Goal: Task Accomplishment & Management: Use online tool/utility

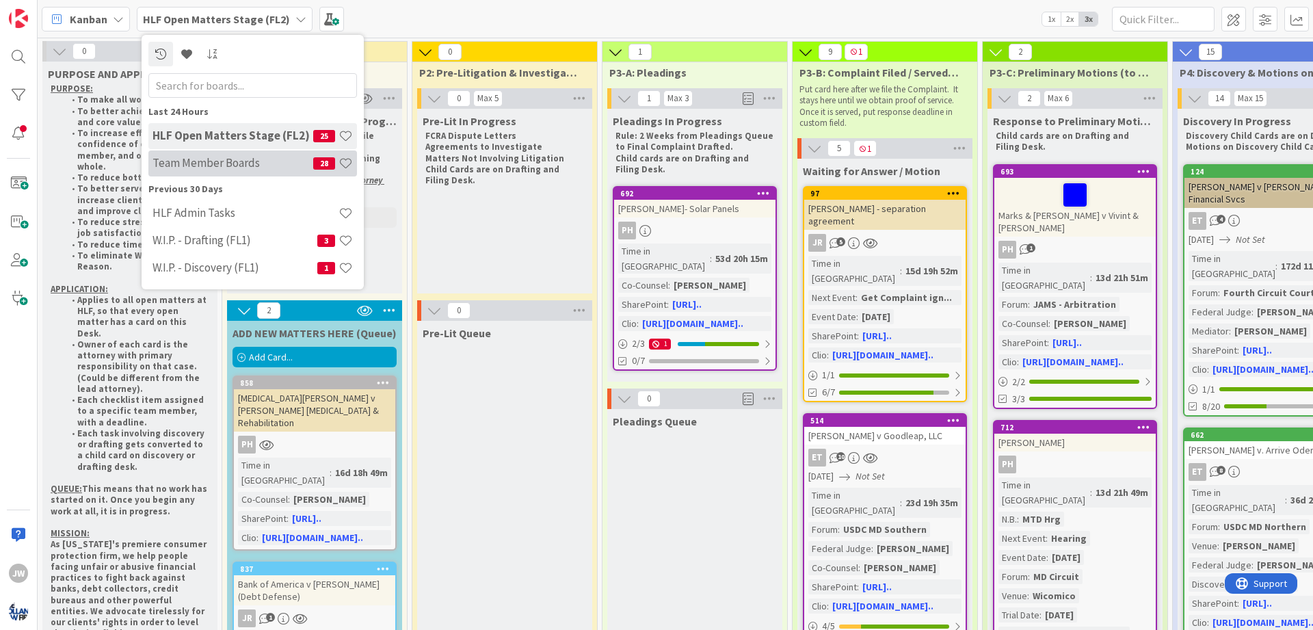
click at [211, 162] on h4 "Team Member Boards" at bounding box center [232, 163] width 161 height 14
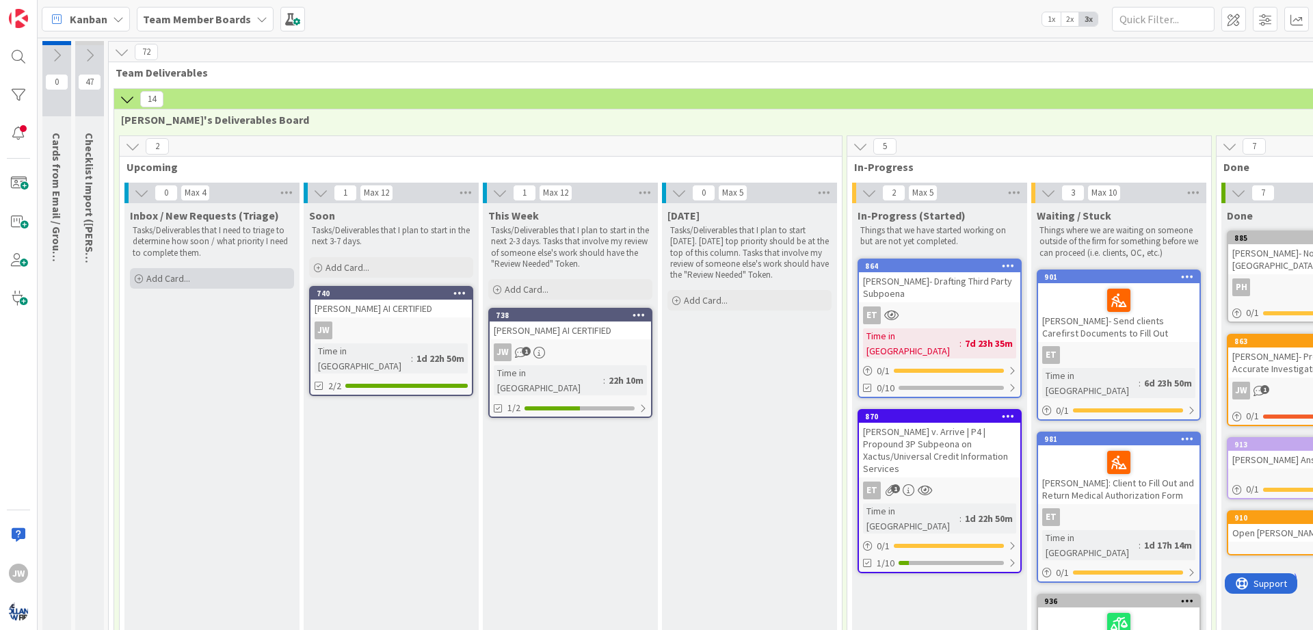
click at [238, 282] on div "Add Card..." at bounding box center [212, 278] width 164 height 21
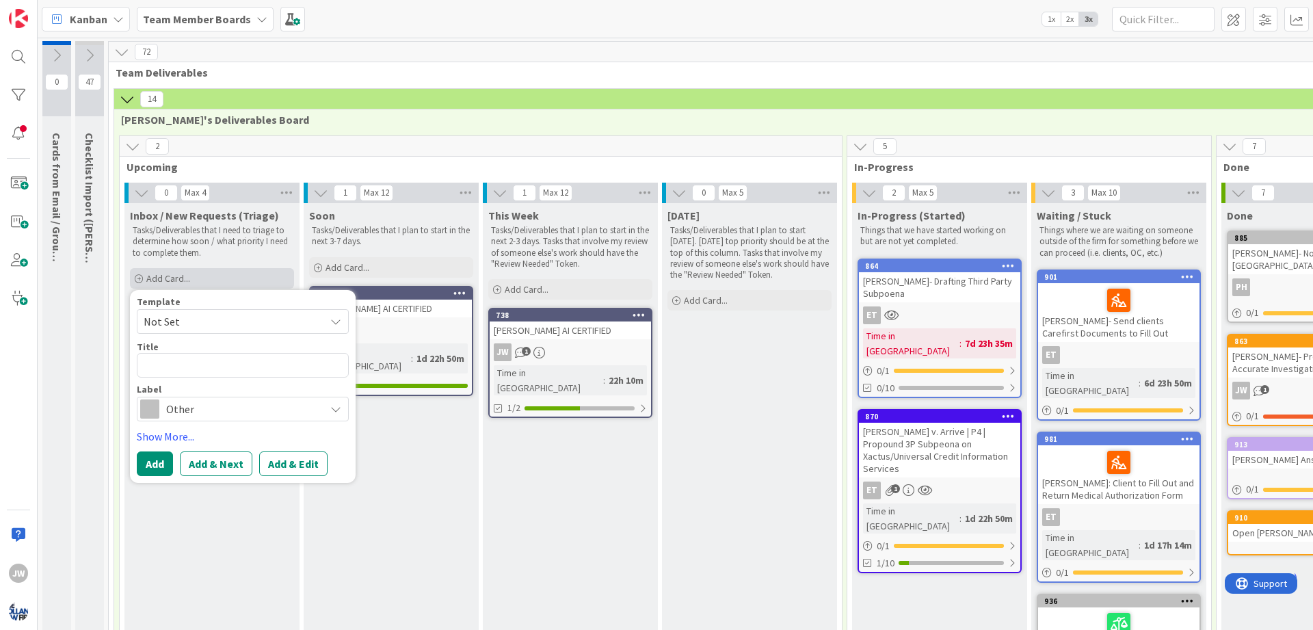
type textarea "x"
type textarea "C"
type textarea "x"
type textarea "Ca"
type textarea "x"
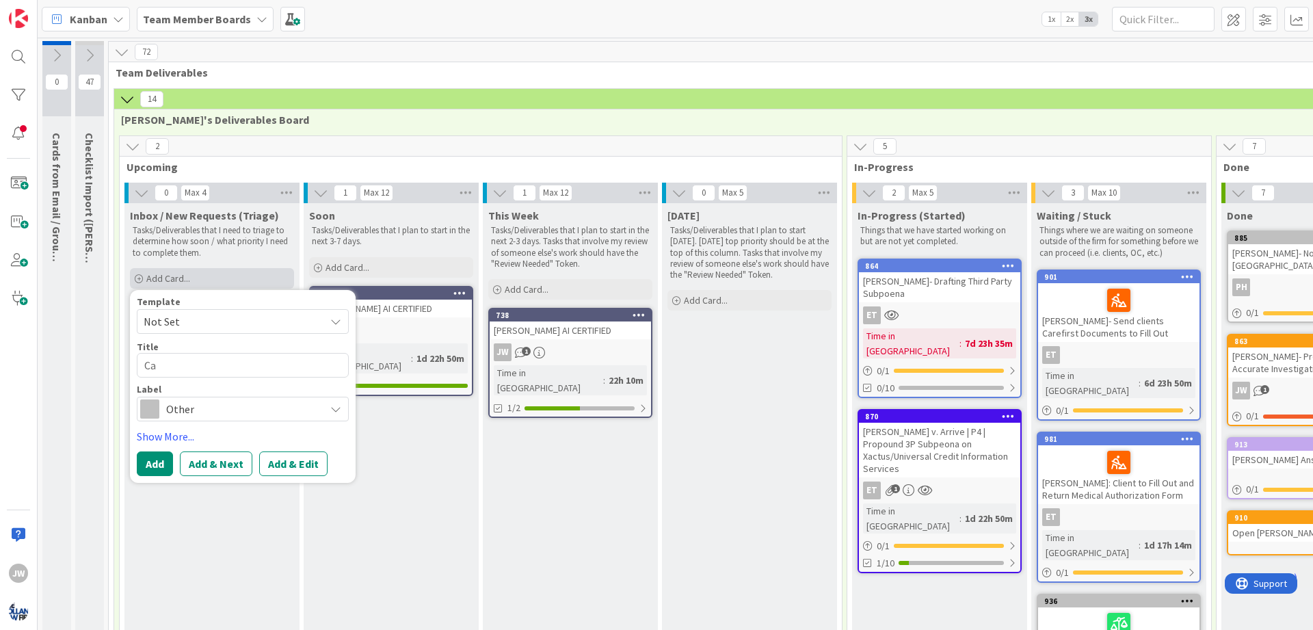
type textarea "Cal"
type textarea "x"
type textarea "Call"
type textarea "x"
type textarea "Call"
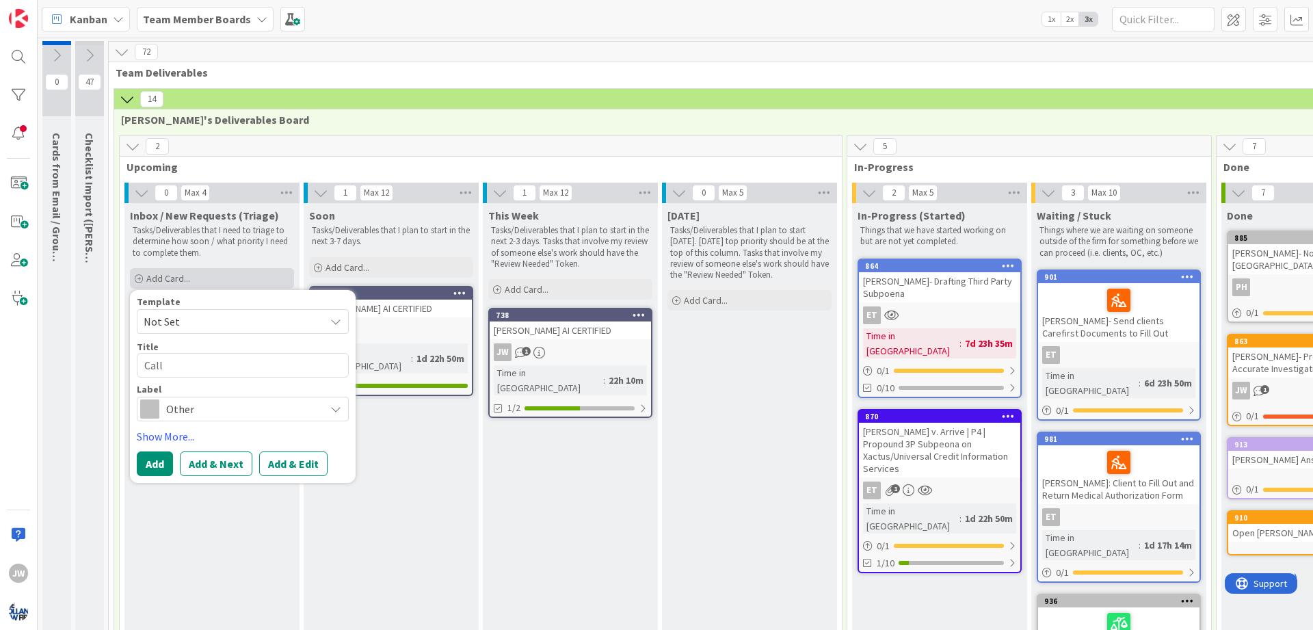
type textarea "x"
type textarea "Call C"
type textarea "x"
type textarea "Call Cl"
type textarea "x"
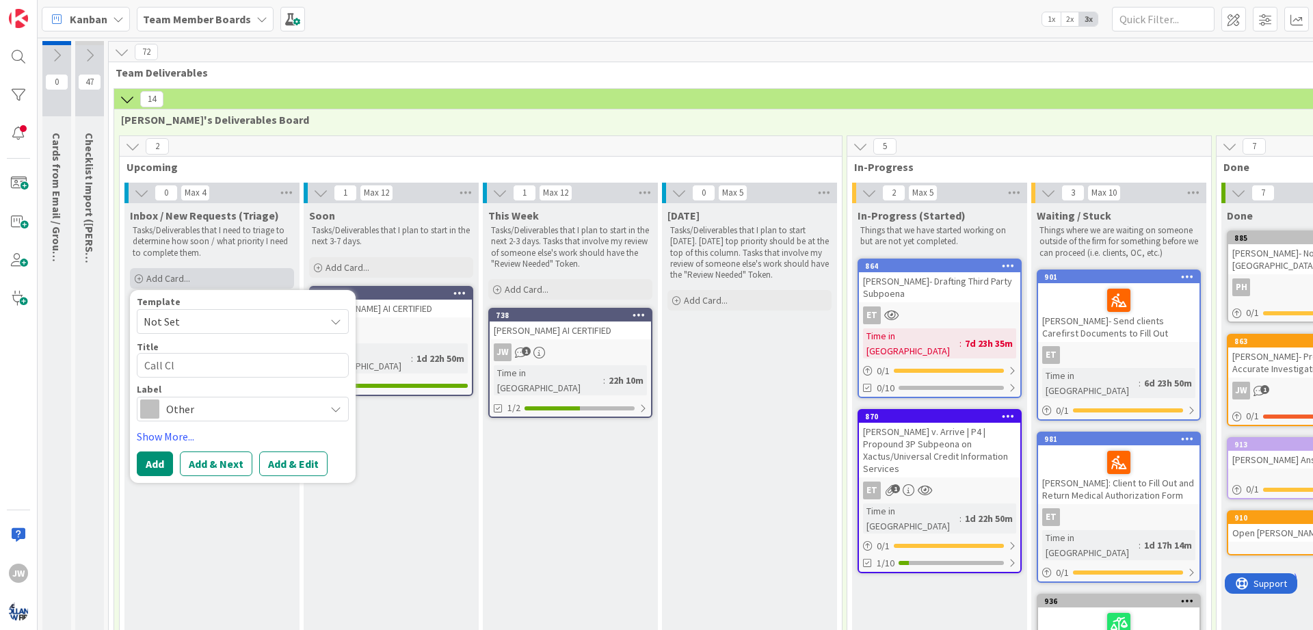
type textarea "Call Cle"
type textarea "x"
type textarea "Call Cler"
type textarea "x"
type textarea "Call Clerk"
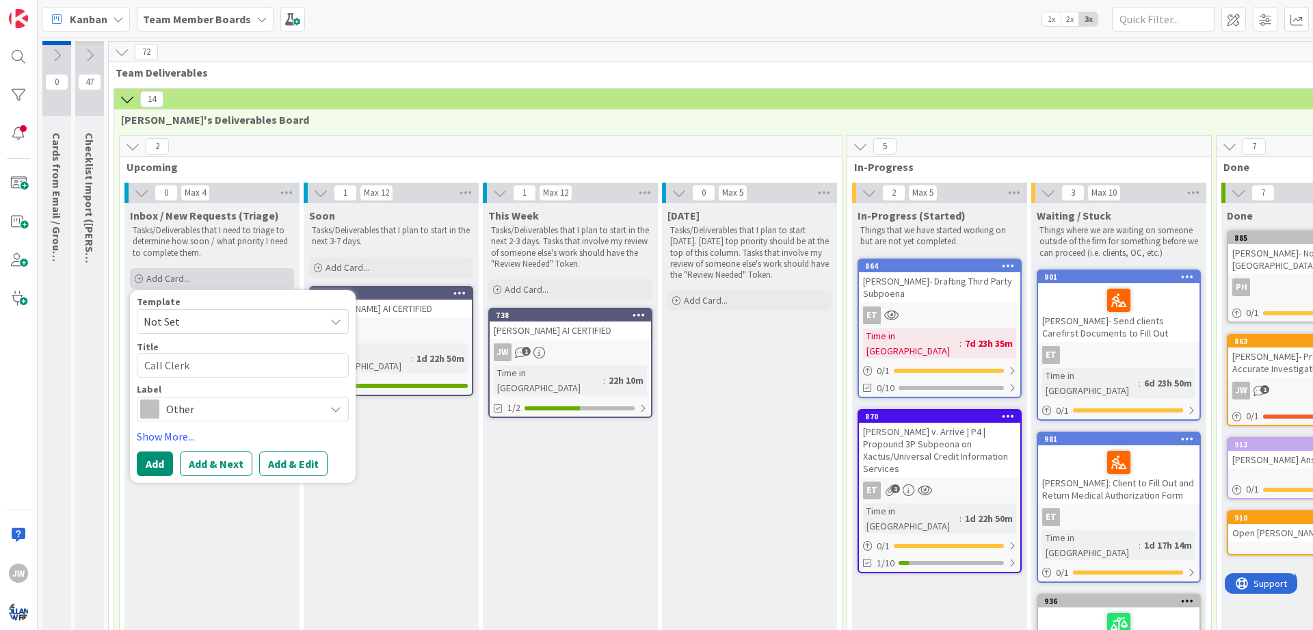
type textarea "x"
type textarea "Call Clerks"
type textarea "x"
type textarea "Call Clerks"
type textarea "x"
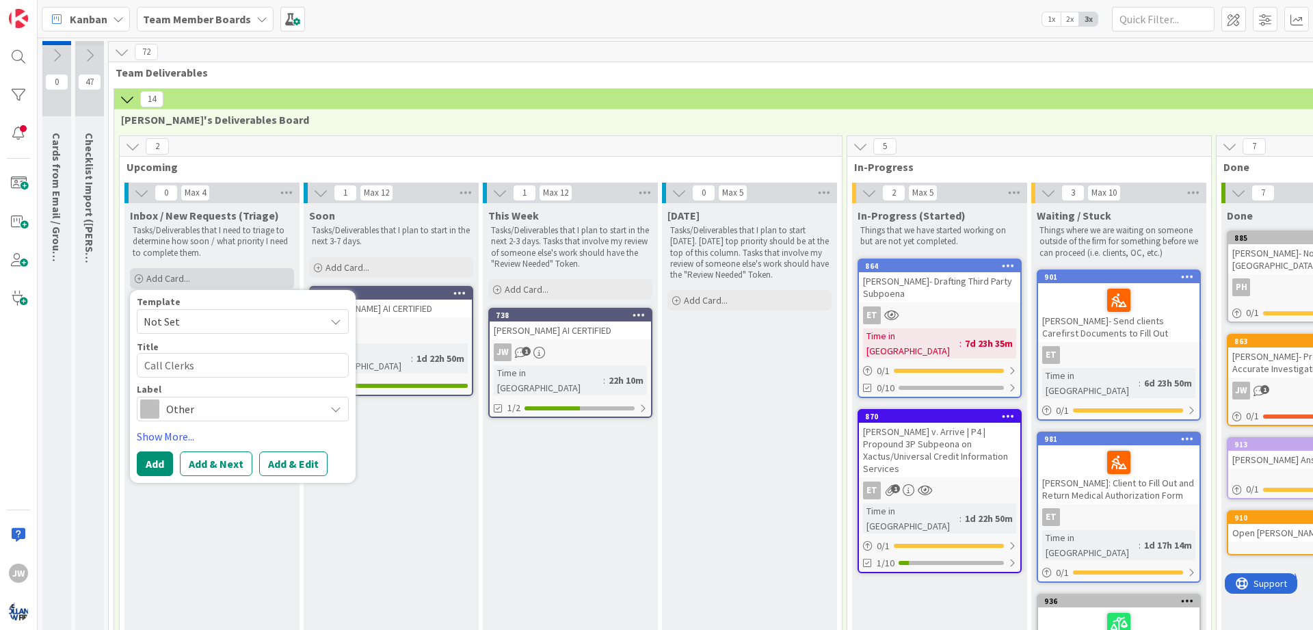
type textarea "Call Clerks r"
type textarea "x"
type textarea "Call Clerks re"
type textarea "x"
type textarea "Call Clerks re"
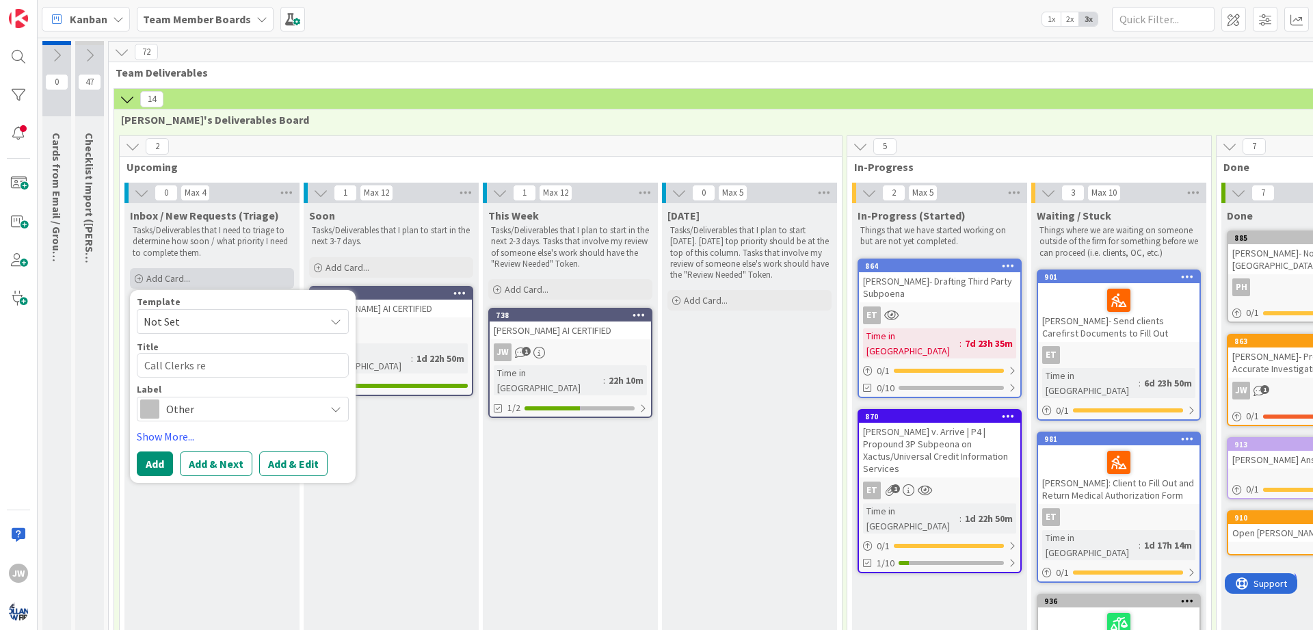
type textarea "x"
type textarea "Call Clerks re N"
type textarea "x"
type textarea "Call Clerks re"
type textarea "x"
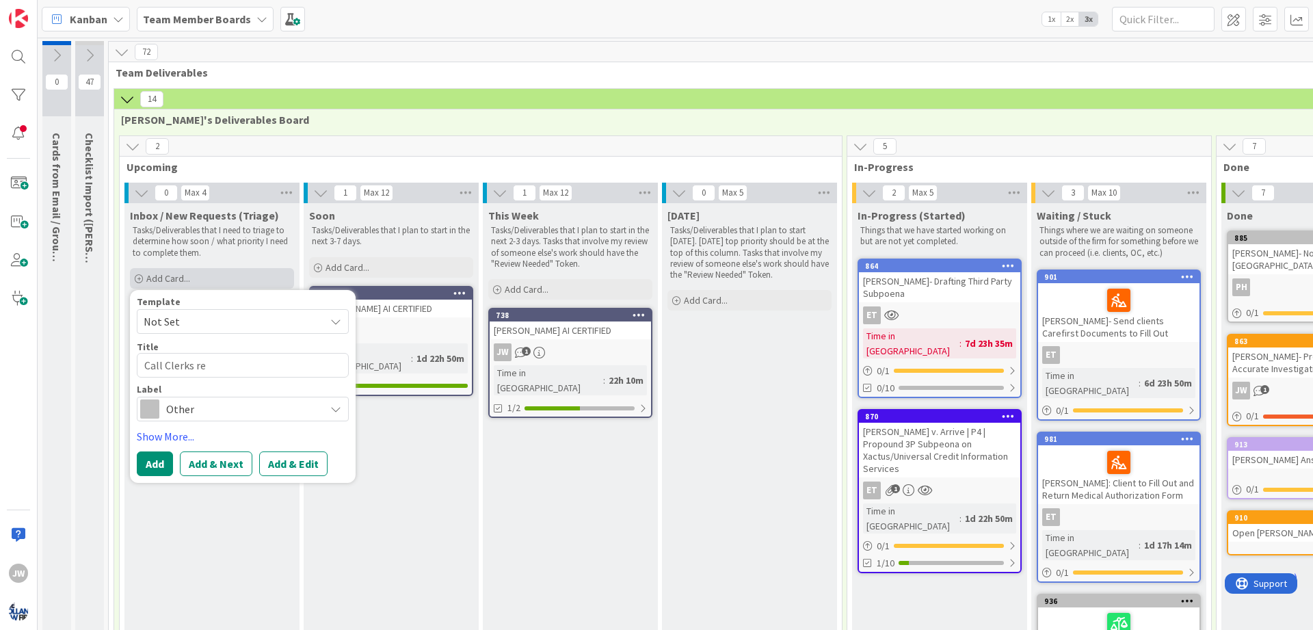
type textarea "Call Clerks re T"
type textarea "x"
type textarea "Call Clerks re Tr"
type textarea "x"
type textarea "Call Clerks re Tri"
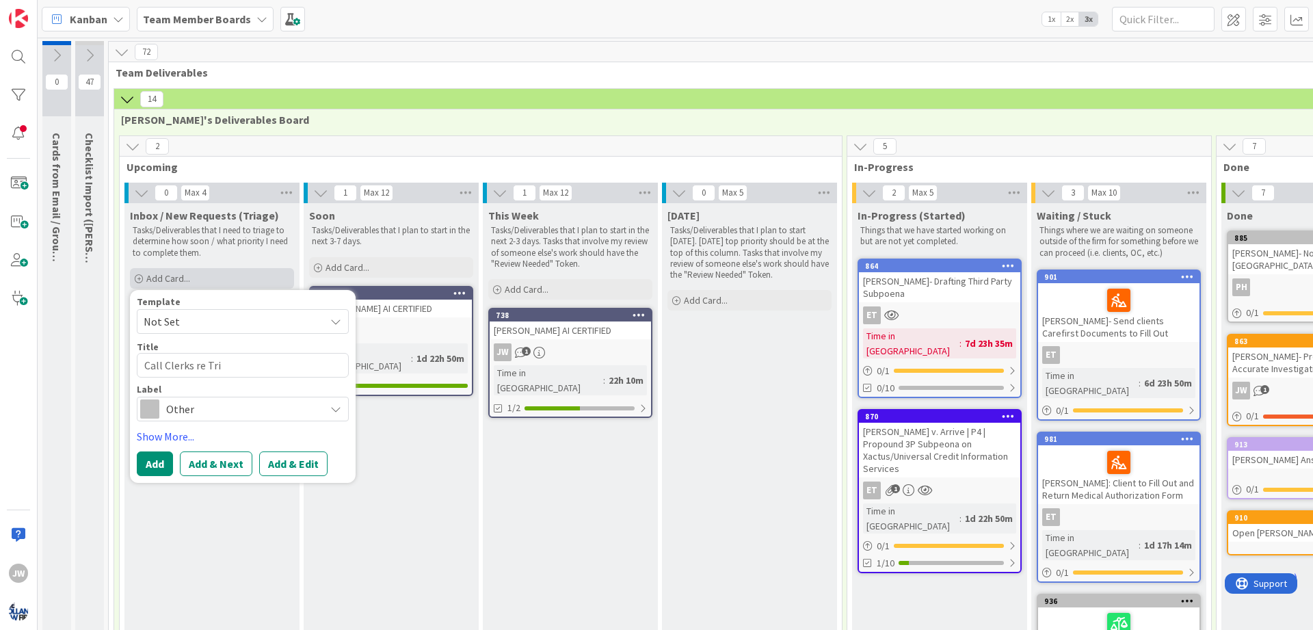
type textarea "x"
type textarea "Call Clerks re Tria"
type textarea "x"
type textarea "Call Clerks re Trial"
type textarea "x"
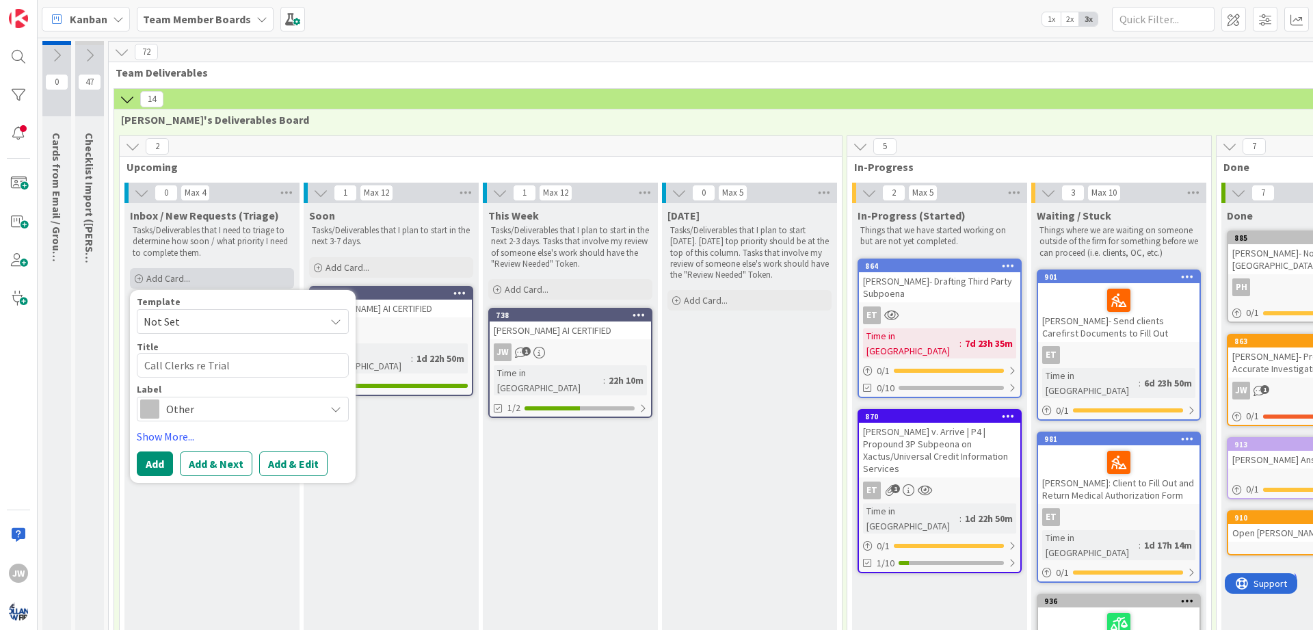
type textarea "Call Clerks re Trial"
type textarea "x"
type textarea "Call Clerks re Trial N"
type textarea "x"
type textarea "Call Clerks re Trial No"
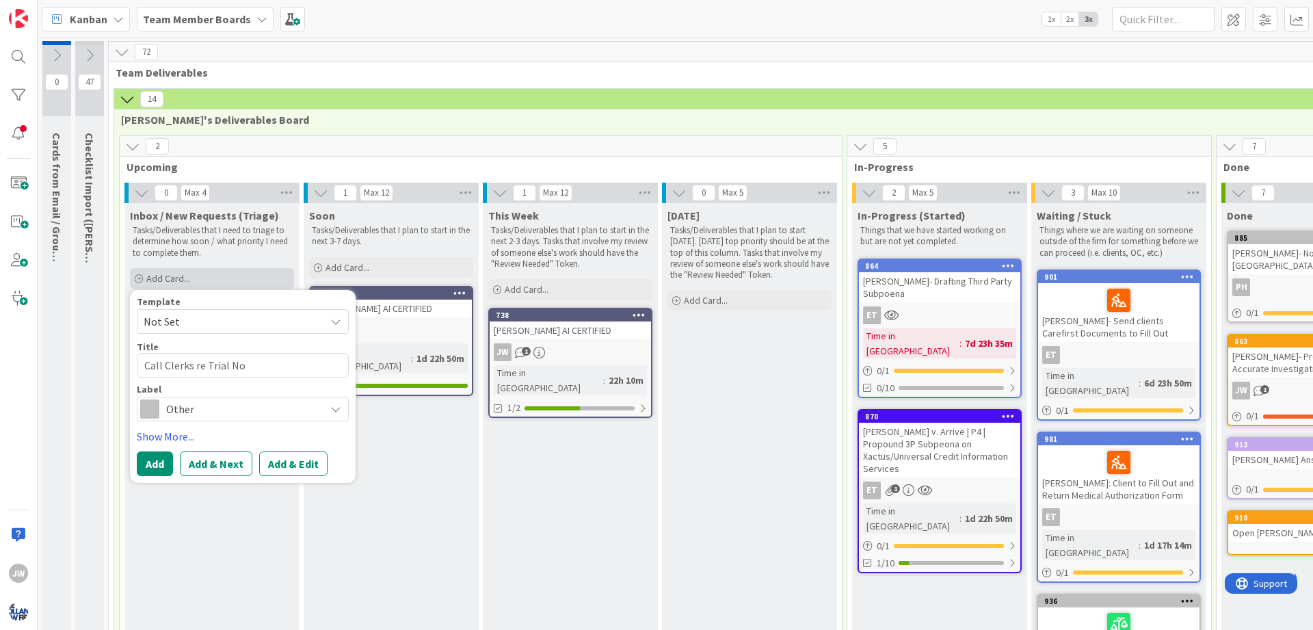
type textarea "x"
type textarea "Call Clerks re Trial Not"
type textarea "x"
type textarea "Call Clerks re Trial Noti"
type textarea "x"
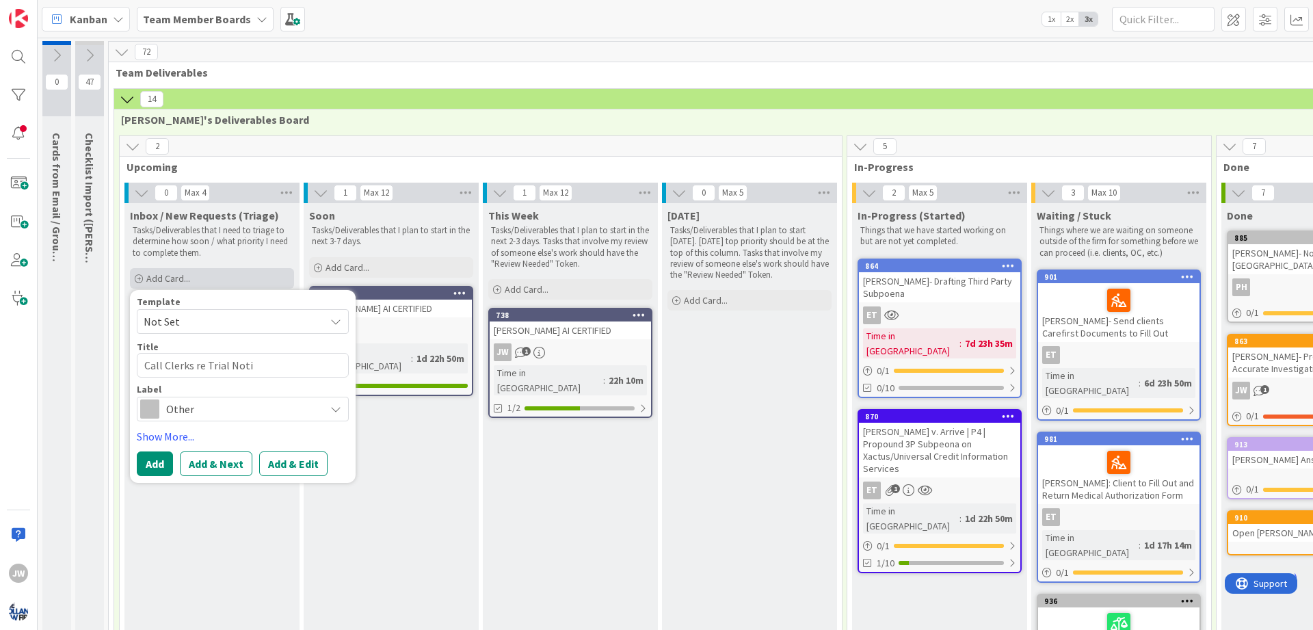
type textarea "Call Clerks re Trial Notic"
type textarea "x"
type textarea "Call Clerks re Trial Notice"
type textarea "x"
type textarea "Call Clerks re Trial Notices"
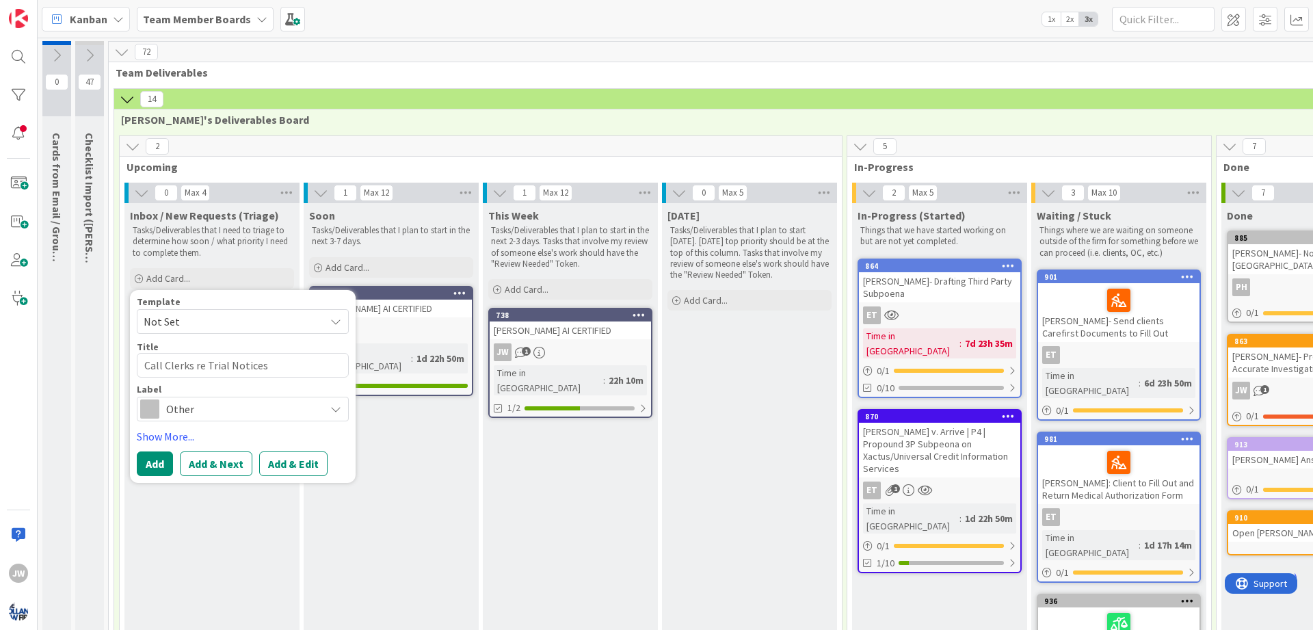
click at [220, 411] on span "Other" at bounding box center [242, 408] width 152 height 19
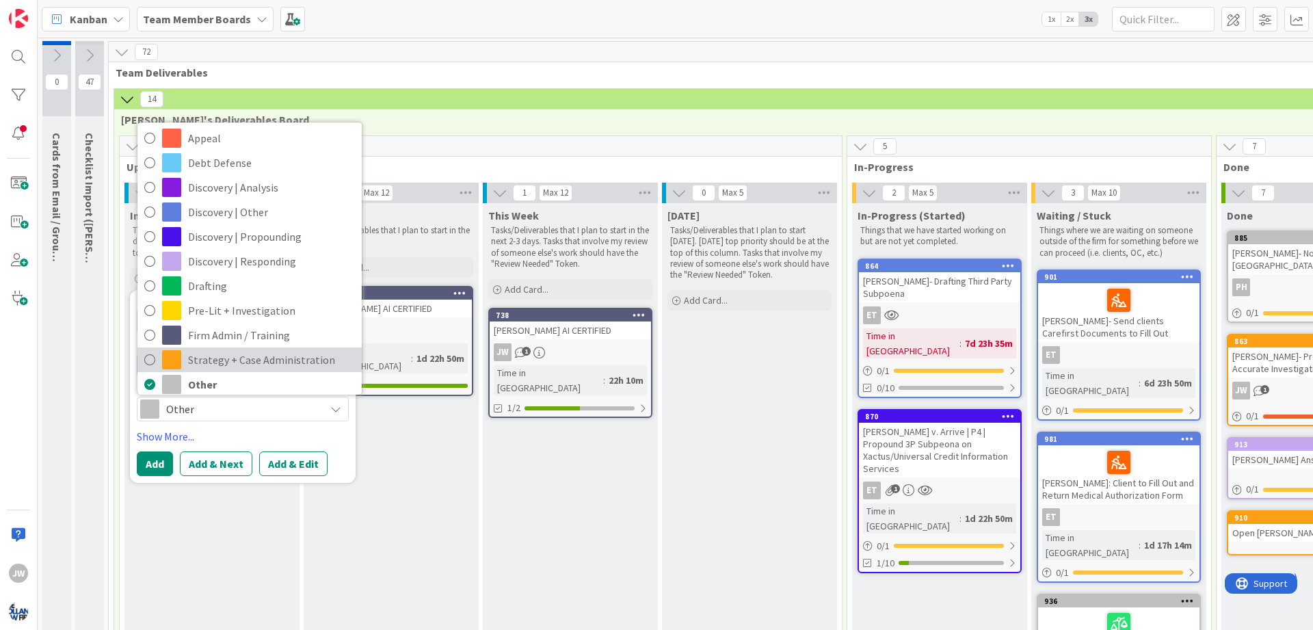
scroll to position [78, 0]
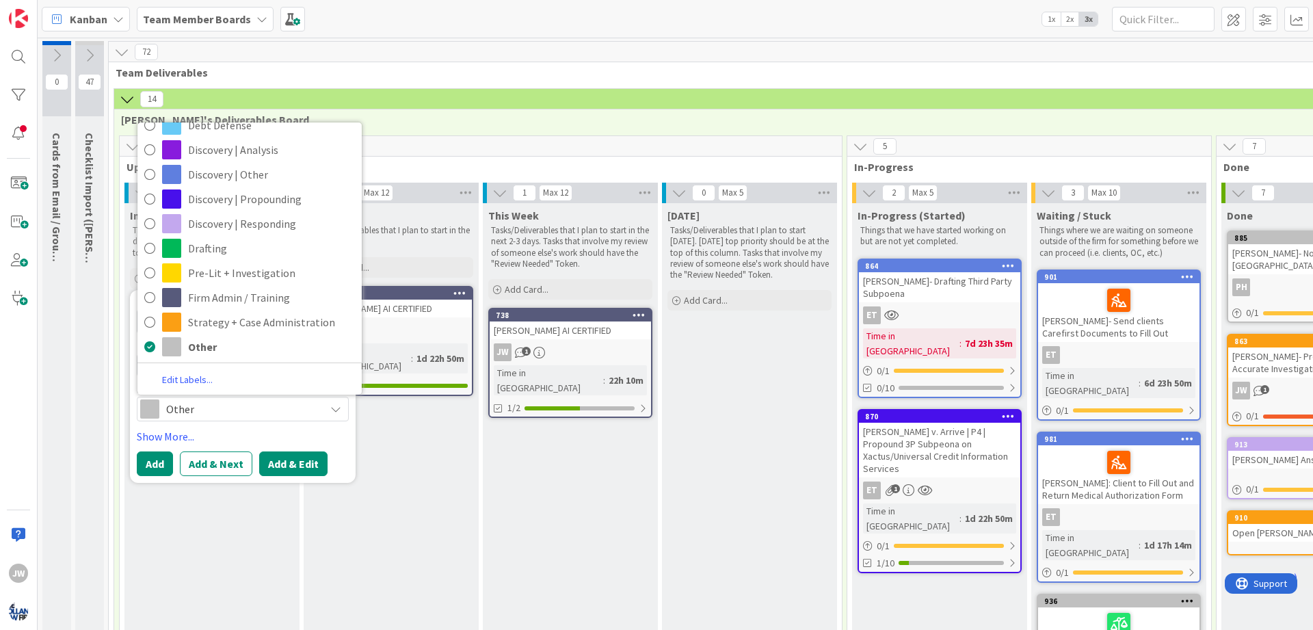
click at [276, 464] on button "Add & Edit" at bounding box center [293, 463] width 68 height 25
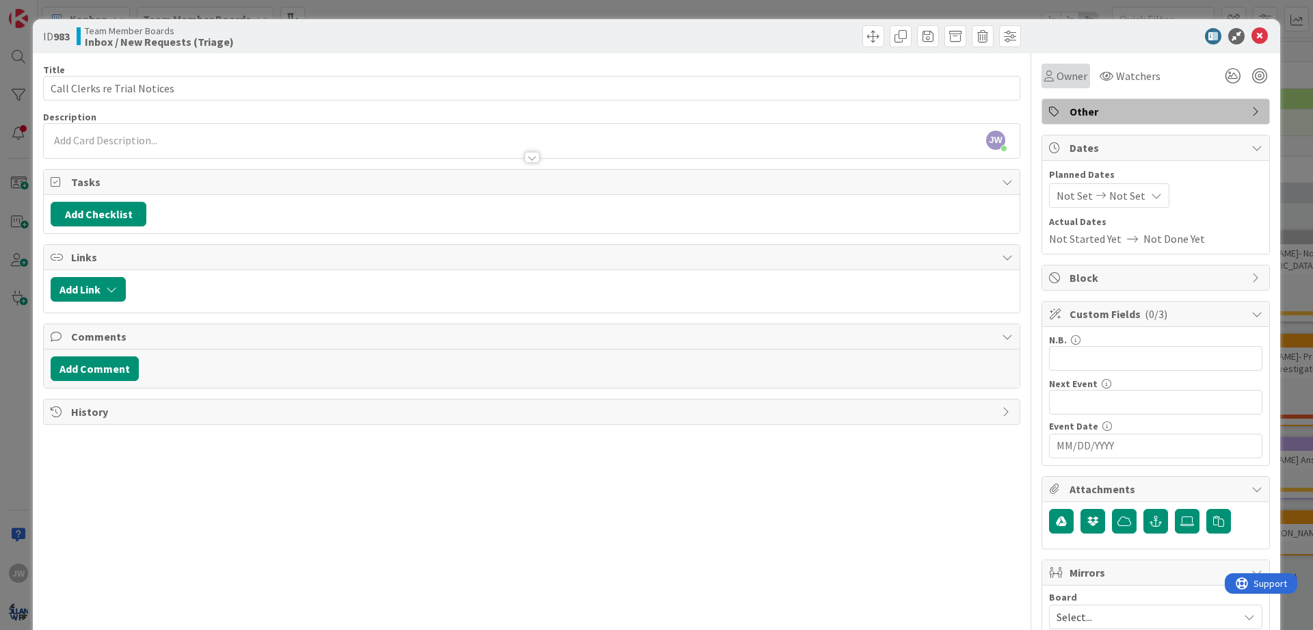
drag, startPoint x: 1068, startPoint y: 72, endPoint x: 1061, endPoint y: 80, distance: 10.6
click at [1069, 72] on span "Owner" at bounding box center [1072, 76] width 31 height 16
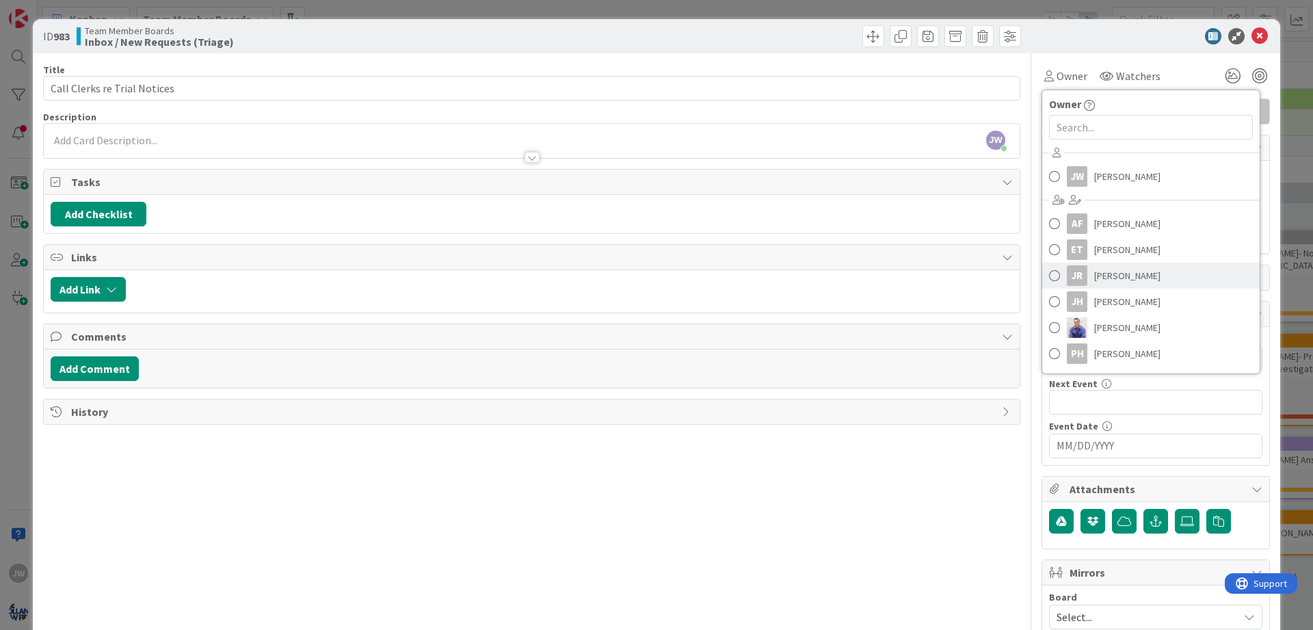
click at [1108, 274] on span "[PERSON_NAME]" at bounding box center [1127, 275] width 66 height 21
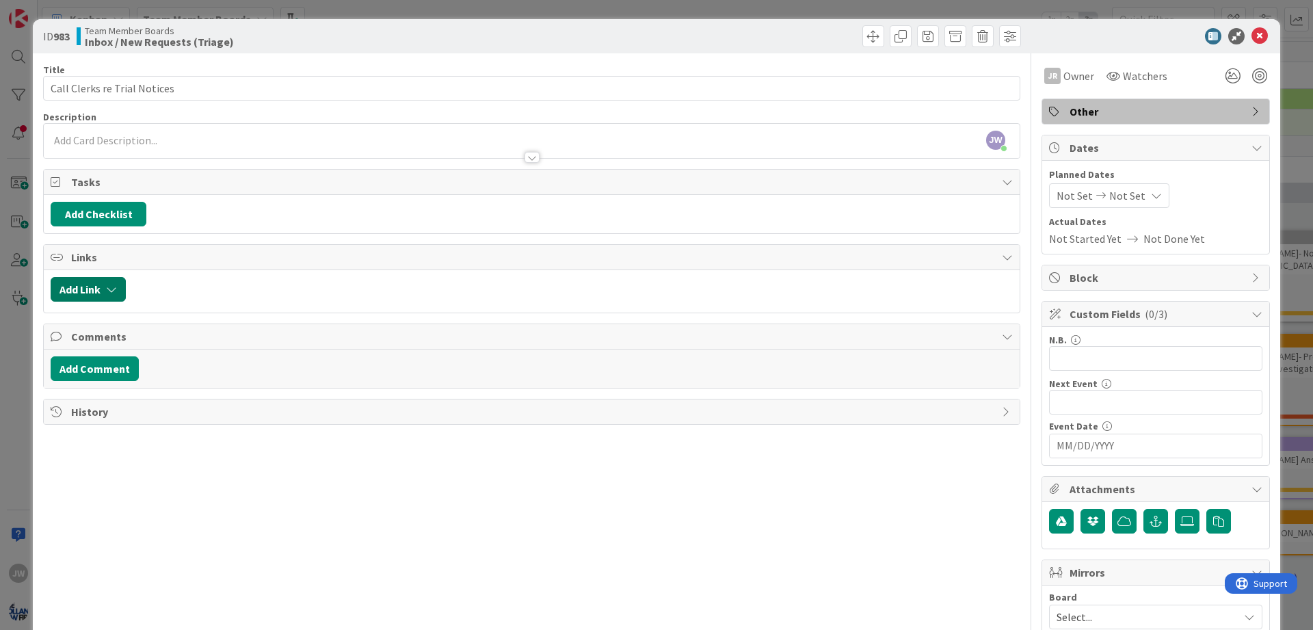
click at [110, 295] on button "Add Link" at bounding box center [88, 289] width 75 height 25
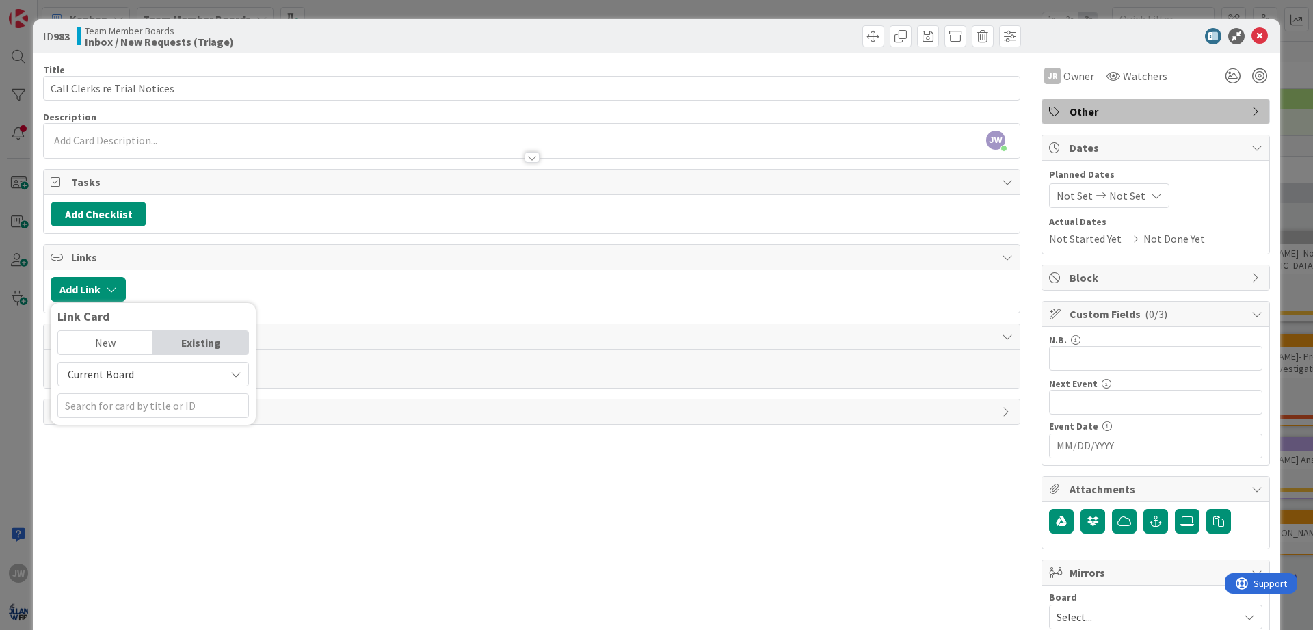
click at [142, 377] on span "Current Board" at bounding box center [141, 373] width 153 height 19
click at [124, 424] on span "All Boards" at bounding box center [160, 431] width 190 height 21
click at [116, 412] on input "text" at bounding box center [152, 405] width 191 height 25
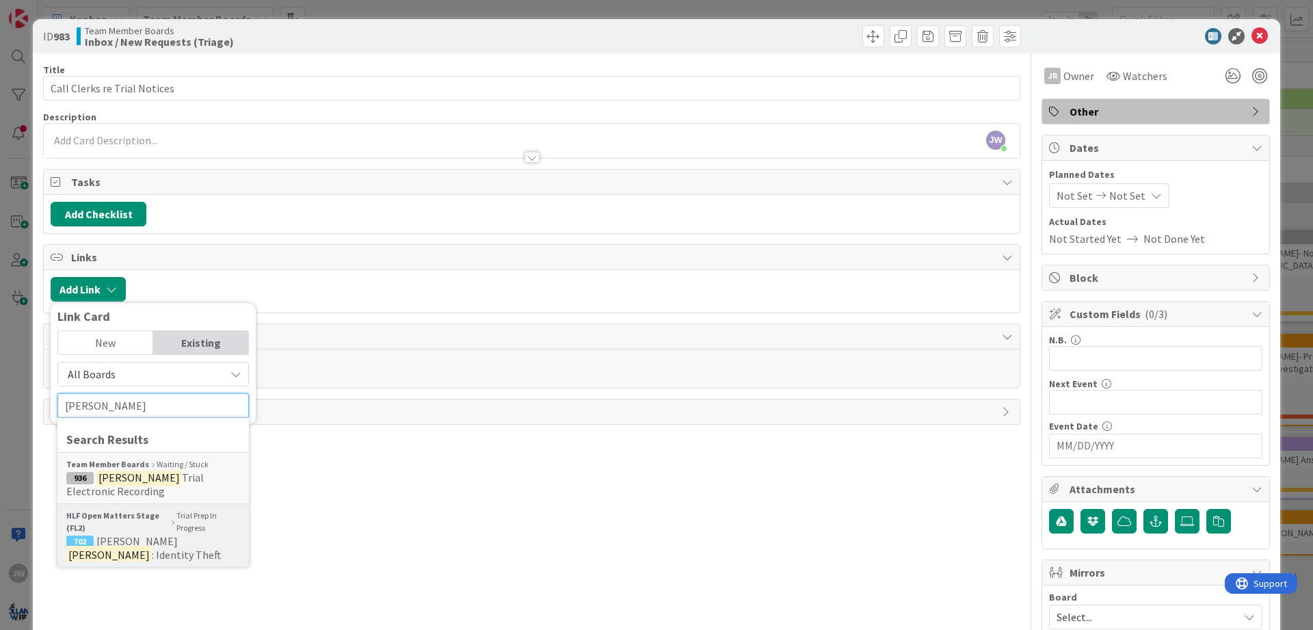
type input "[PERSON_NAME]"
click at [174, 527] on div "HLF Open Matters Stage (FL2) Trial Prep In Progress" at bounding box center [153, 521] width 174 height 25
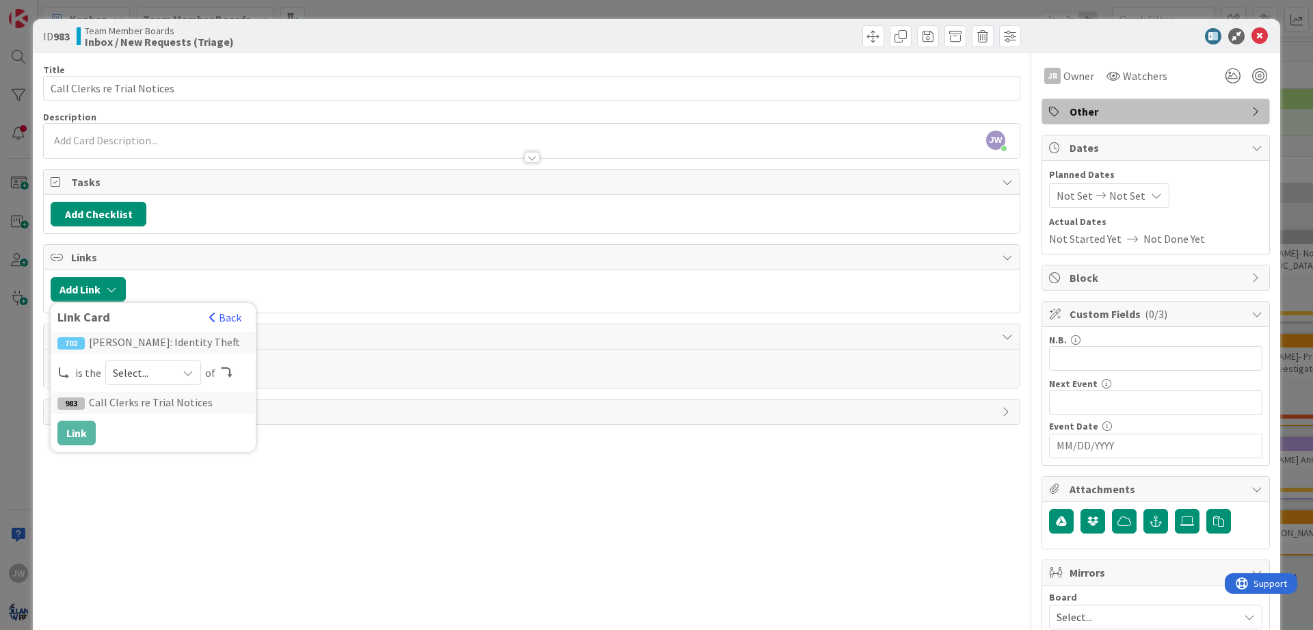
click at [149, 357] on div "702 [PERSON_NAME]: Identity Theft is the Select... of 983 Call Clerks re Trial …" at bounding box center [152, 389] width 191 height 114
click at [149, 363] on span "Select..." at bounding box center [141, 372] width 57 height 19
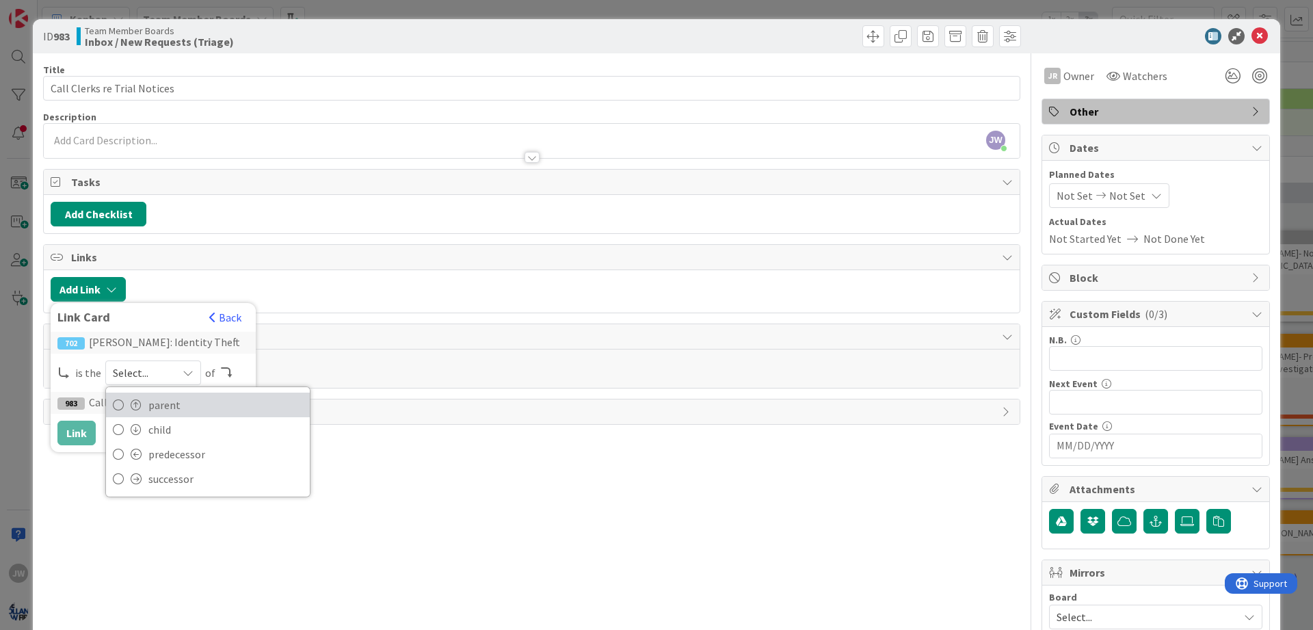
click at [145, 405] on link "parent" at bounding box center [208, 405] width 204 height 25
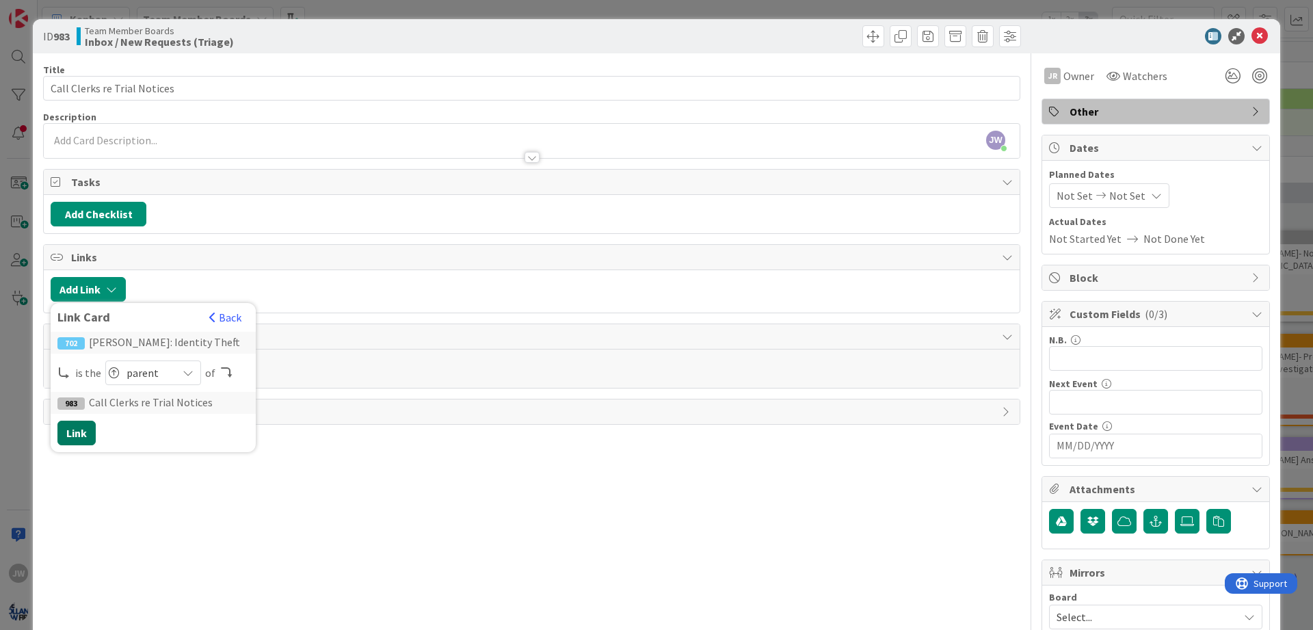
click at [92, 428] on button "Link" at bounding box center [76, 433] width 38 height 25
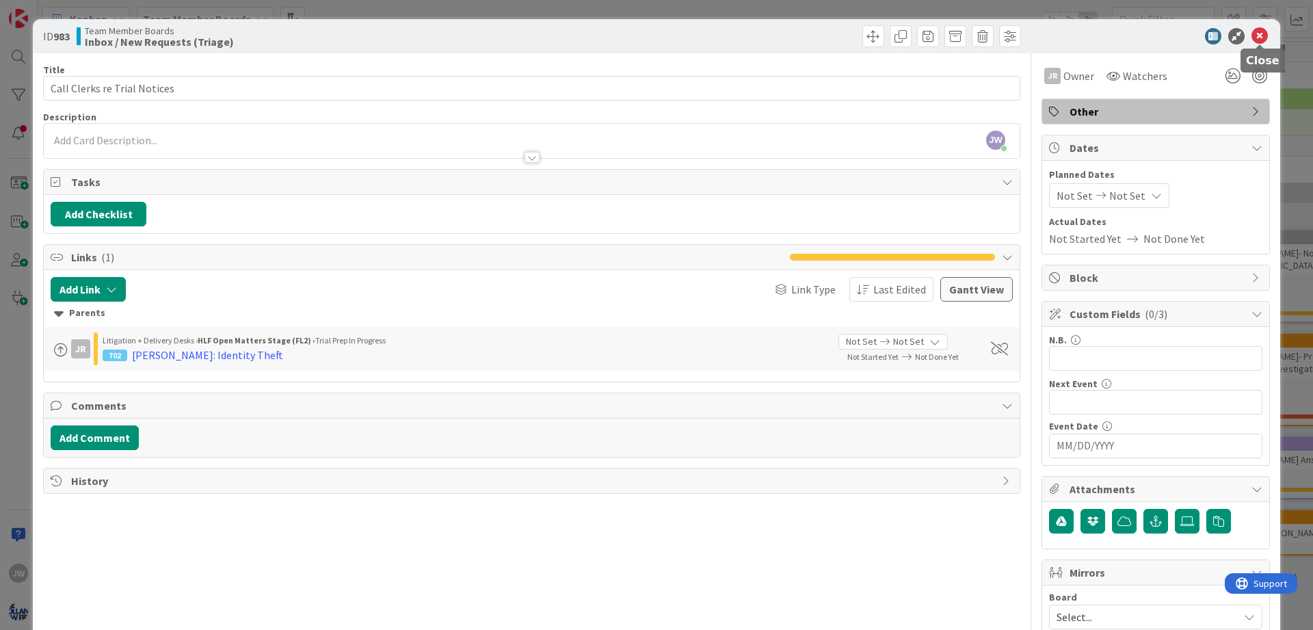
click at [1265, 39] on icon at bounding box center [1259, 36] width 16 height 16
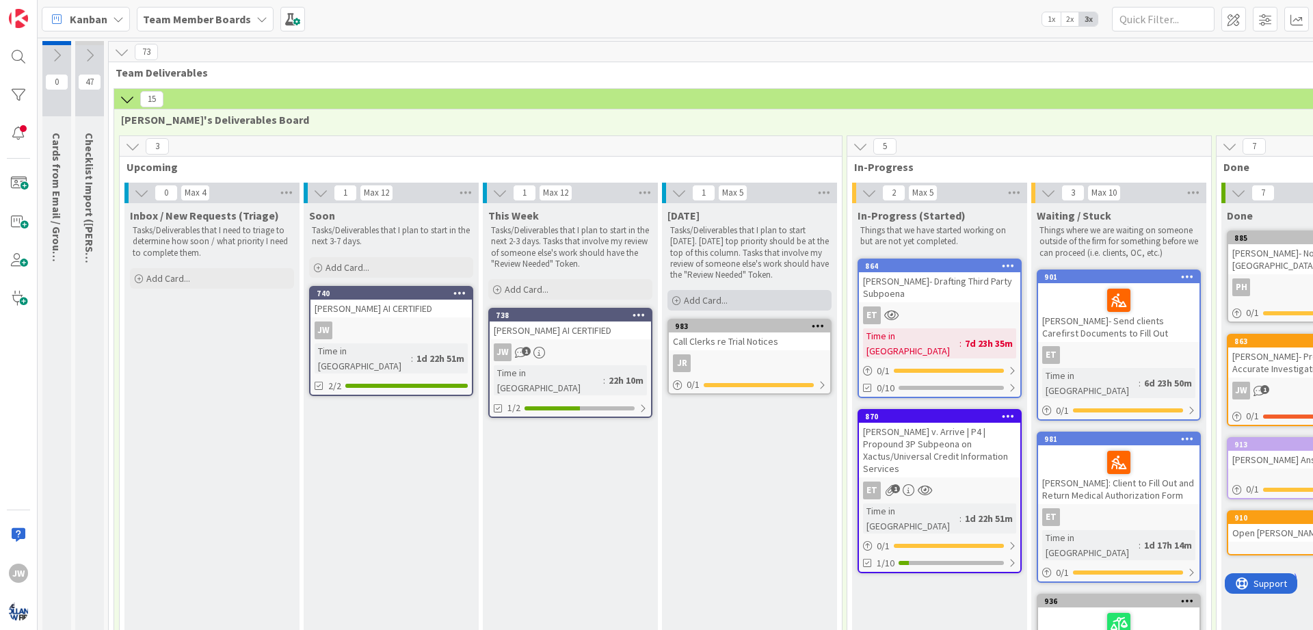
click at [713, 304] on span "Add Card..." at bounding box center [706, 300] width 44 height 12
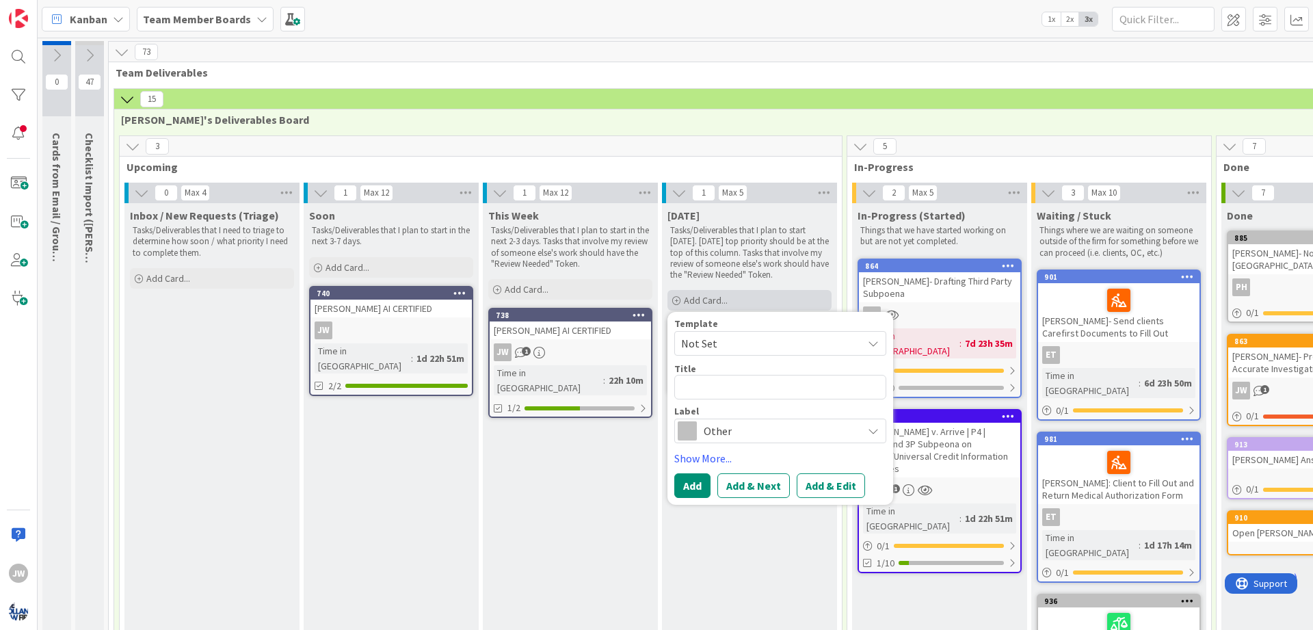
type textarea "x"
type textarea "C"
type textarea "x"
type textarea "Ca"
type textarea "x"
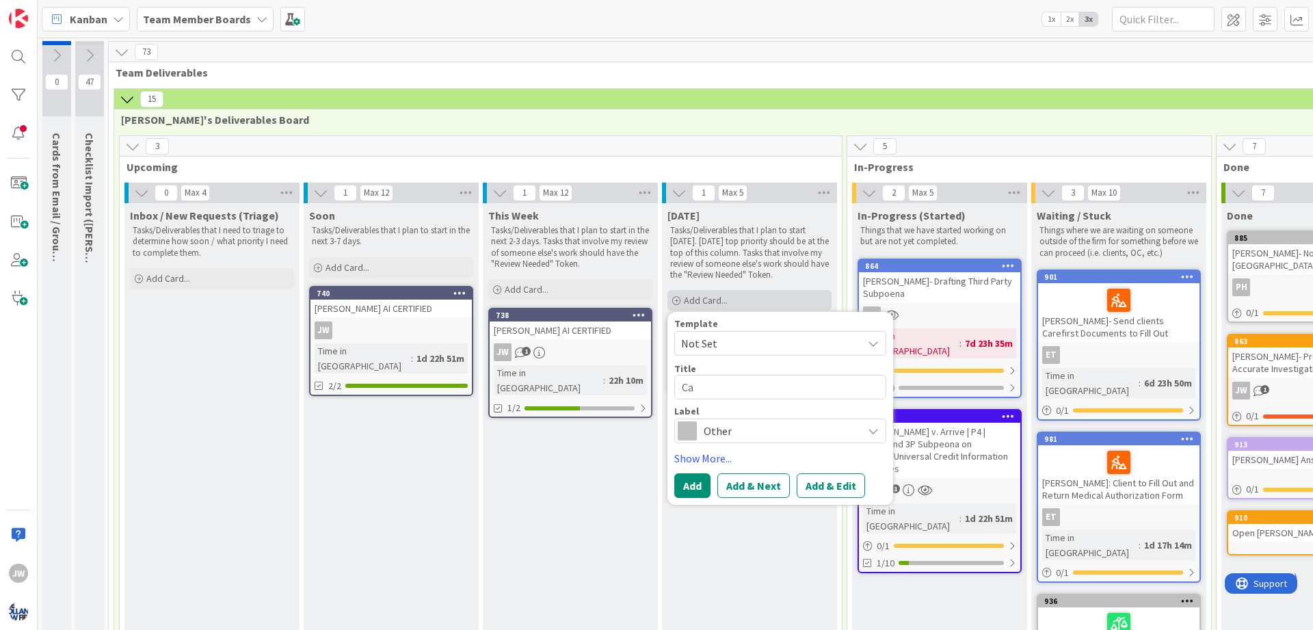
type textarea "Cam"
type textarea "x"
type textarea "Camp"
type textarea "x"
type textarea "Campb"
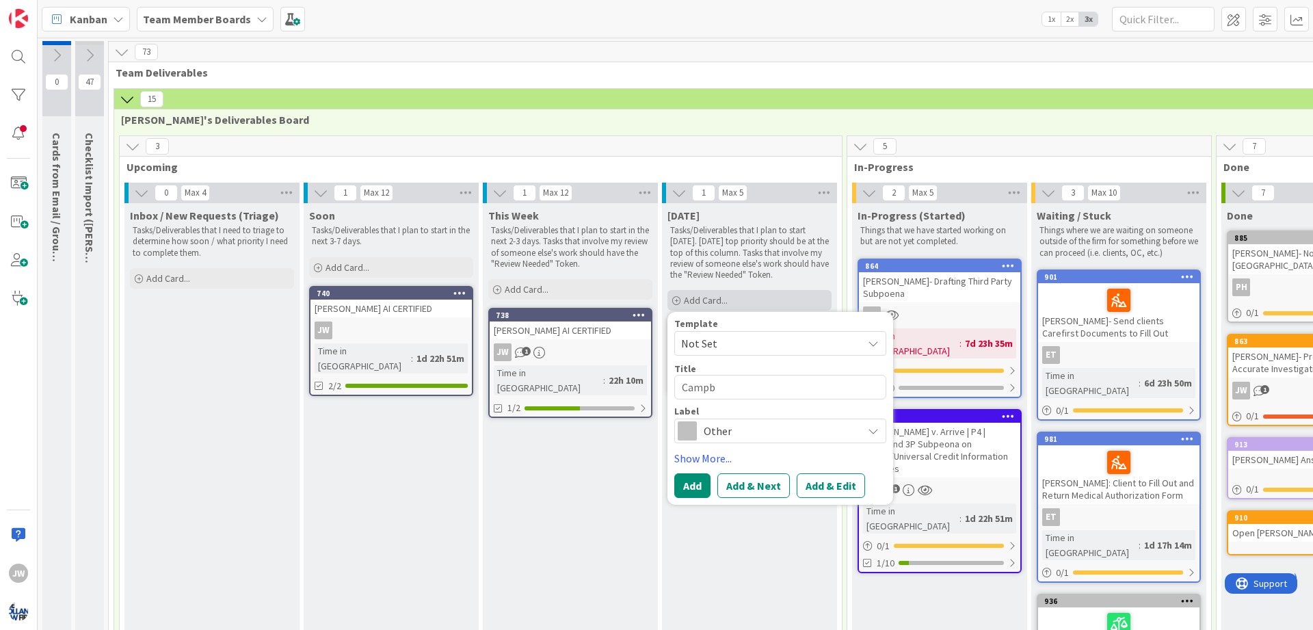
type textarea "x"
type textarea "Campbe"
type textarea "x"
type textarea "[PERSON_NAME]"
type textarea "x"
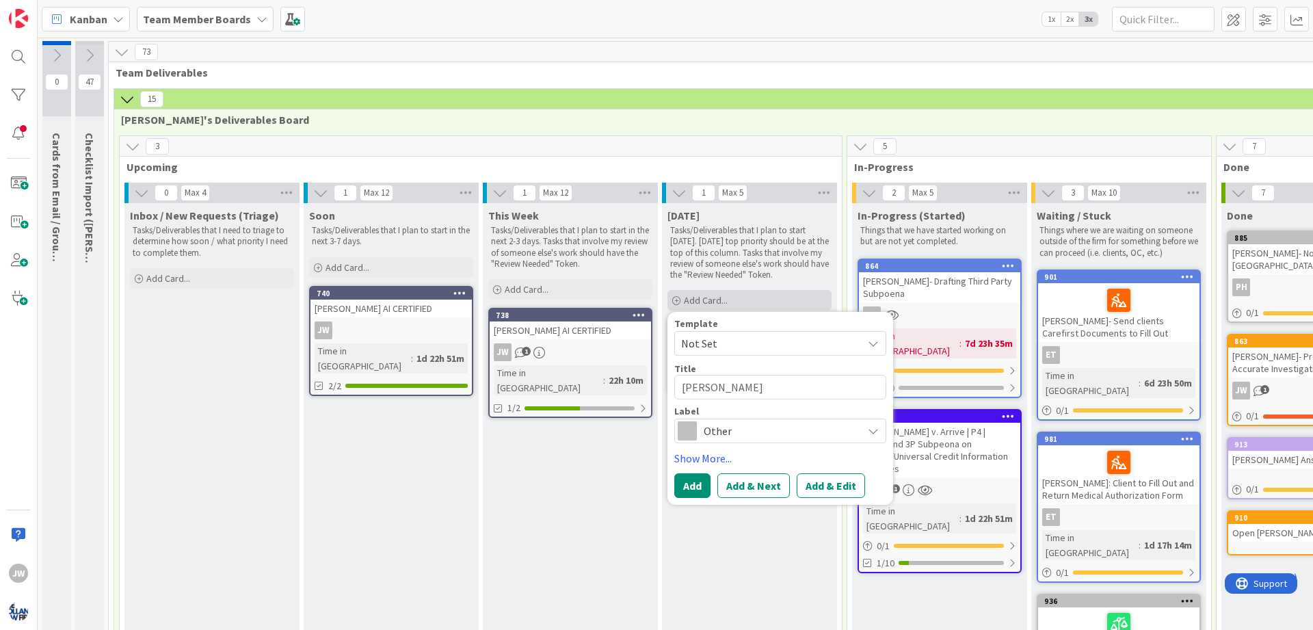
type textarea "[PERSON_NAME]"
type textarea "x"
type textarea "[PERSON_NAME]"
type textarea "x"
type textarea "[PERSON_NAME]"
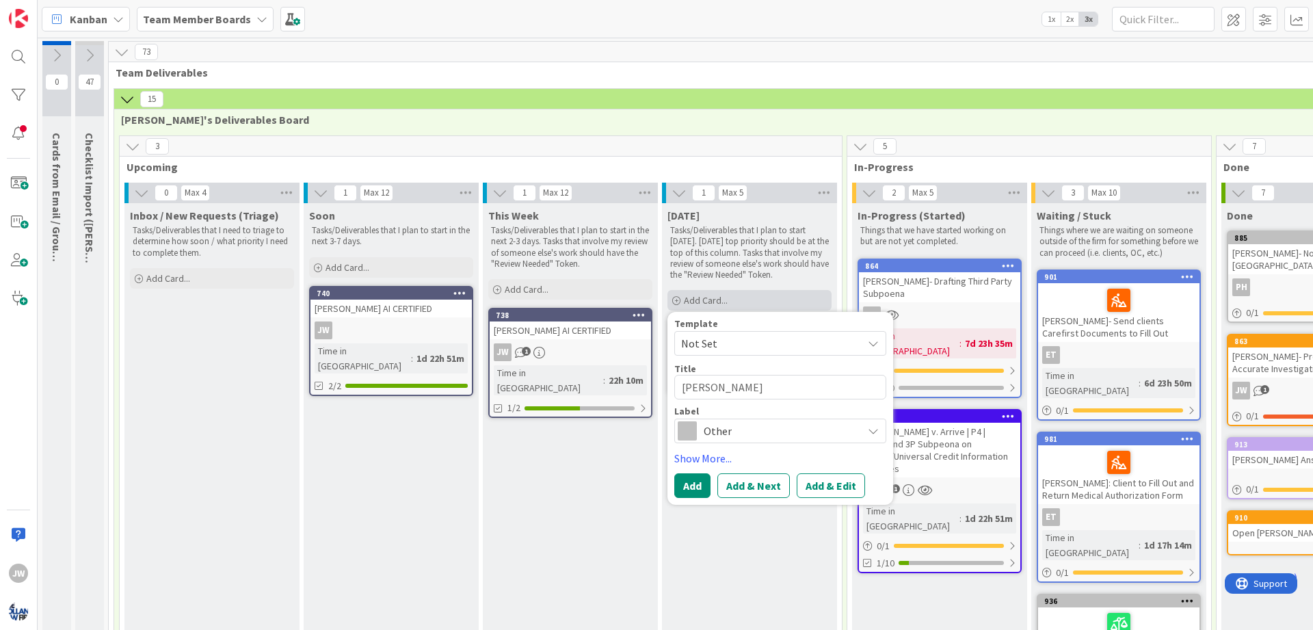
type textarea "x"
type textarea "[PERSON_NAME] Me"
type textarea "x"
type textarea "[PERSON_NAME] Med"
type textarea "x"
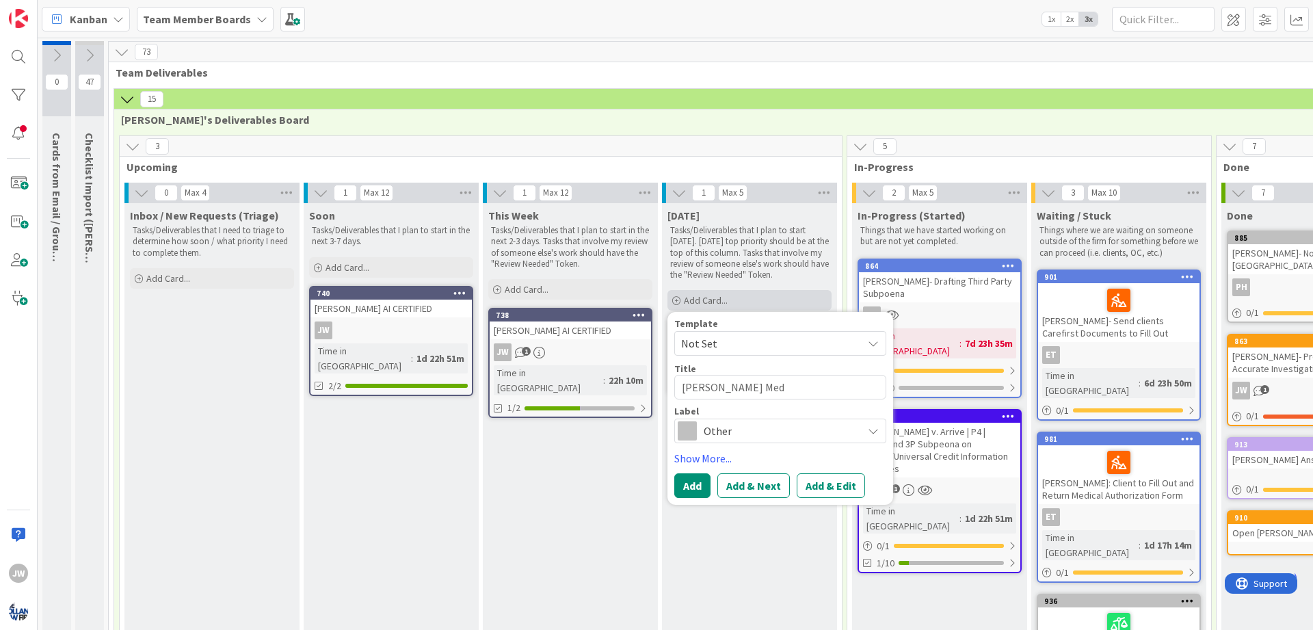
type textarea "[PERSON_NAME] Medi"
type textarea "x"
type textarea "[PERSON_NAME] Medic"
type textarea "x"
type textarea "[PERSON_NAME] Medica"
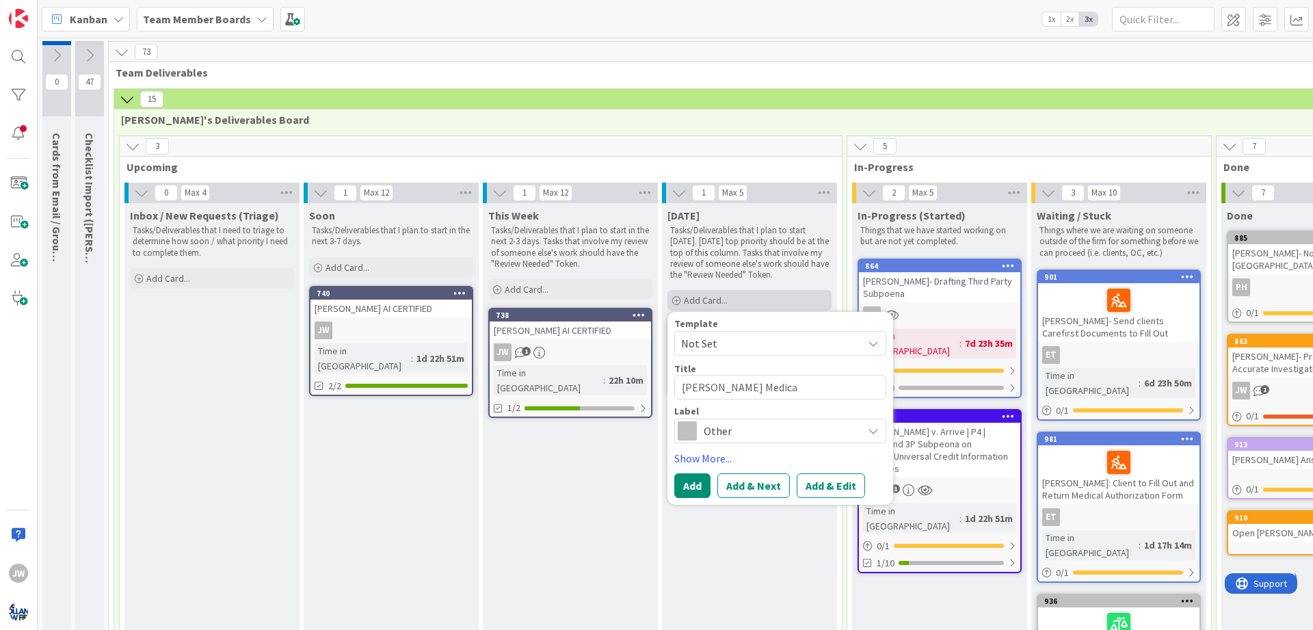
type textarea "x"
type textarea "[PERSON_NAME] Medical"
type textarea "x"
type textarea "[PERSON_NAME] Medical"
type textarea "x"
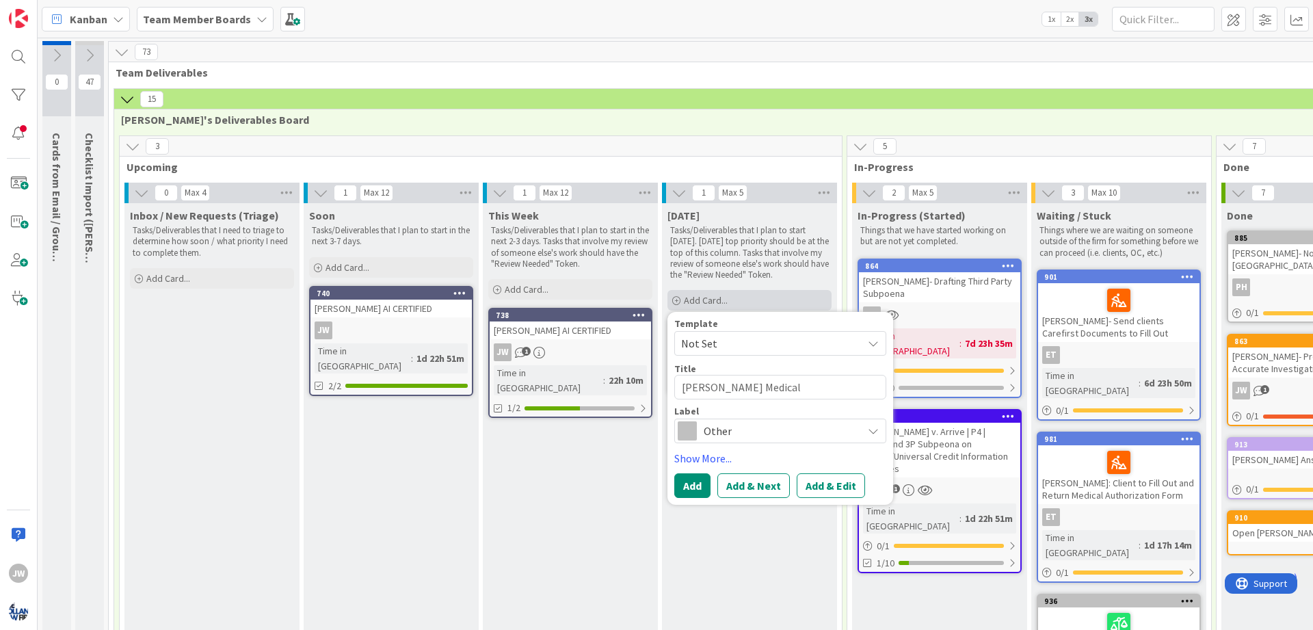
type textarea "[PERSON_NAME] Medical R"
type textarea "x"
type textarea "[PERSON_NAME] Medical Re"
type textarea "x"
type textarea "[PERSON_NAME] Medical Rec"
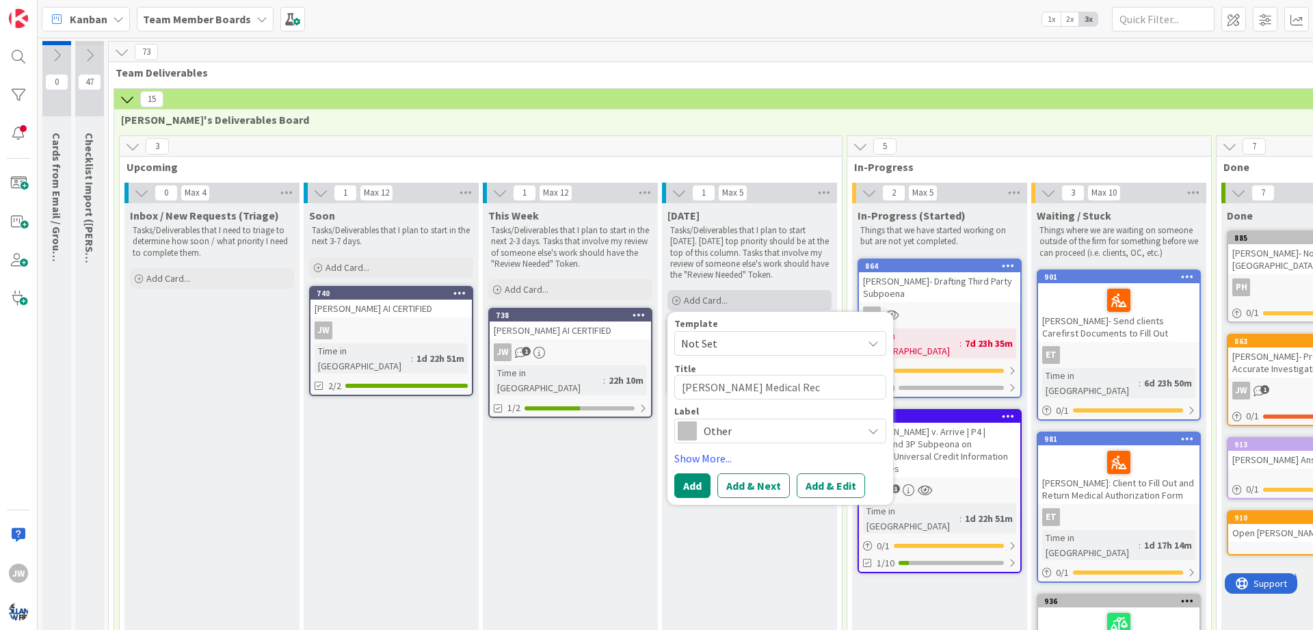
type textarea "x"
type textarea "[PERSON_NAME] Medical Reco"
type textarea "x"
type textarea "[PERSON_NAME] Medical Recor"
type textarea "x"
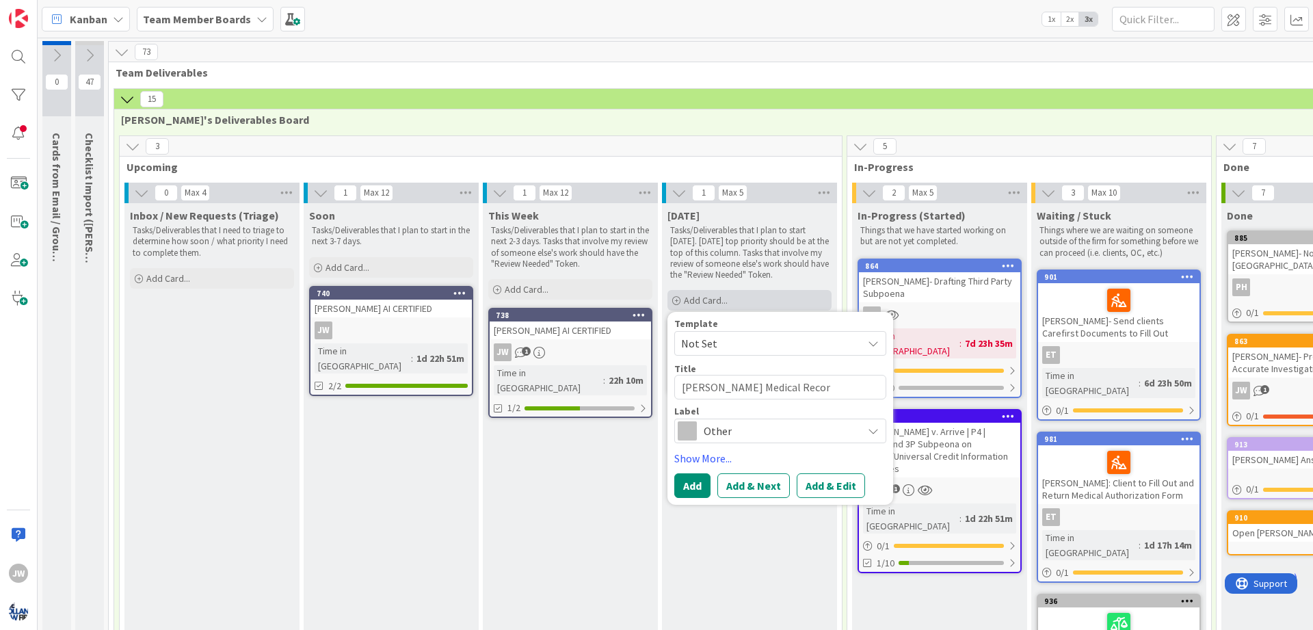
type textarea "[PERSON_NAME] Medical Record"
type textarea "x"
type textarea "[PERSON_NAME] Medical Records"
type textarea "x"
type textarea "[PERSON_NAME] Medical Records"
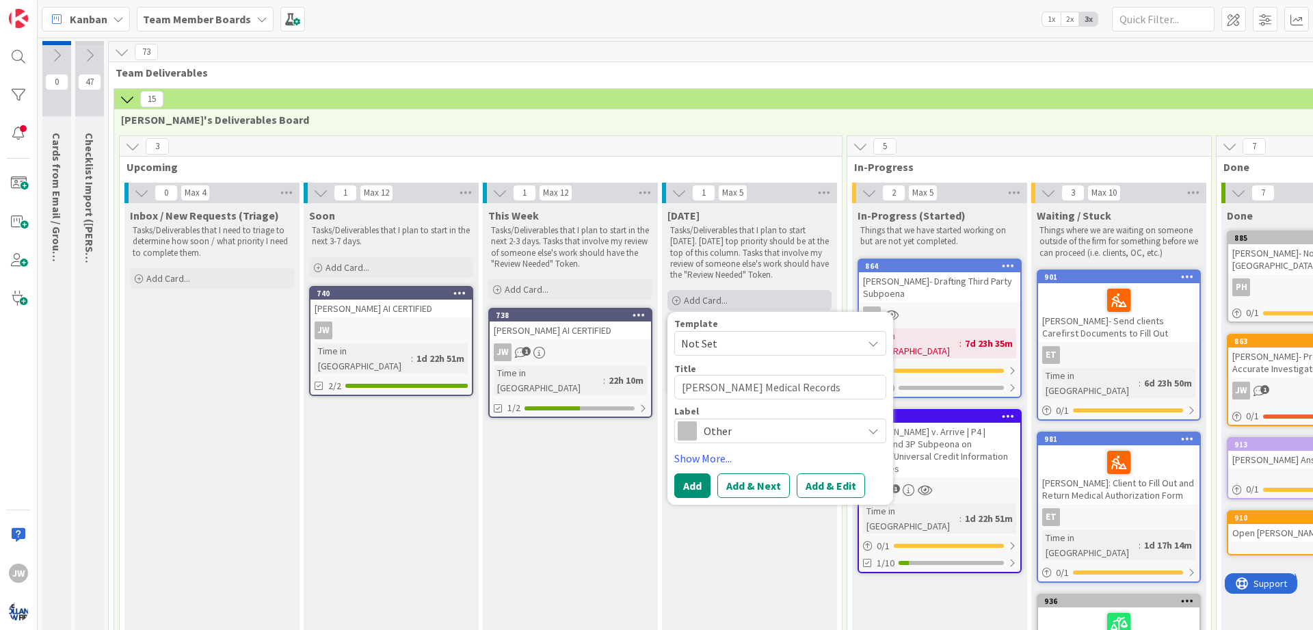
type textarea "x"
type textarea "[PERSON_NAME] Medical Records R"
type textarea "x"
type textarea "[PERSON_NAME] Medical Records Re"
type textarea "x"
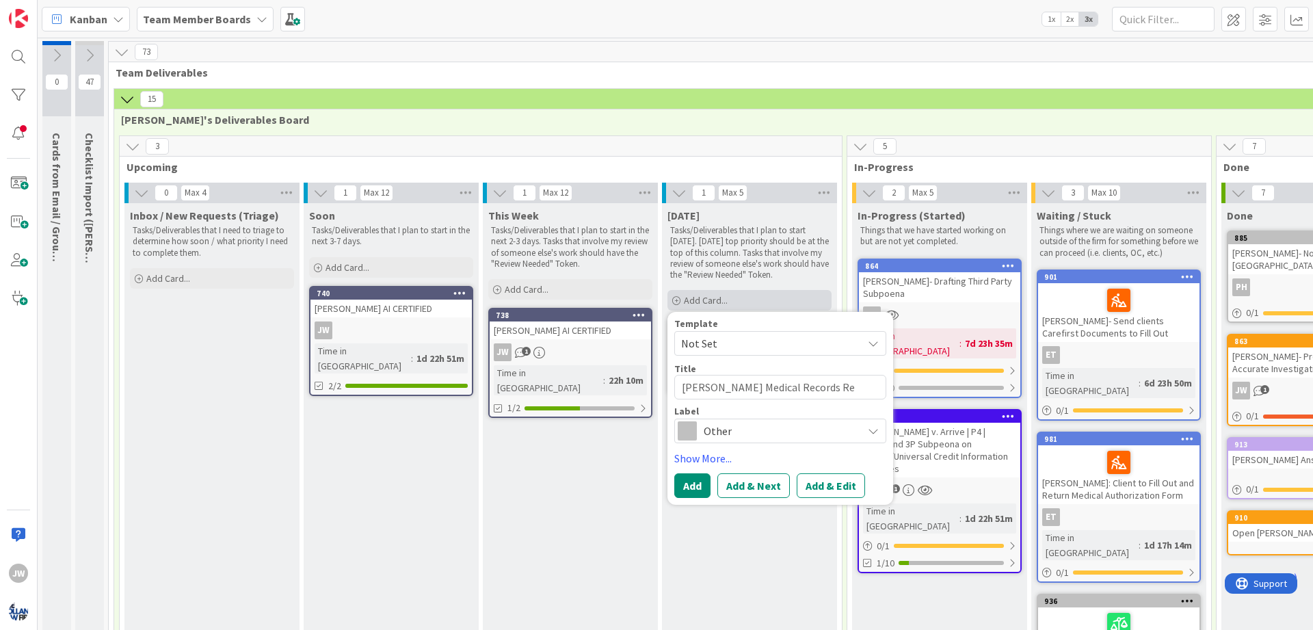
type textarea "[PERSON_NAME] Medical Records Rel"
type textarea "x"
type textarea "[PERSON_NAME] Medical Records Rele"
type textarea "x"
type textarea "[PERSON_NAME] Medical Records Relea"
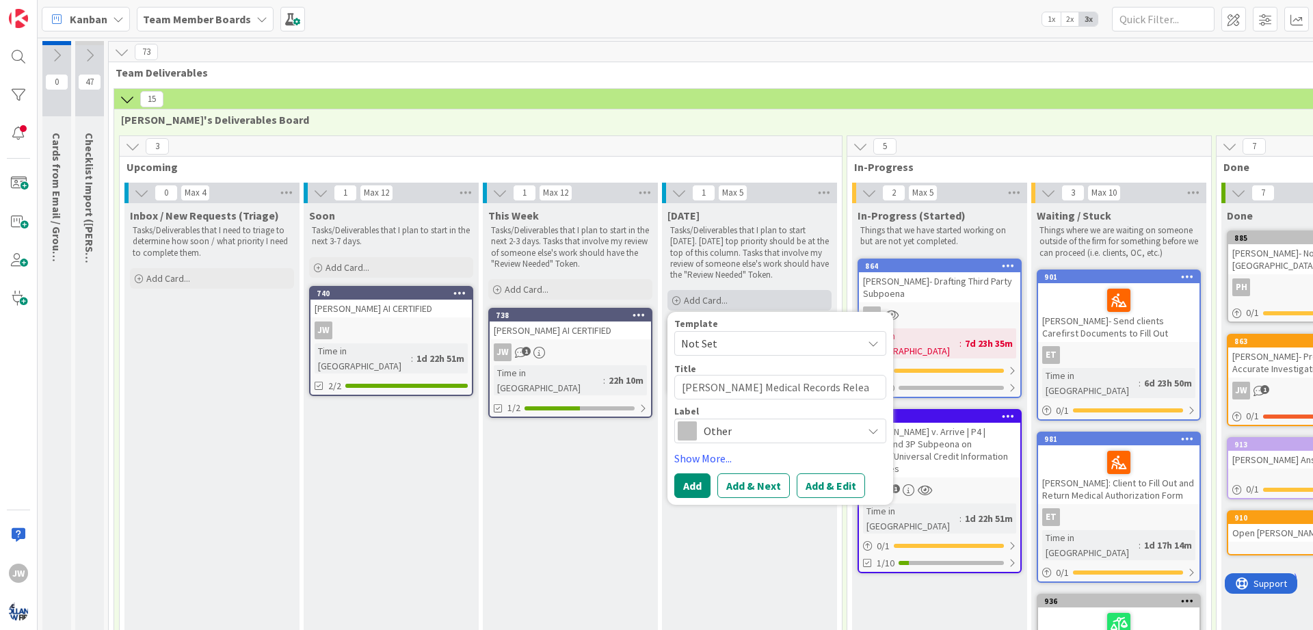
type textarea "x"
type textarea "[PERSON_NAME] Medical Records Releas"
type textarea "x"
type textarea "[PERSON_NAME] Medical Records Release"
click at [1010, 266] on icon at bounding box center [1008, 266] width 13 height 10
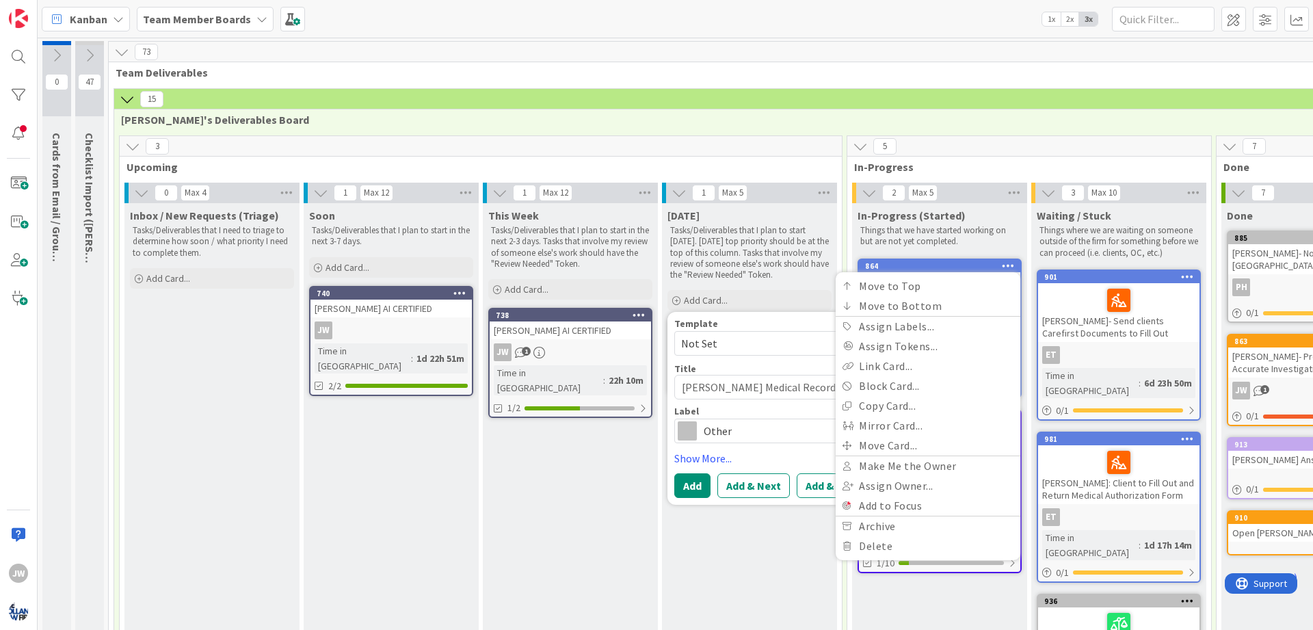
click at [1010, 266] on icon at bounding box center [1008, 266] width 13 height 10
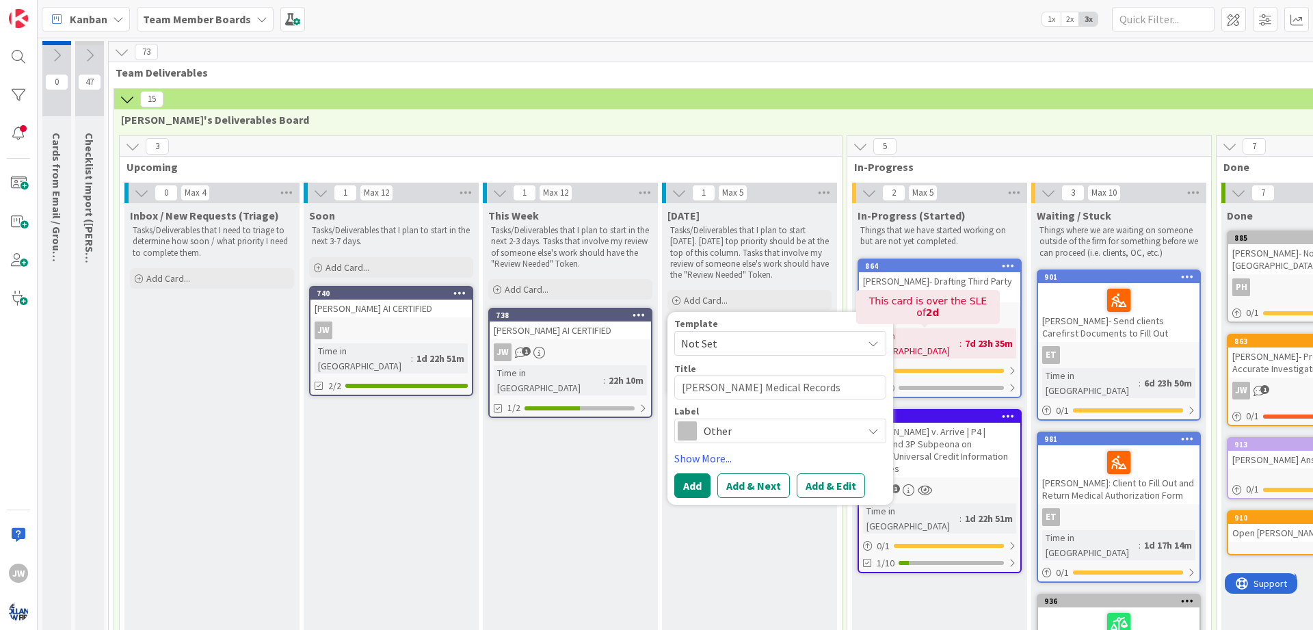
click at [969, 338] on div "7d 23h 35m" at bounding box center [988, 343] width 55 height 15
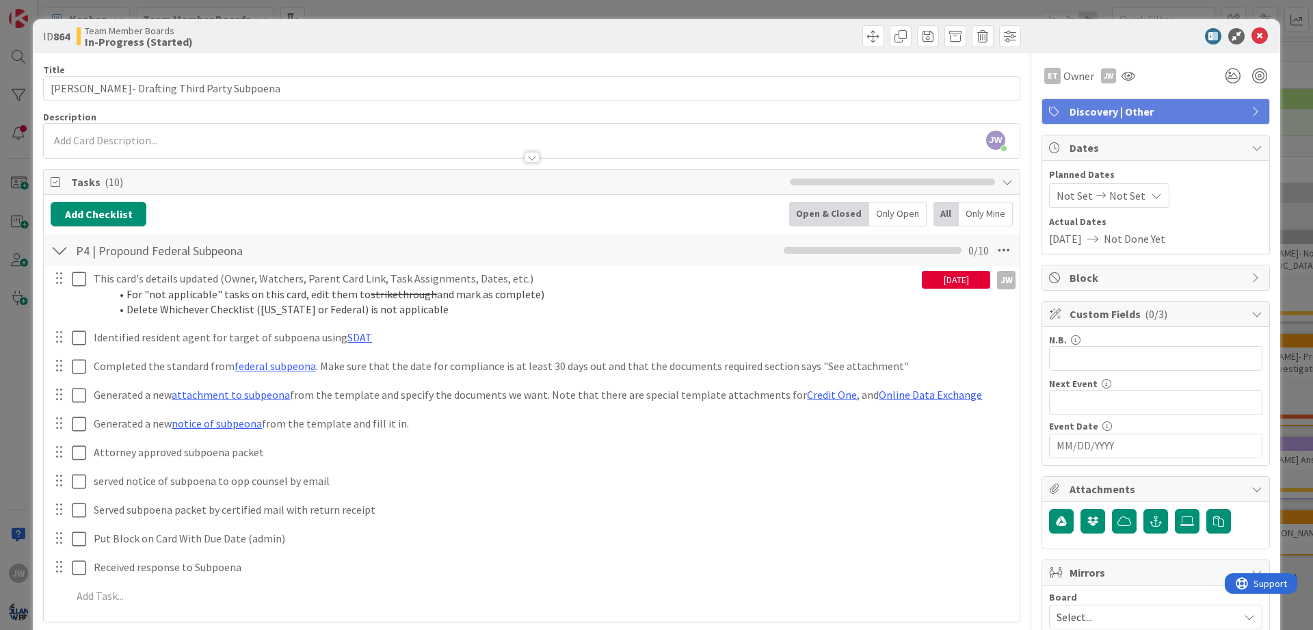
click at [932, 280] on div "[DATE]" at bounding box center [956, 280] width 68 height 18
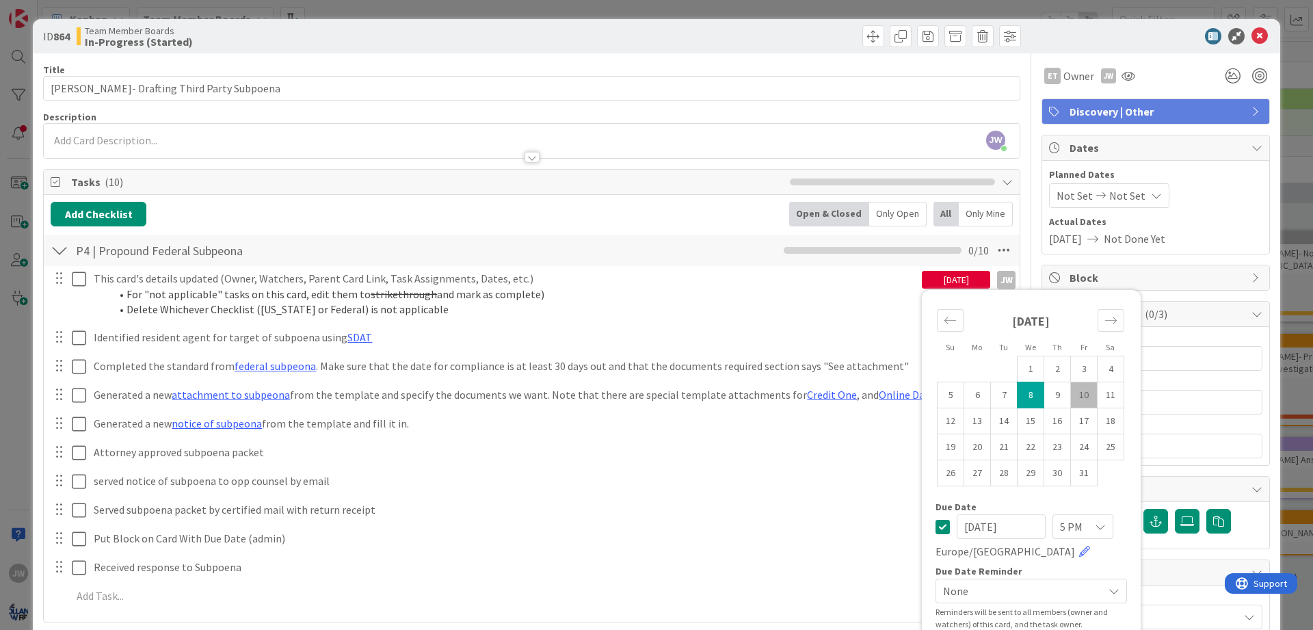
click at [1076, 397] on td "10" at bounding box center [1084, 395] width 27 height 26
type textarea "x"
type input "[DATE]"
click at [1031, 86] on div "Title 39 / 128 [PERSON_NAME]- Drafting Third Party Subpoena Description [PERSON…" at bounding box center [656, 506] width 1227 height 907
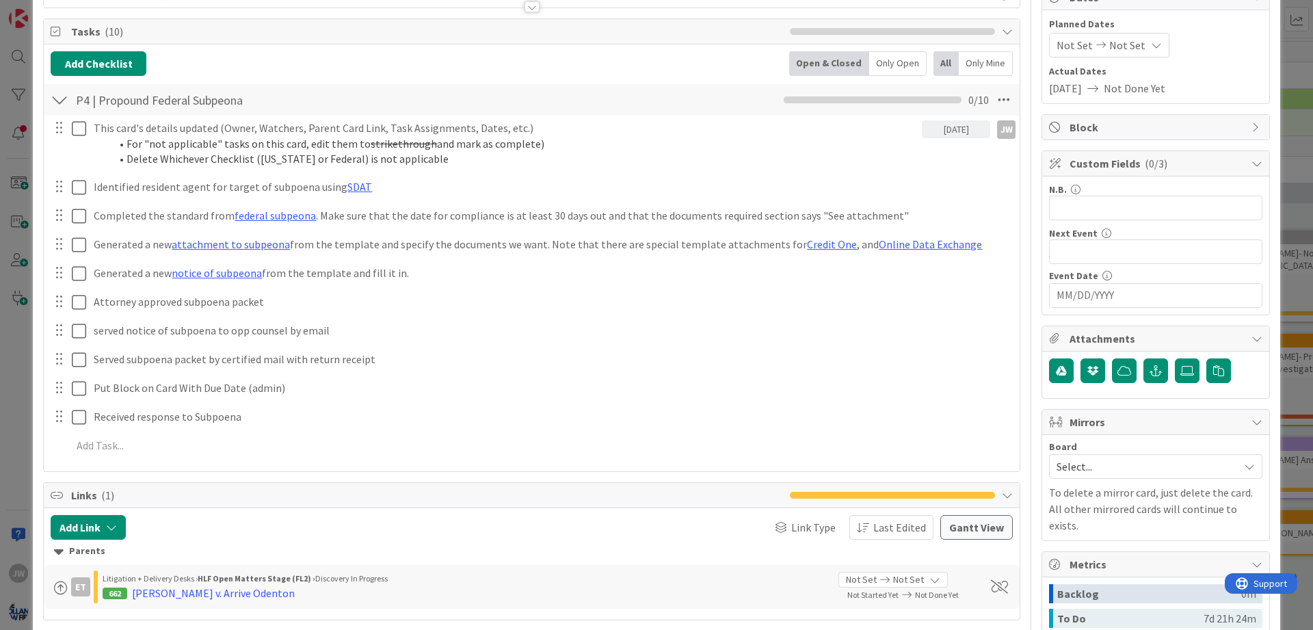
scroll to position [344, 0]
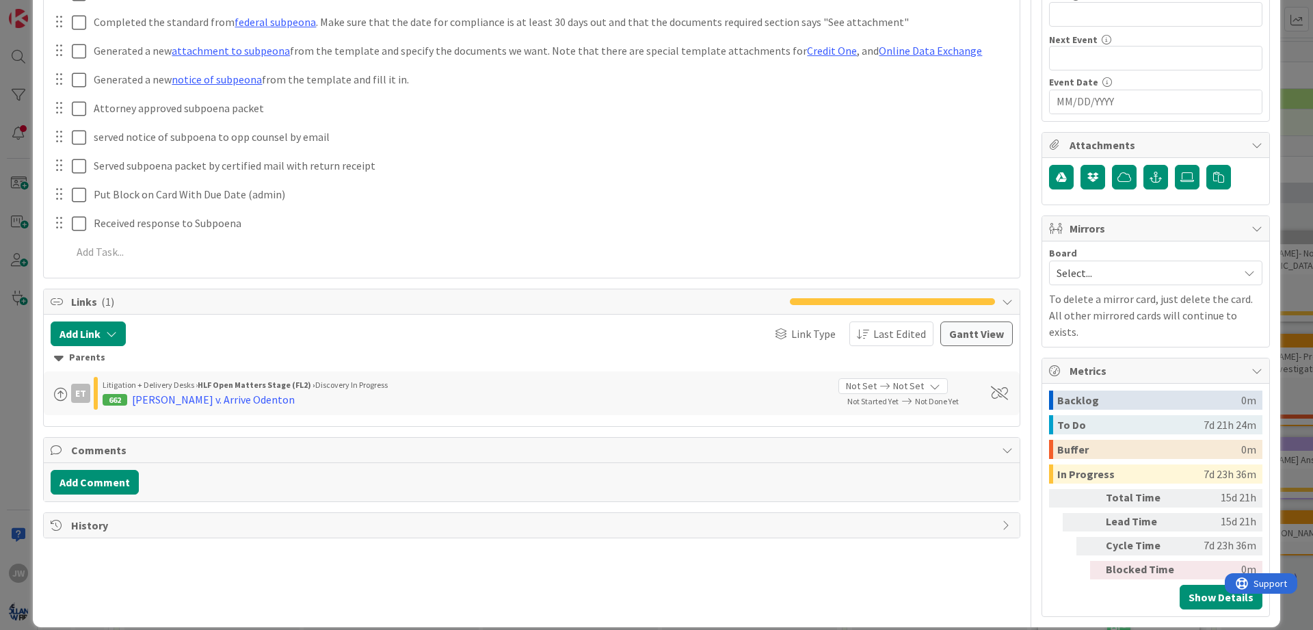
click at [1097, 415] on div "To Do" at bounding box center [1130, 424] width 146 height 19
click at [1251, 365] on icon at bounding box center [1256, 370] width 11 height 11
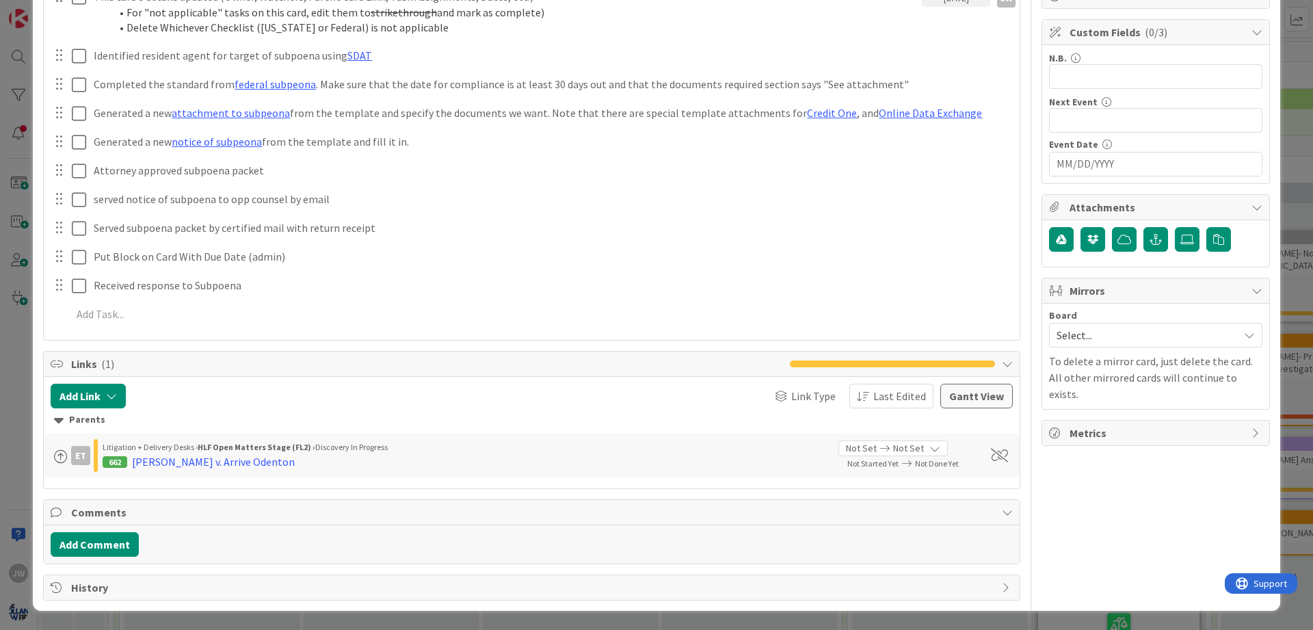
click at [1256, 427] on icon at bounding box center [1256, 432] width 11 height 11
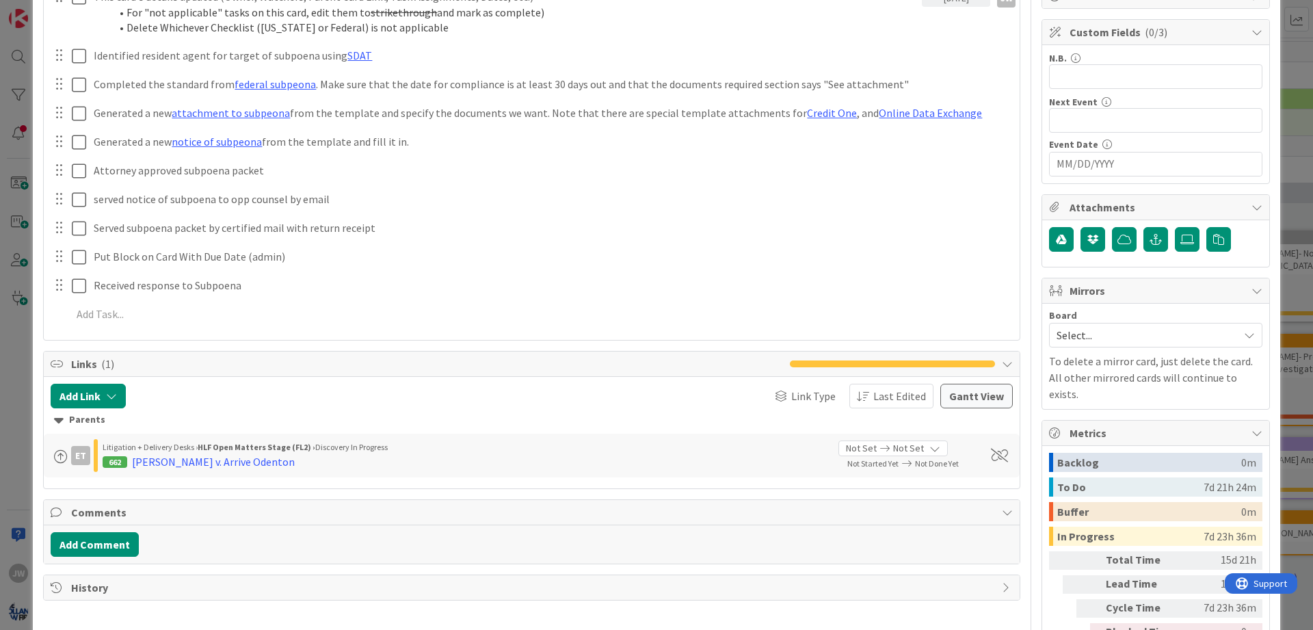
click at [1256, 427] on icon at bounding box center [1256, 432] width 11 height 11
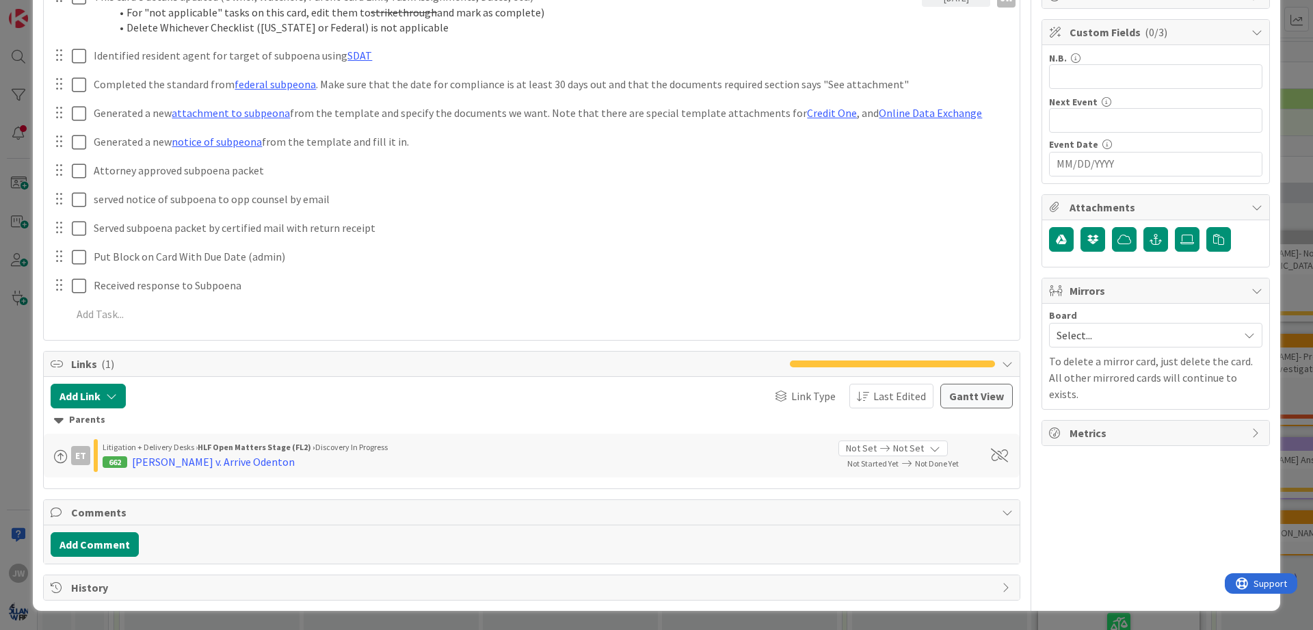
scroll to position [0, 0]
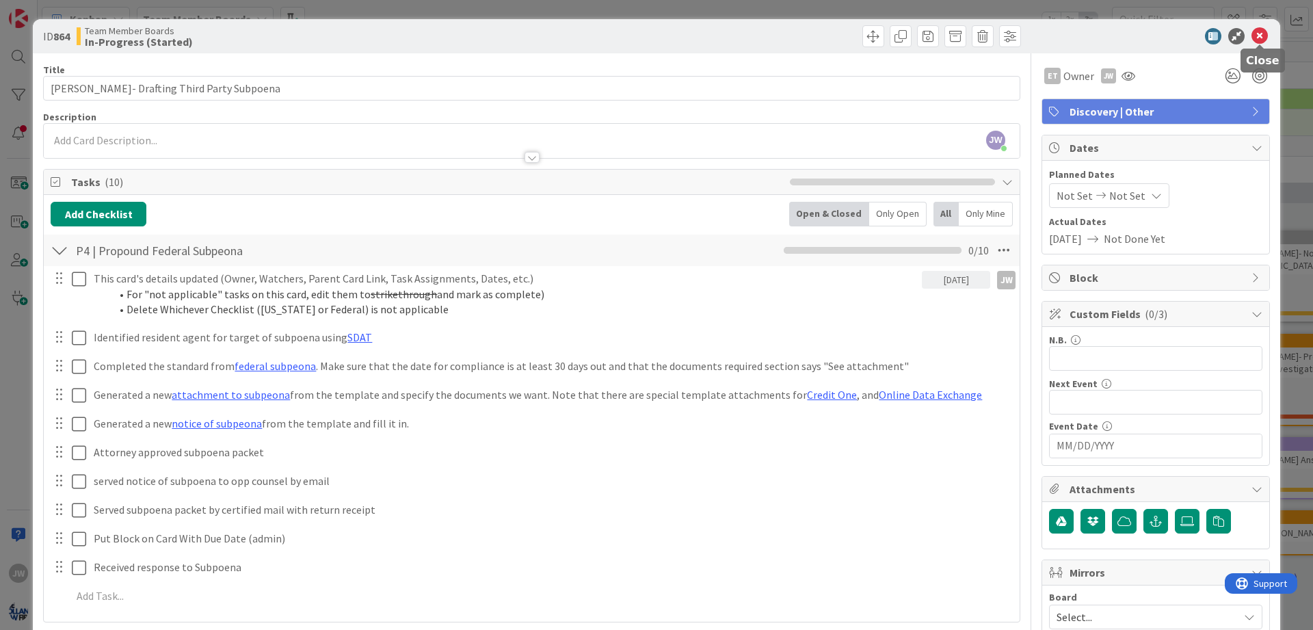
click at [1253, 36] on icon at bounding box center [1259, 36] width 16 height 16
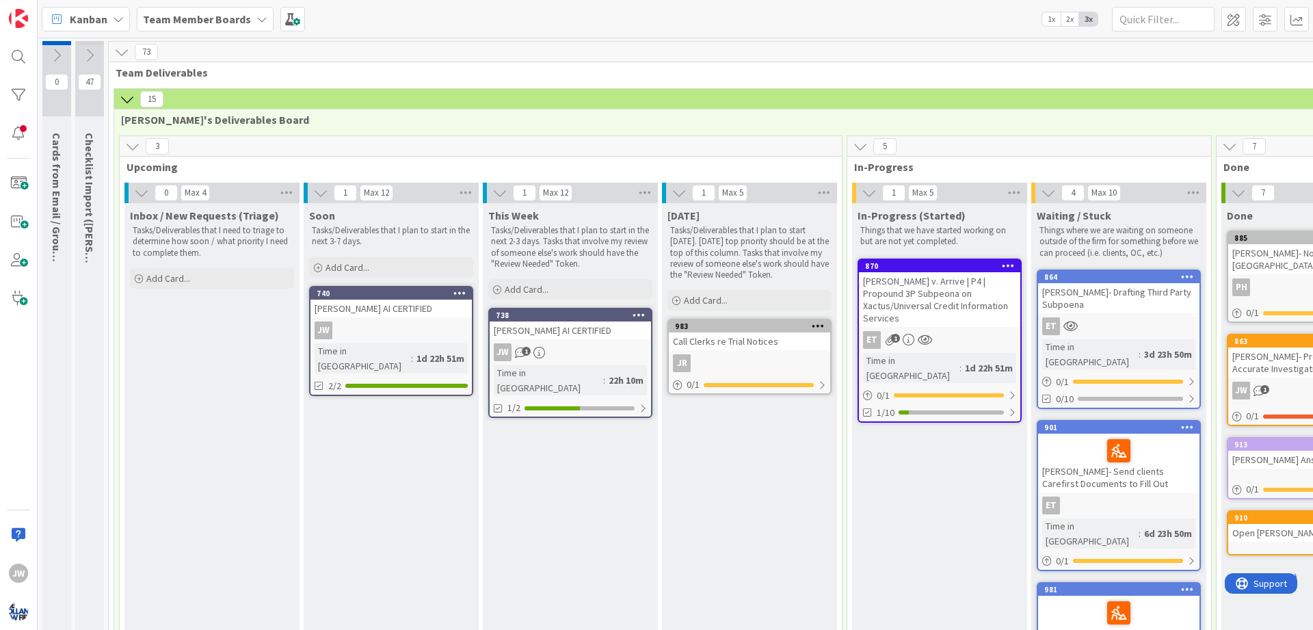
scroll to position [0, 1]
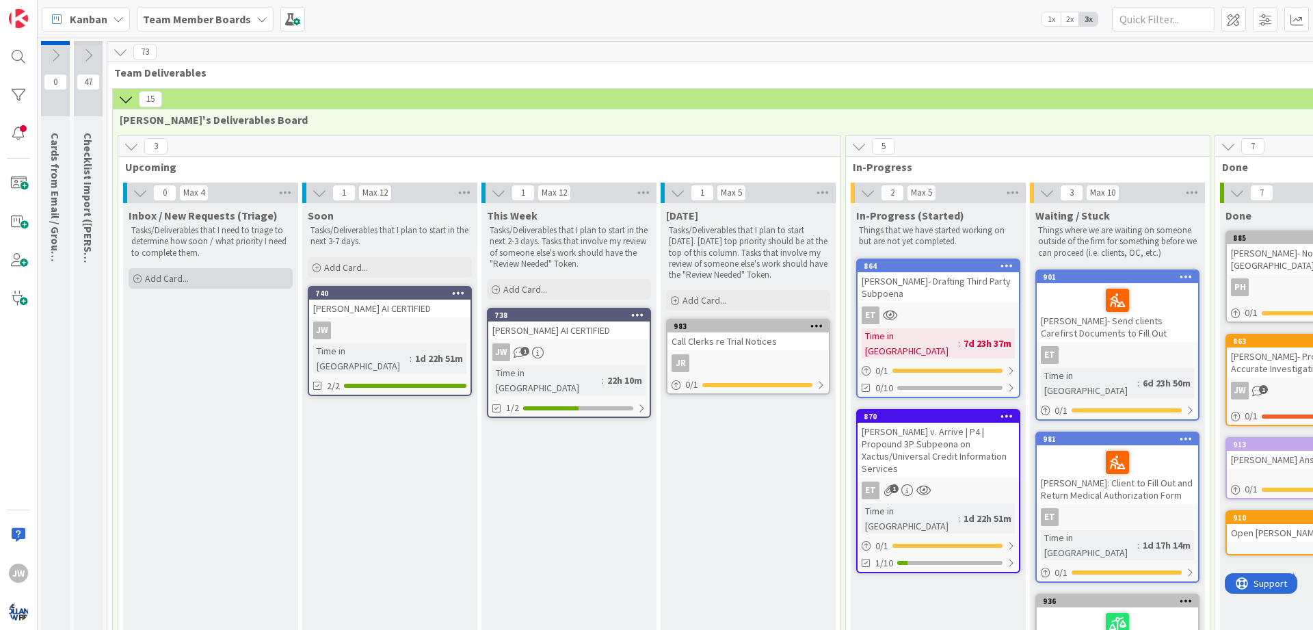
click at [162, 269] on div "Add Card..." at bounding box center [211, 278] width 164 height 21
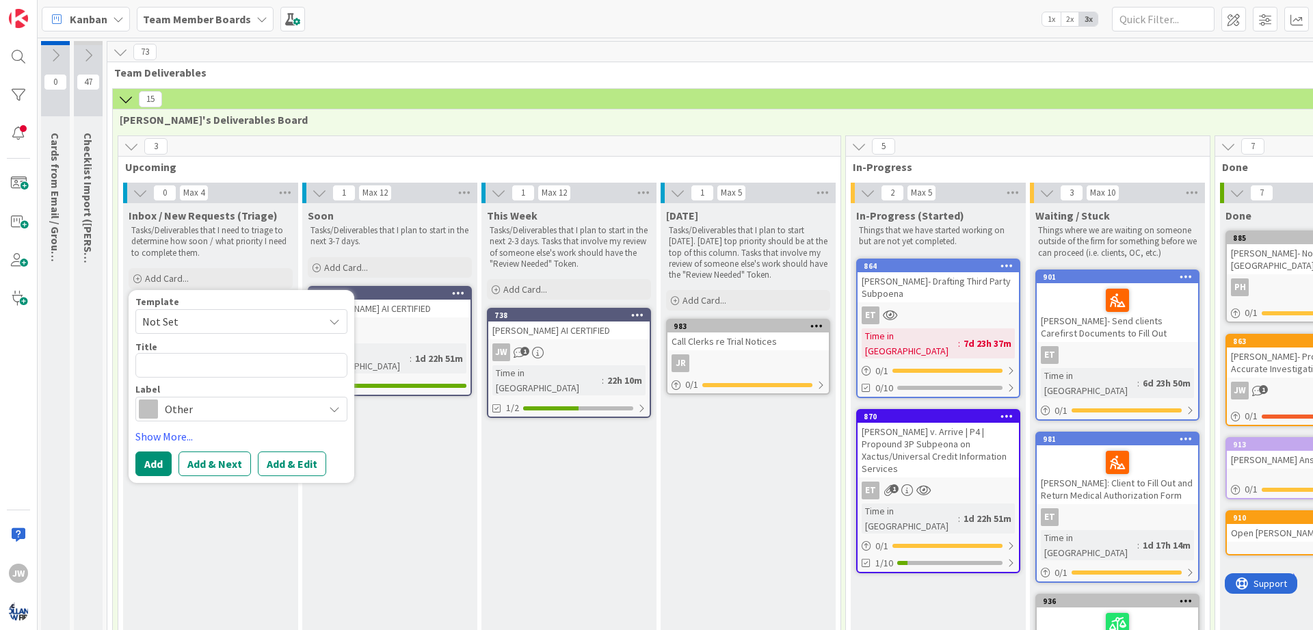
click at [434, 424] on div "Soon Tasks/Deliverables that I plan to start in the next 3-7 days. Add Card... …" at bounding box center [389, 479] width 175 height 553
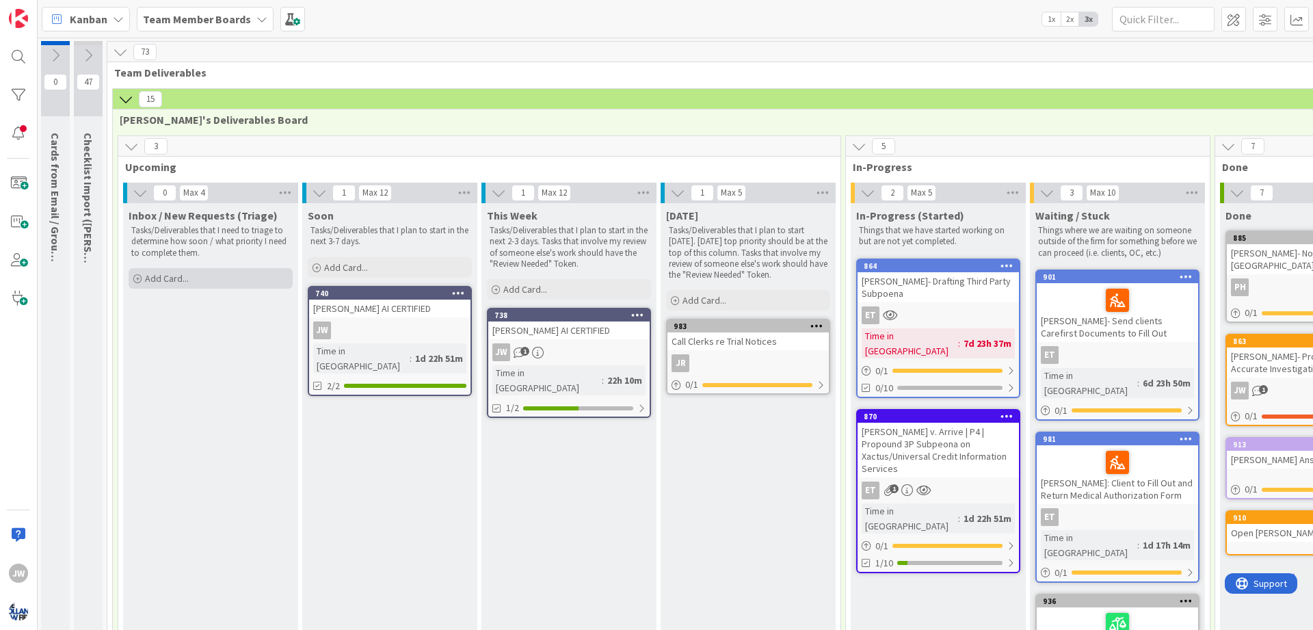
click at [248, 279] on div "Add Card..." at bounding box center [211, 278] width 164 height 21
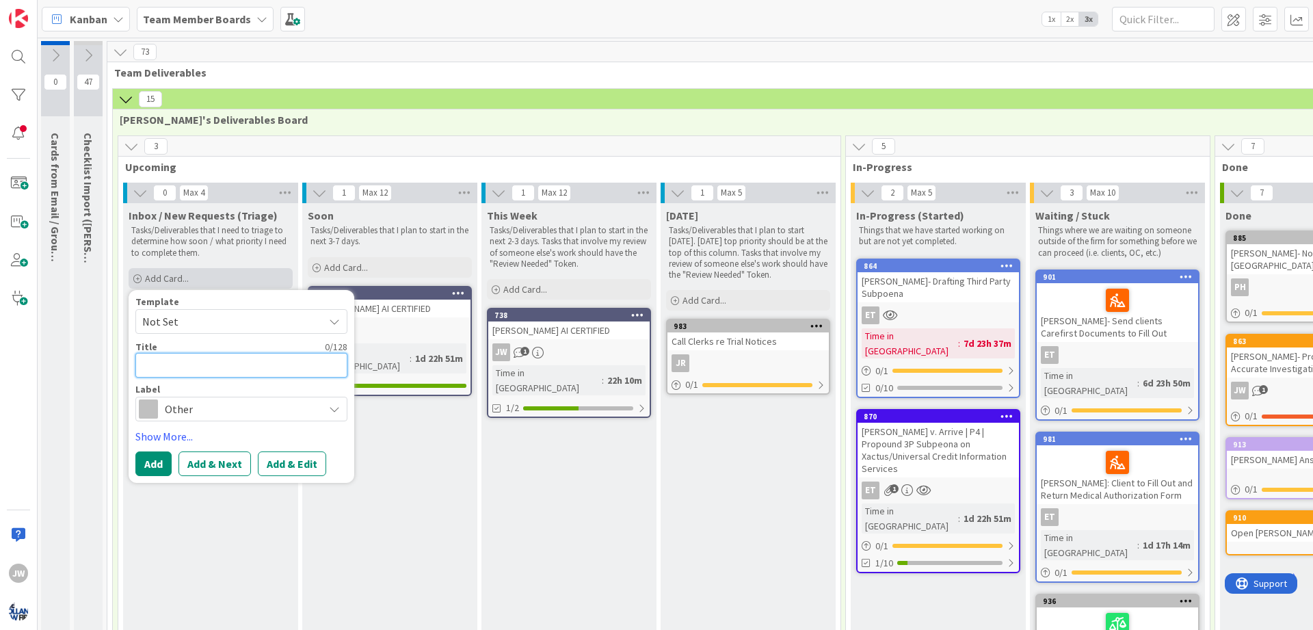
type textarea "x"
type textarea "V"
type textarea "x"
type textarea "C"
type textarea "x"
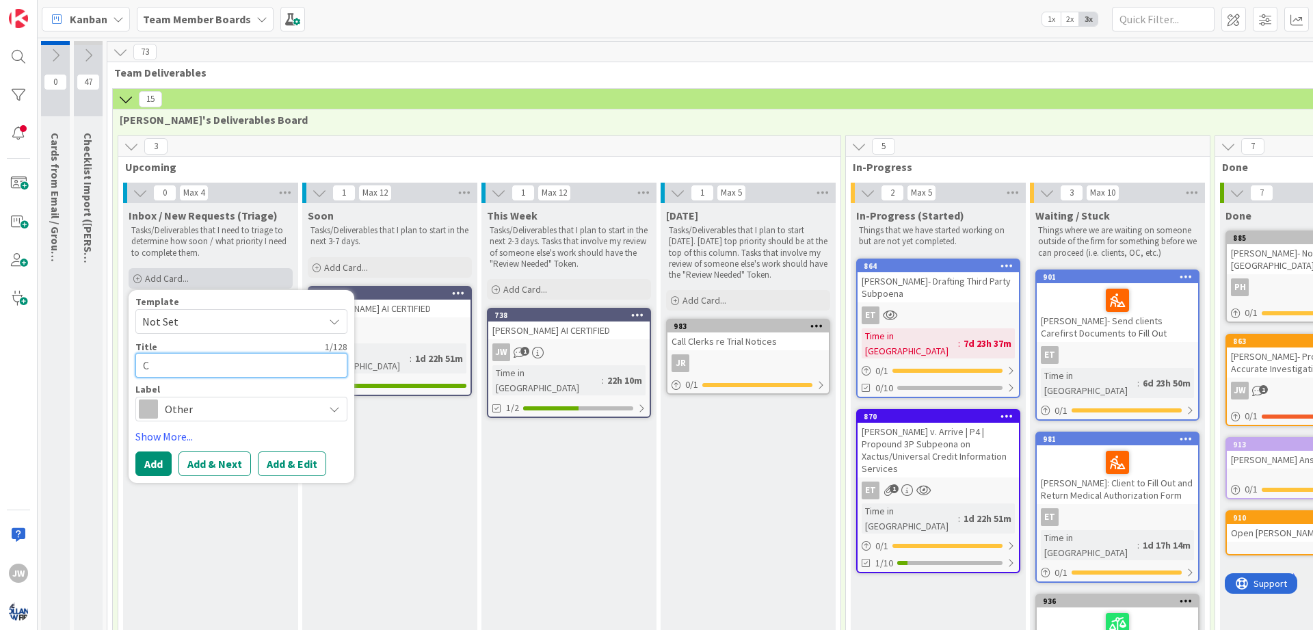
type textarea "Ca"
type textarea "x"
type textarea "Cam"
type textarea "x"
type textarea "Camp"
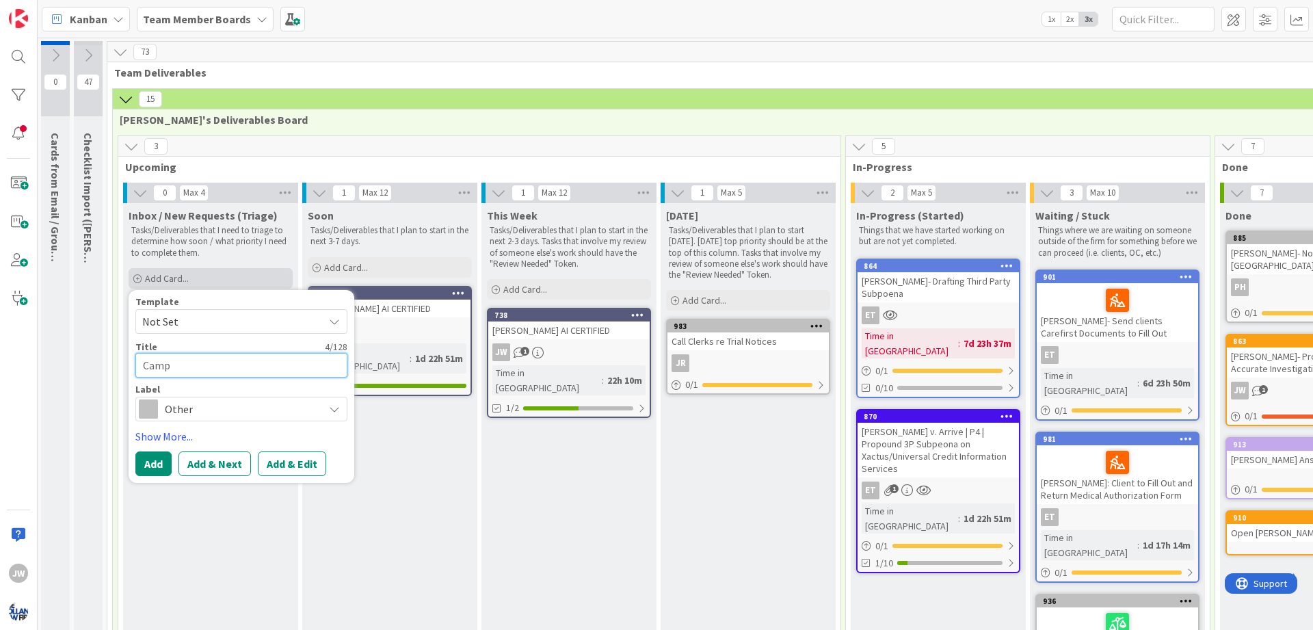
type textarea "x"
type textarea "Campb"
type textarea "x"
type textarea "Campbe"
type textarea "x"
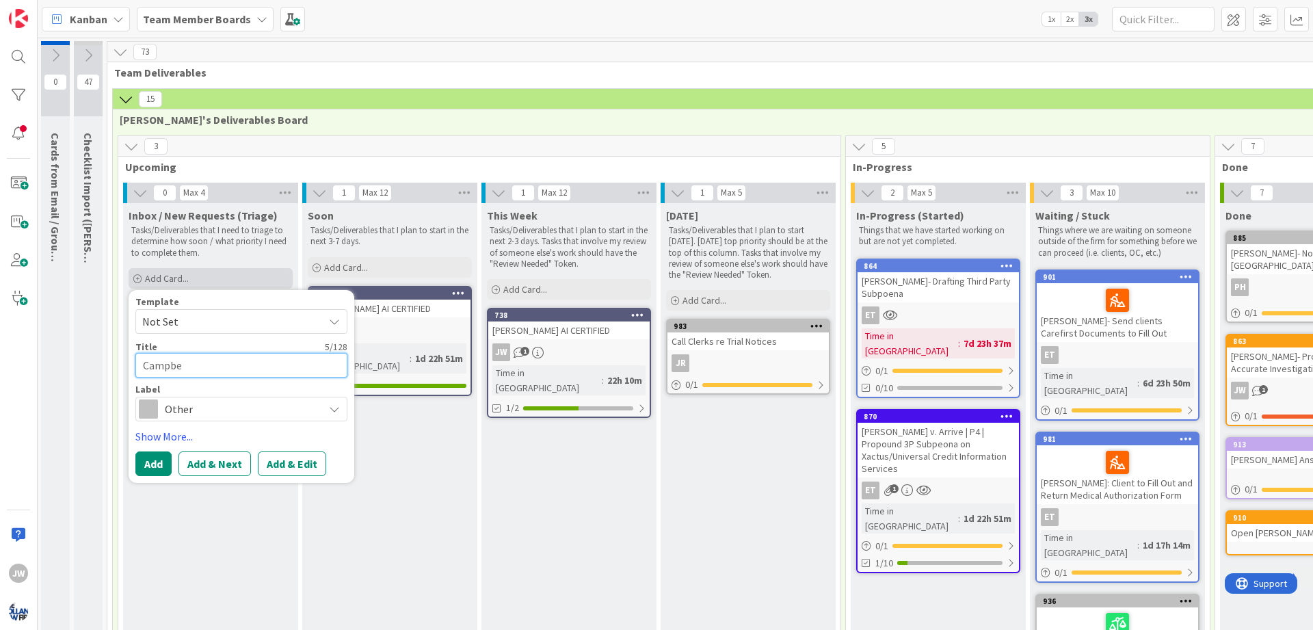
type textarea "[PERSON_NAME]"
type textarea "x"
type textarea "[PERSON_NAME]"
type textarea "x"
type textarea "[PERSON_NAME]"
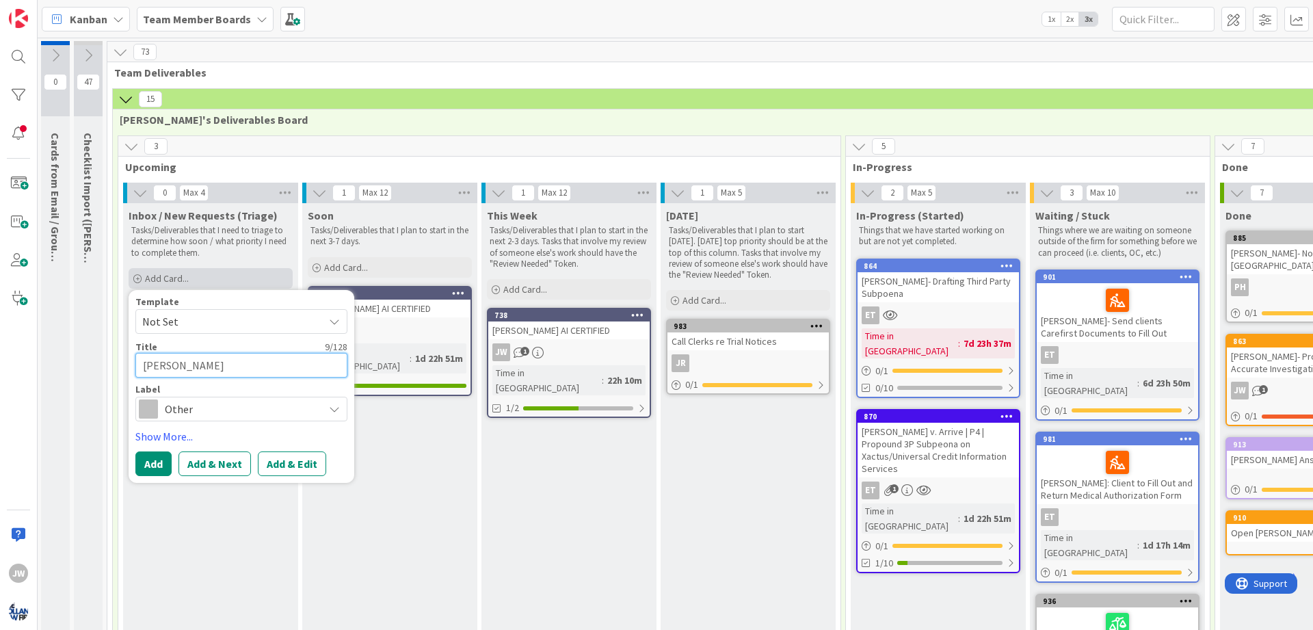
type textarea "x"
type textarea "[PERSON_NAME]"
type textarea "x"
type textarea "[PERSON_NAME]-"
type textarea "x"
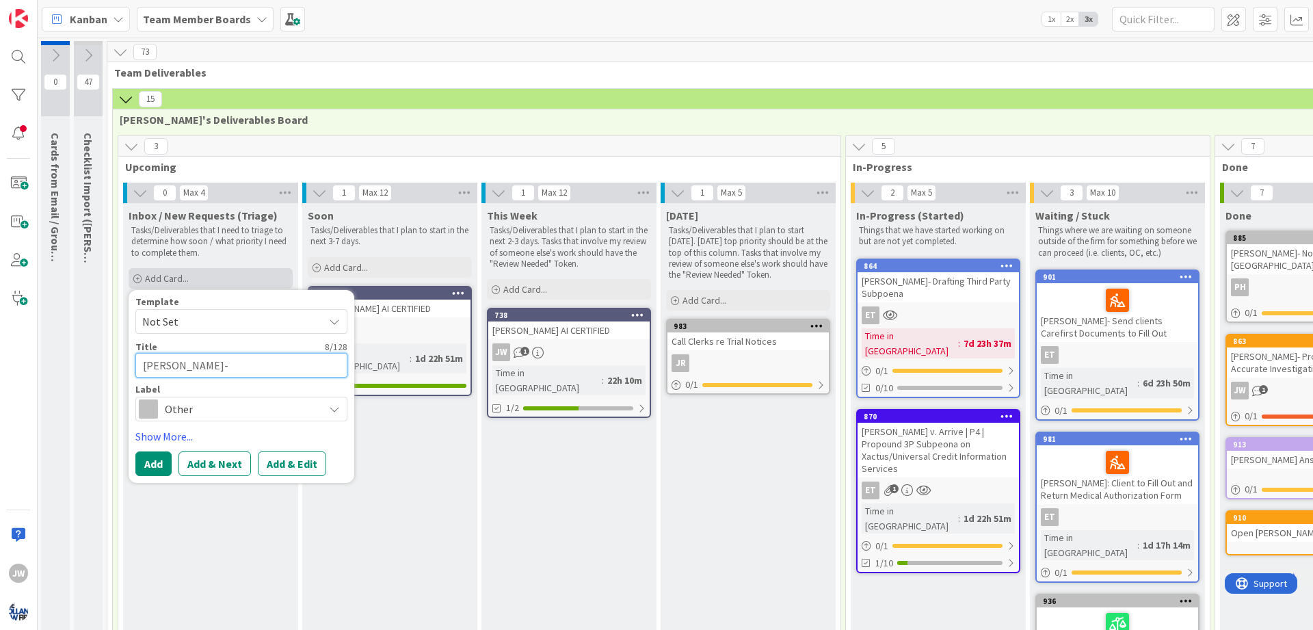
type textarea "[PERSON_NAME]-"
type textarea "x"
type textarea "[PERSON_NAME]- M"
type textarea "x"
type textarea "[PERSON_NAME]-"
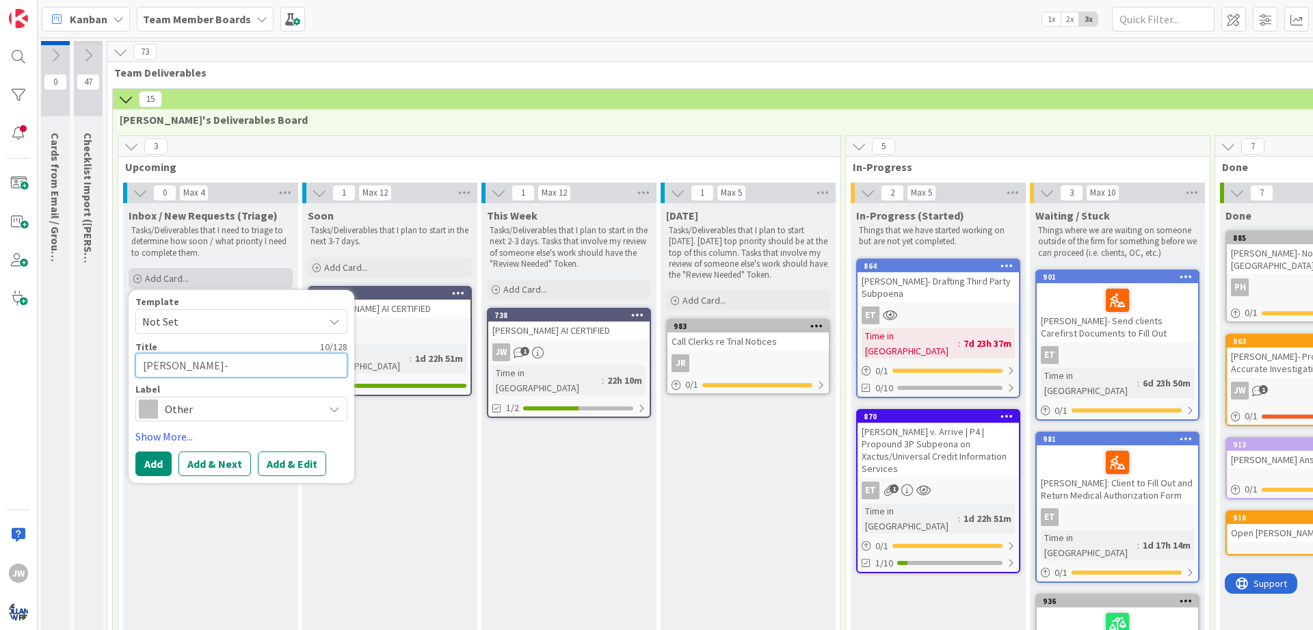
type textarea "x"
type textarea "[PERSON_NAME]- S"
type textarea "x"
type textarea "[PERSON_NAME]- Se"
type textarea "x"
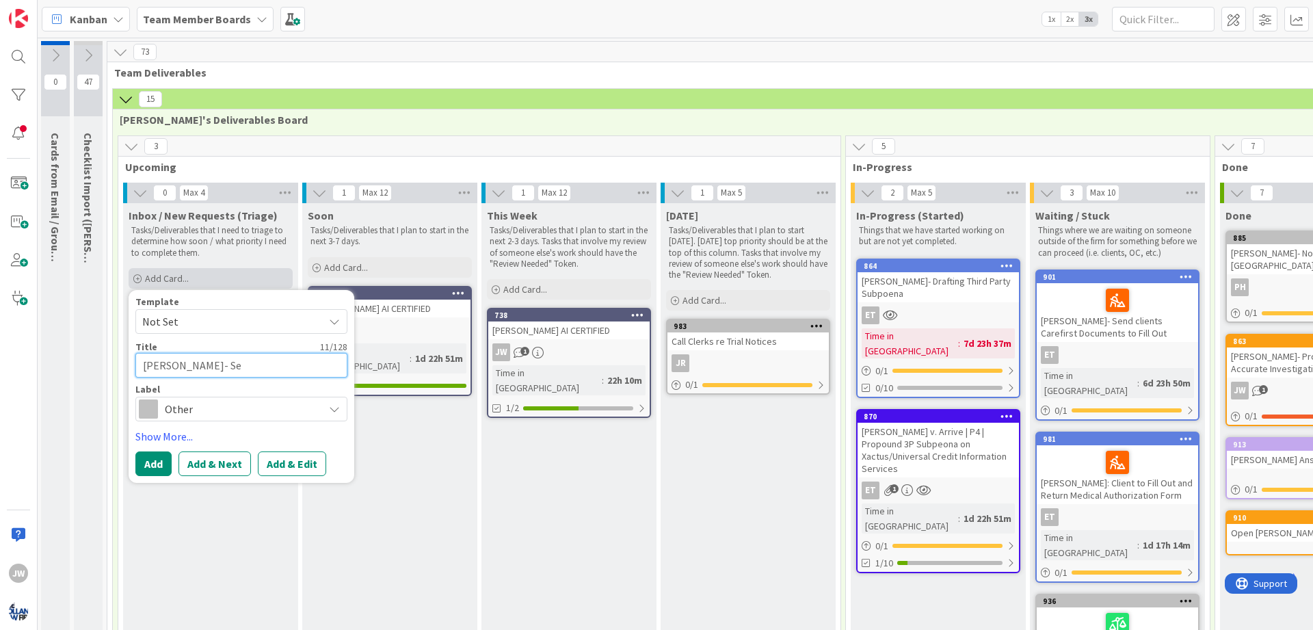
type textarea "[PERSON_NAME]"
type textarea "x"
type textarea "[PERSON_NAME]- Send"
type textarea "x"
type textarea "[PERSON_NAME]- Send"
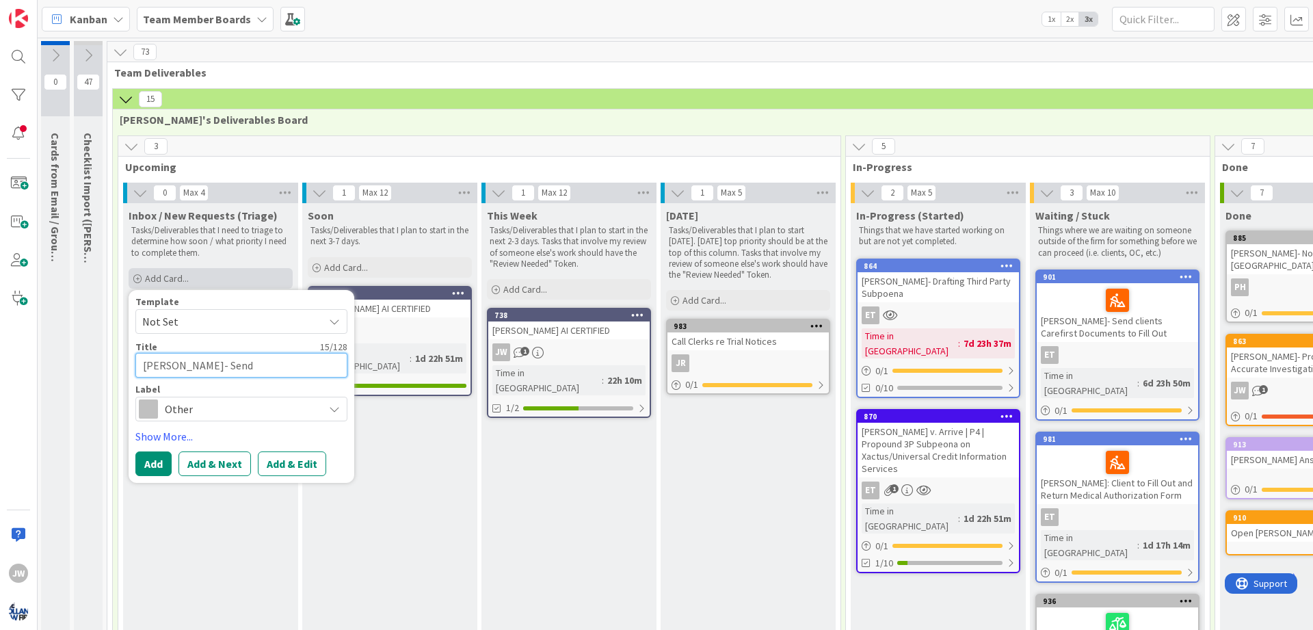
type textarea "x"
type textarea "[PERSON_NAME]- Send M"
type textarea "x"
type textarea "[PERSON_NAME]- Send Me"
type textarea "x"
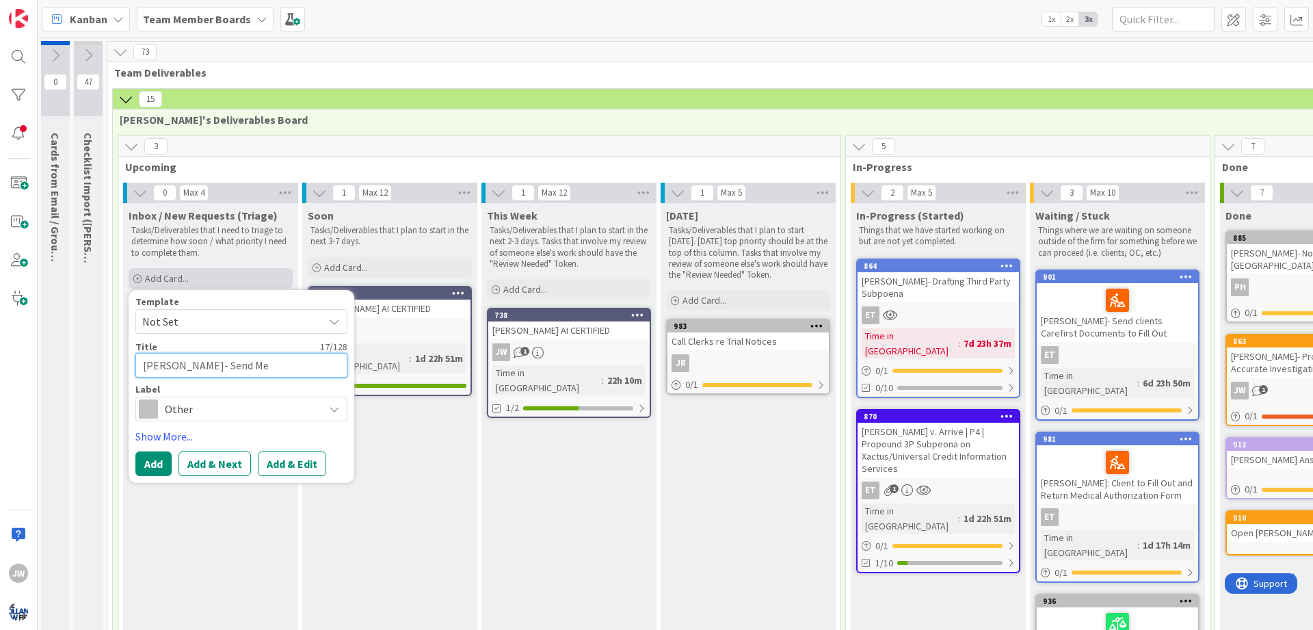
type textarea "[PERSON_NAME]- Send Med"
type textarea "x"
type textarea "[PERSON_NAME]- Send Medi"
type textarea "x"
type textarea "[PERSON_NAME]- Send Medic"
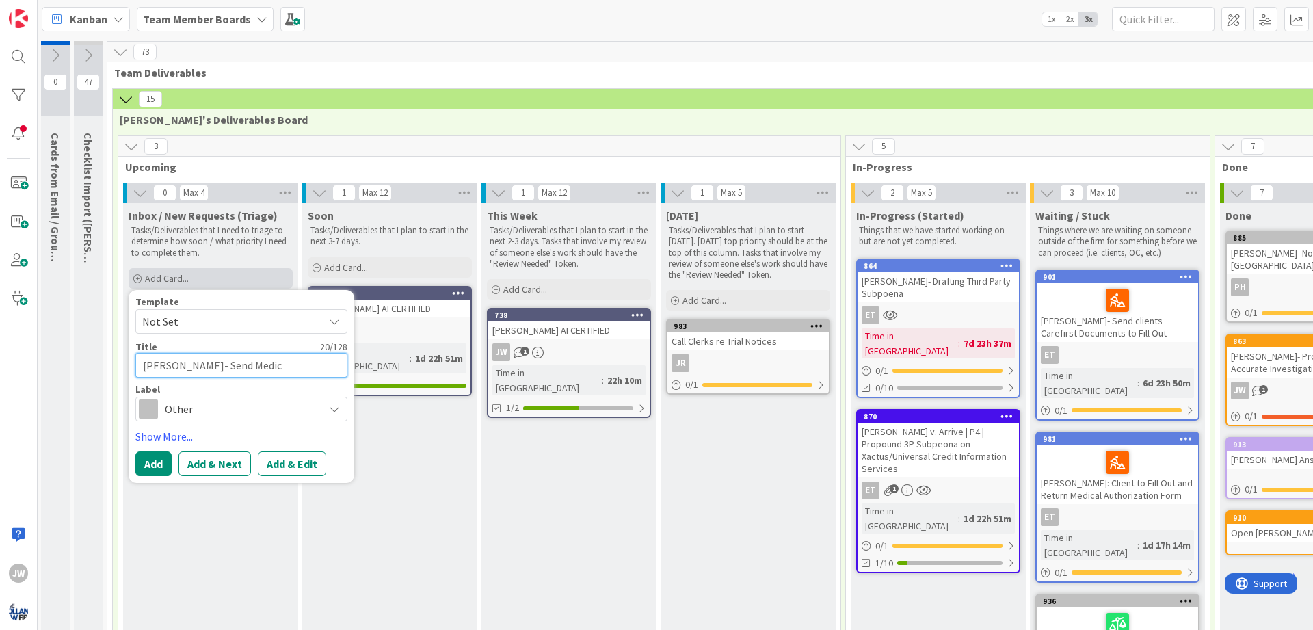
type textarea "x"
type textarea "[PERSON_NAME]- Send MedicL"
type textarea "x"
type textarea "[PERSON_NAME]- Send MedicL"
type textarea "x"
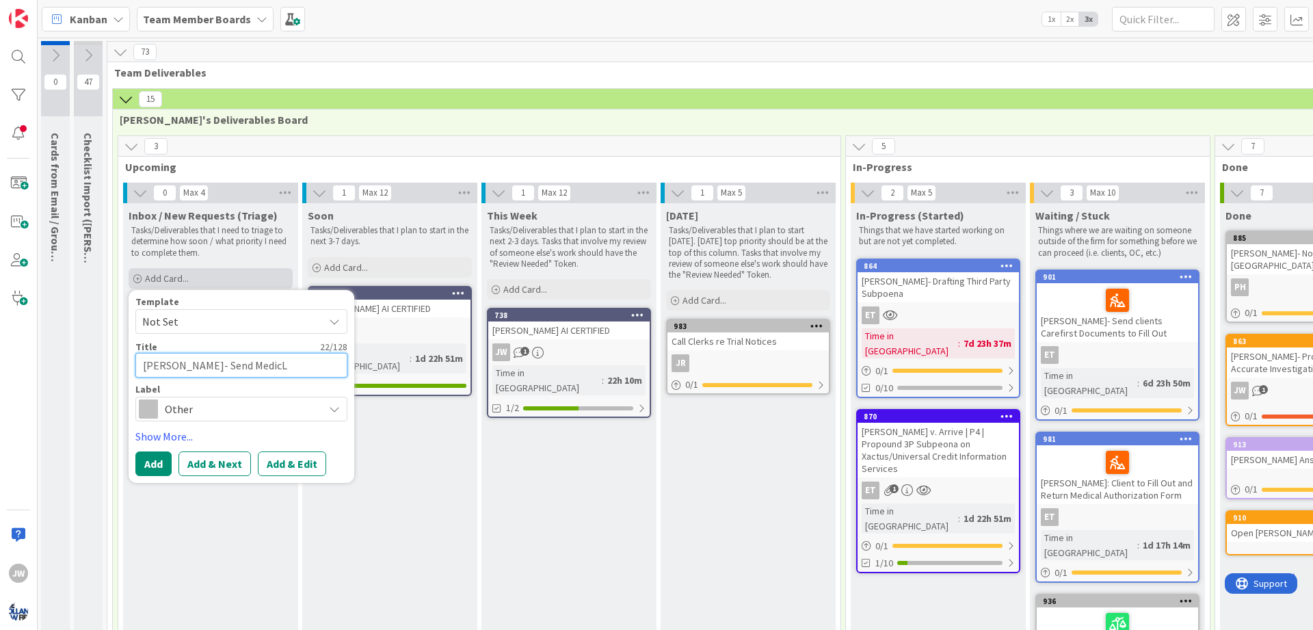
type textarea "[PERSON_NAME]- Send MedicL"
type textarea "x"
type textarea "[PERSON_NAME]- Send Medic"
type textarea "x"
type textarea "[PERSON_NAME]- Send Medica"
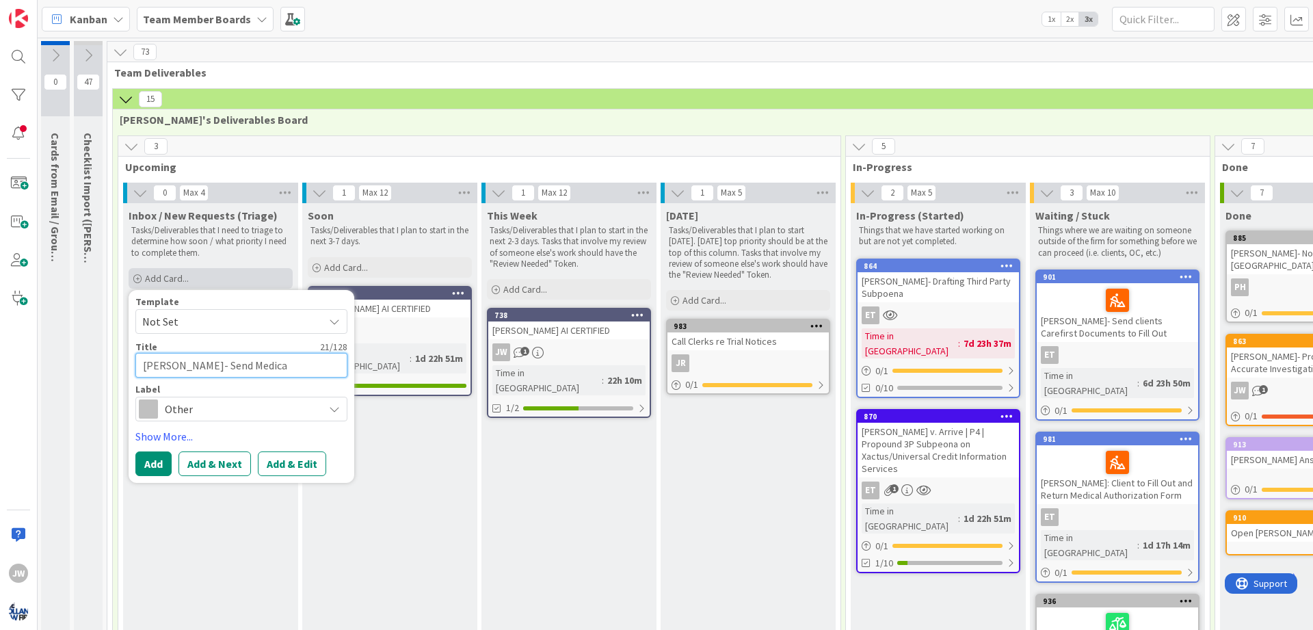
type textarea "x"
type textarea "[PERSON_NAME]- Send Medical"
type textarea "x"
type textarea "[PERSON_NAME]- Send Medical"
type textarea "x"
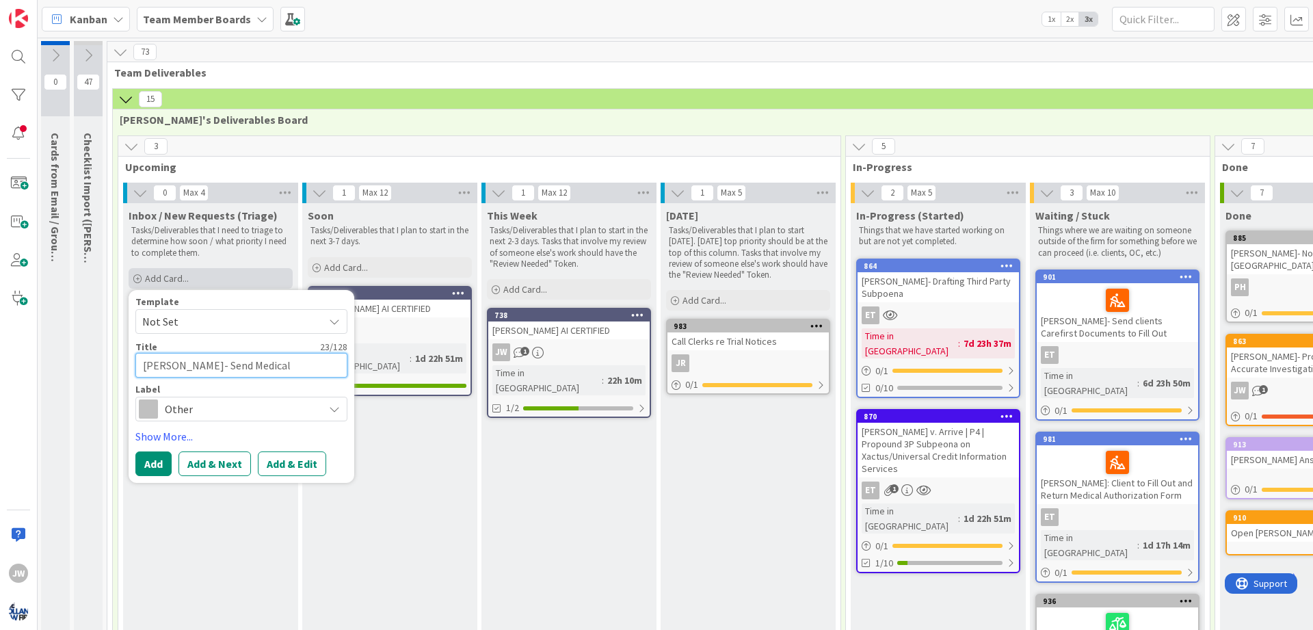
type textarea "[PERSON_NAME]- Send Medical R"
type textarea "x"
type textarea "[PERSON_NAME]- Send Medical Re"
type textarea "x"
type textarea "[PERSON_NAME]- Send Medical Rel"
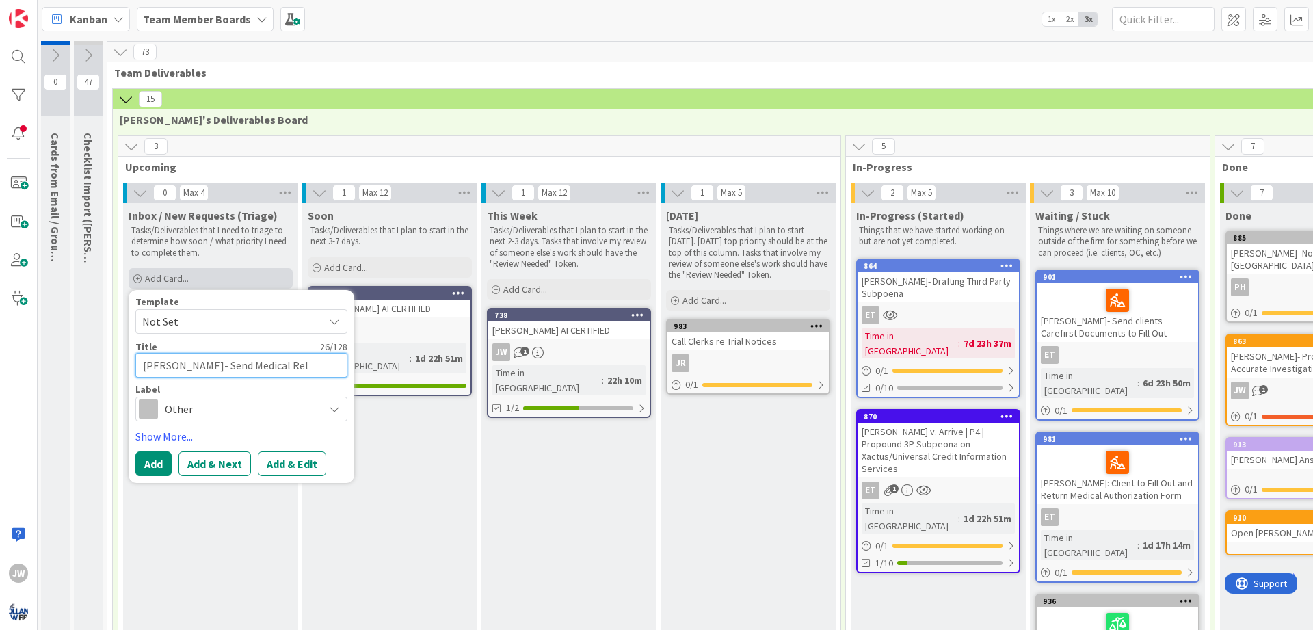
type textarea "x"
type textarea "[PERSON_NAME]- Send Medical Rele"
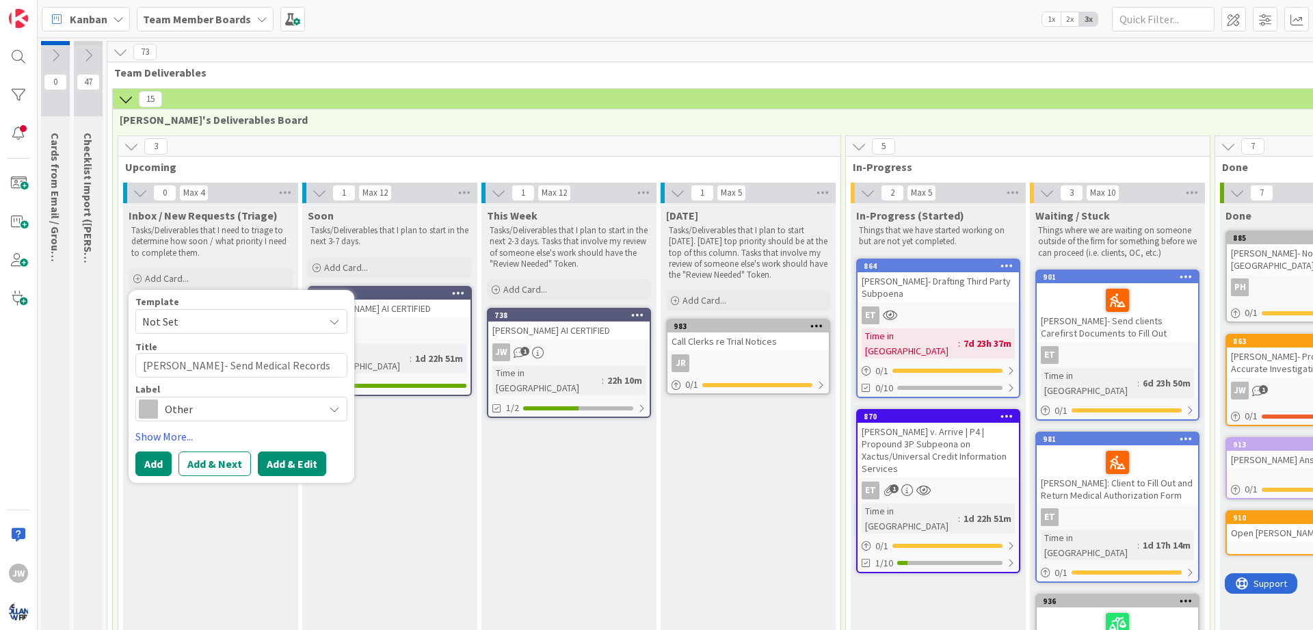
click at [293, 468] on button "Add & Edit" at bounding box center [292, 463] width 68 height 25
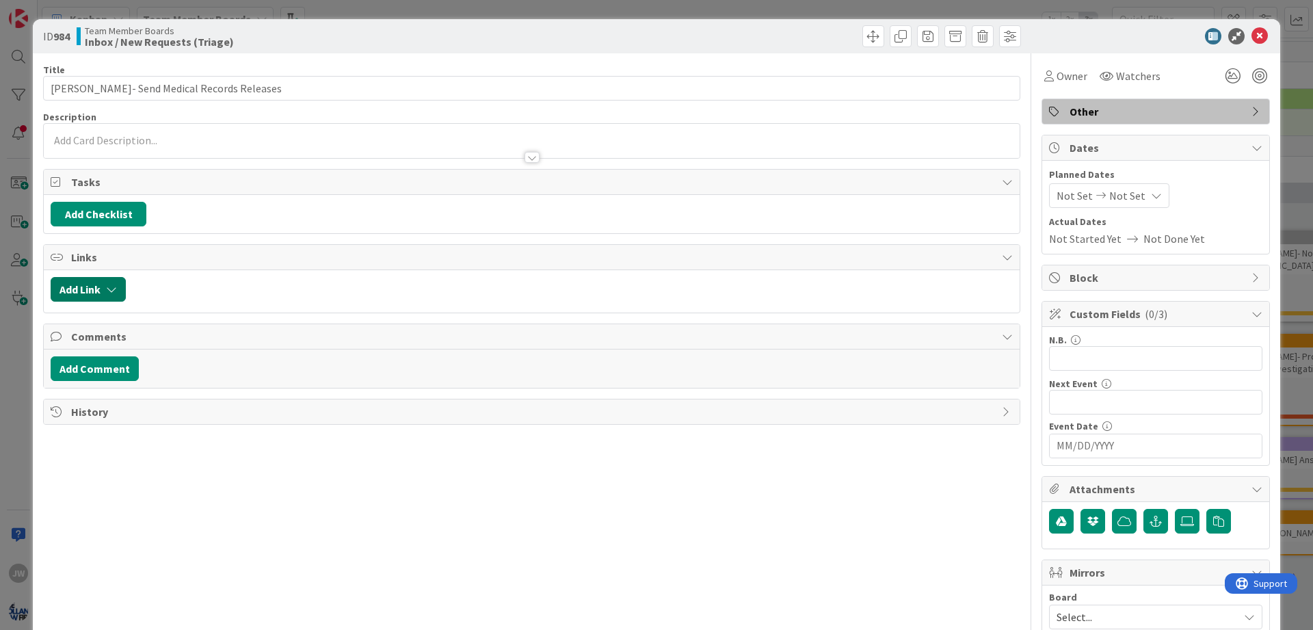
click at [114, 286] on icon "button" at bounding box center [111, 289] width 11 height 11
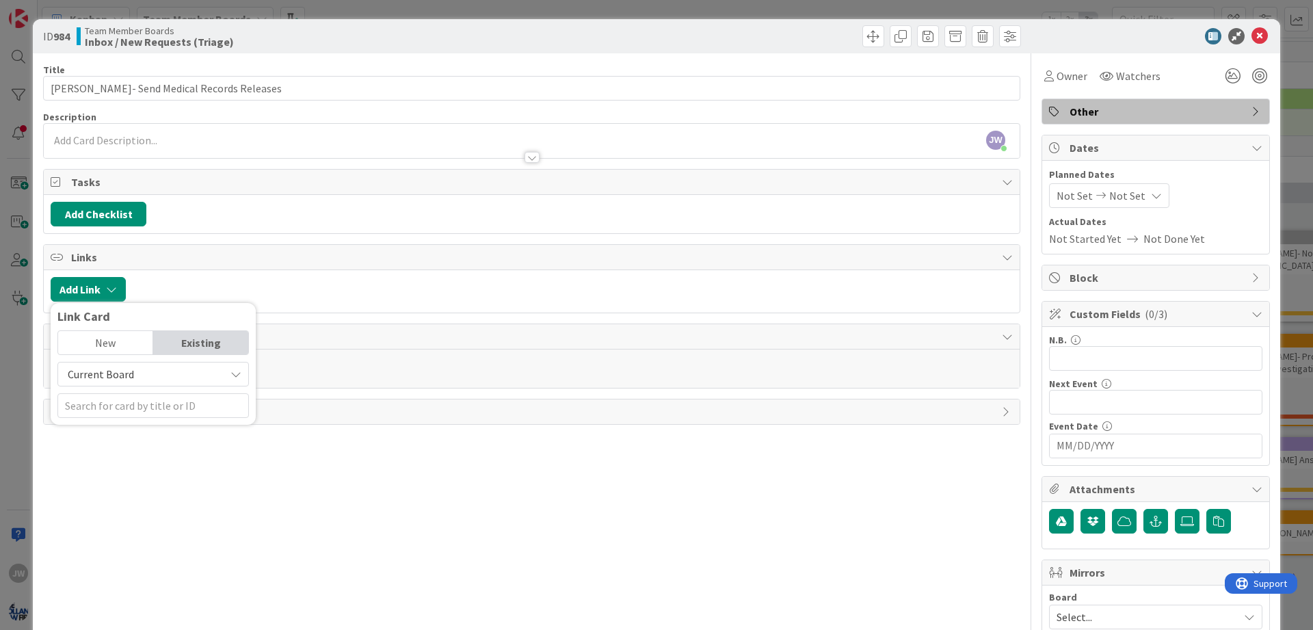
click at [172, 339] on div "Existing" at bounding box center [200, 342] width 95 height 23
click at [167, 367] on span "Current Board" at bounding box center [141, 373] width 153 height 19
click at [135, 434] on span "All Boards" at bounding box center [160, 431] width 190 height 21
click at [140, 409] on input "text" at bounding box center [152, 405] width 191 height 25
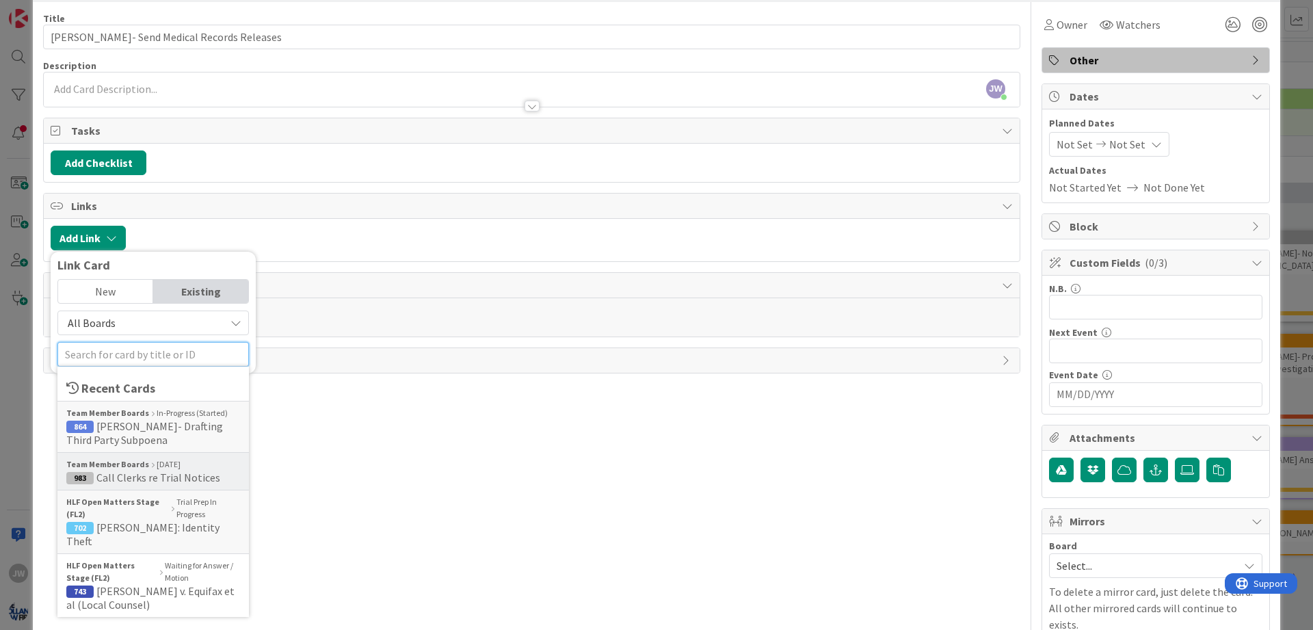
scroll to position [82, 0]
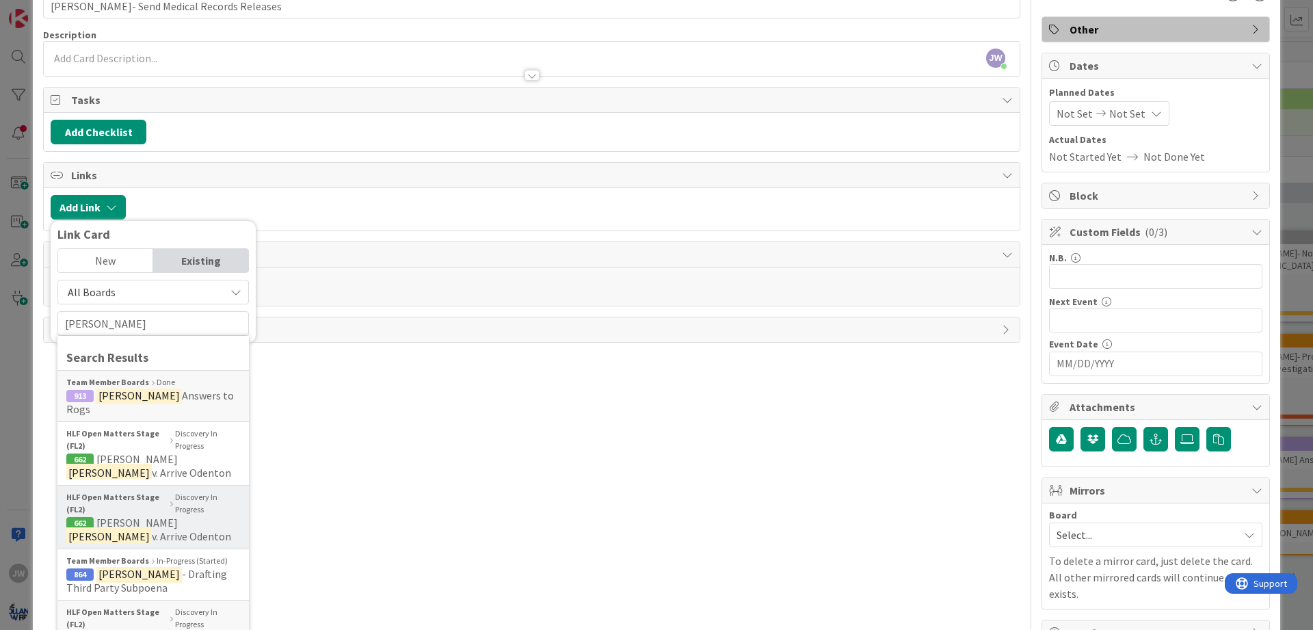
click at [167, 529] on span "v. Arrive Odenton" at bounding box center [191, 536] width 79 height 14
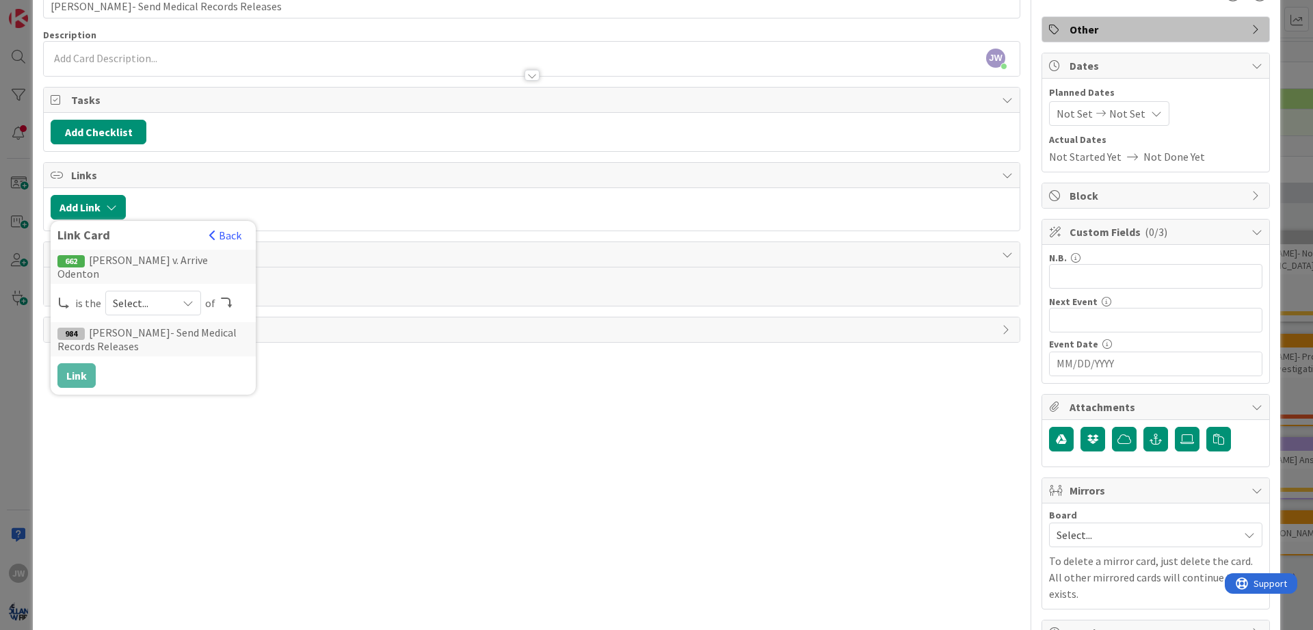
click at [155, 304] on div "662 [PERSON_NAME] v. Arrive Odenton is the Select... of 984 [PERSON_NAME]- Send…" at bounding box center [152, 319] width 191 height 138
click at [148, 300] on div "Select..." at bounding box center [153, 303] width 96 height 25
click at [135, 330] on link "parent" at bounding box center [208, 335] width 204 height 25
click at [88, 363] on button "Link" at bounding box center [76, 375] width 38 height 25
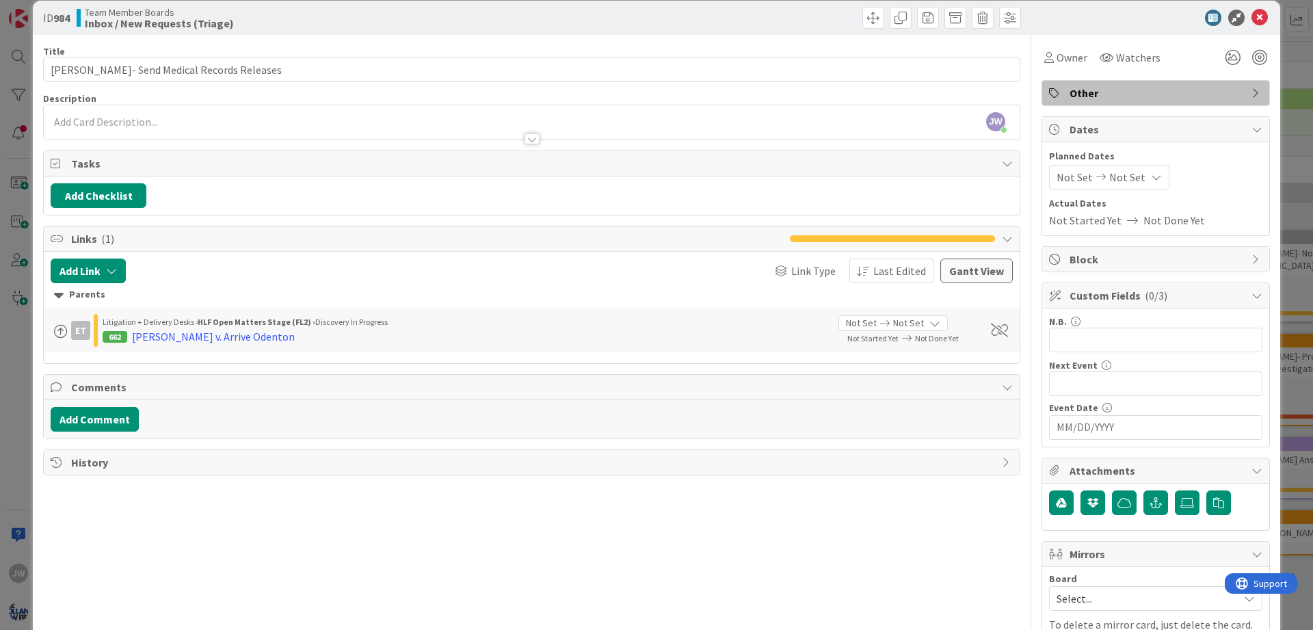
scroll to position [0, 0]
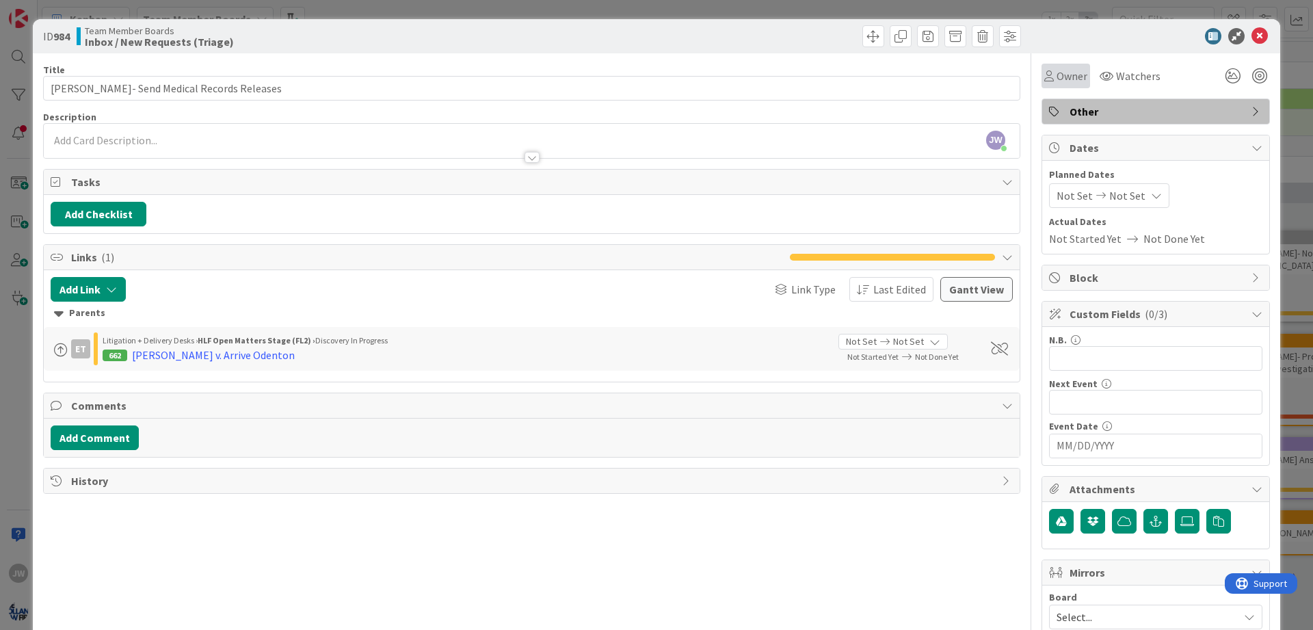
click at [1075, 76] on span "Owner" at bounding box center [1072, 76] width 31 height 16
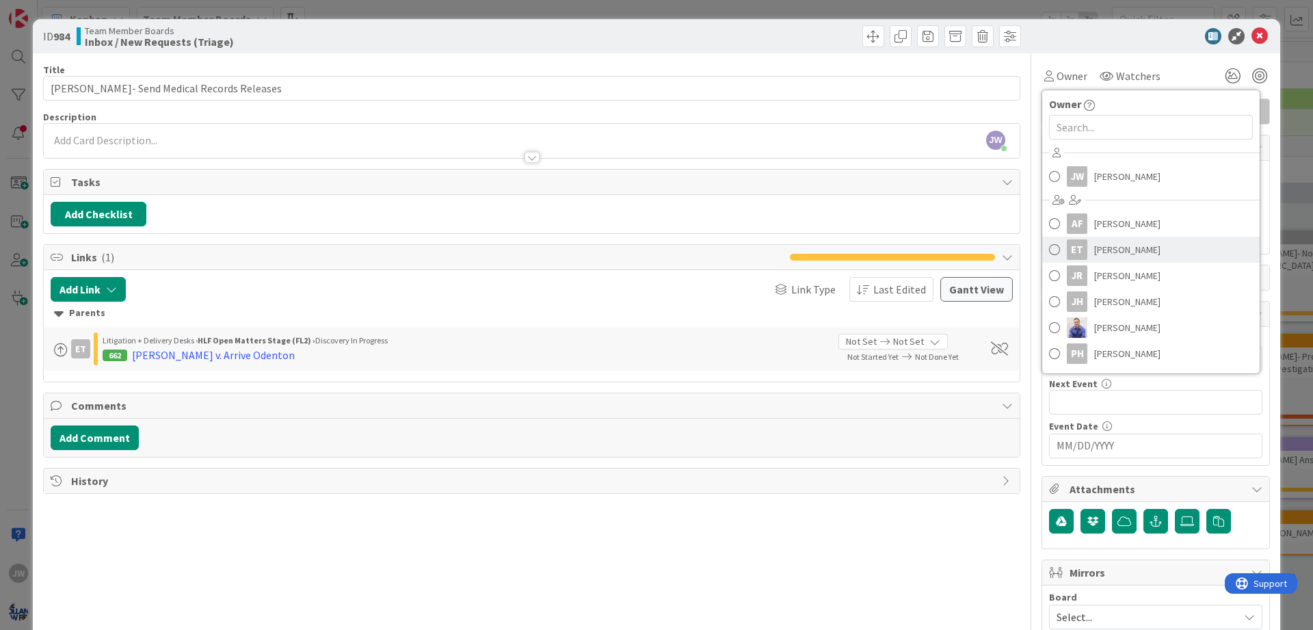
click at [1117, 250] on span "[PERSON_NAME]" at bounding box center [1127, 249] width 66 height 21
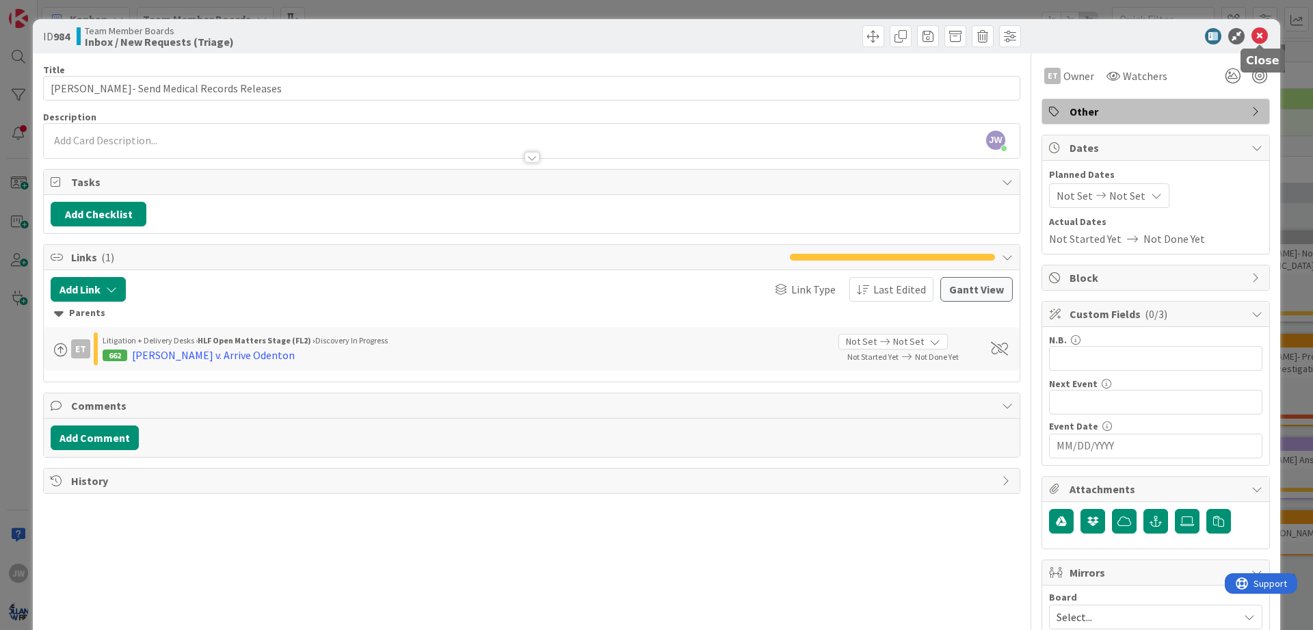
click at [1264, 31] on icon at bounding box center [1259, 36] width 16 height 16
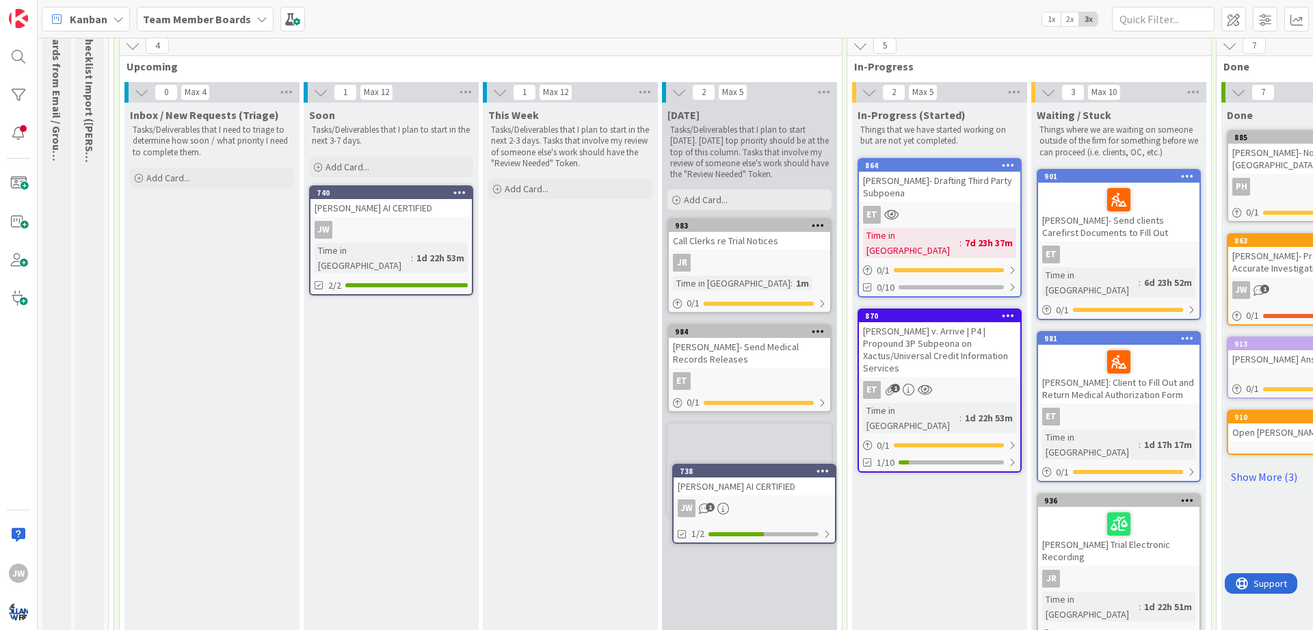
scroll to position [105, 0]
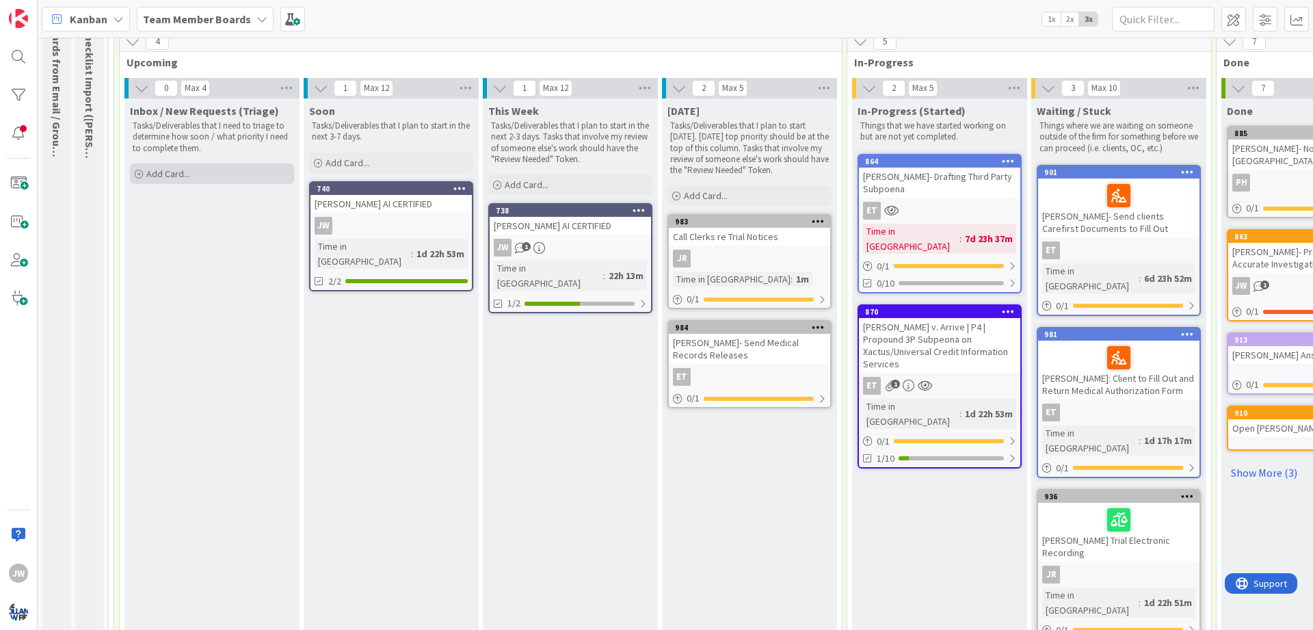
click at [172, 166] on div "Add Card..." at bounding box center [212, 173] width 164 height 21
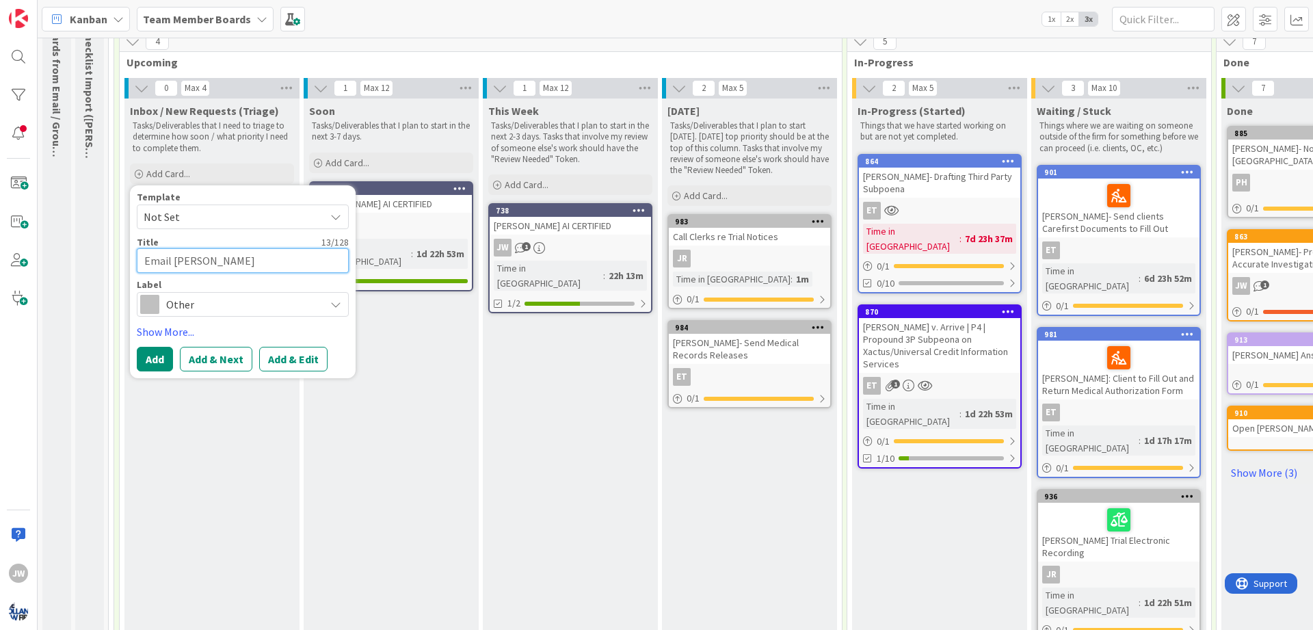
click at [220, 265] on textarea "Email [PERSON_NAME]" at bounding box center [243, 260] width 212 height 25
click at [163, 360] on button "Add" at bounding box center [155, 359] width 36 height 25
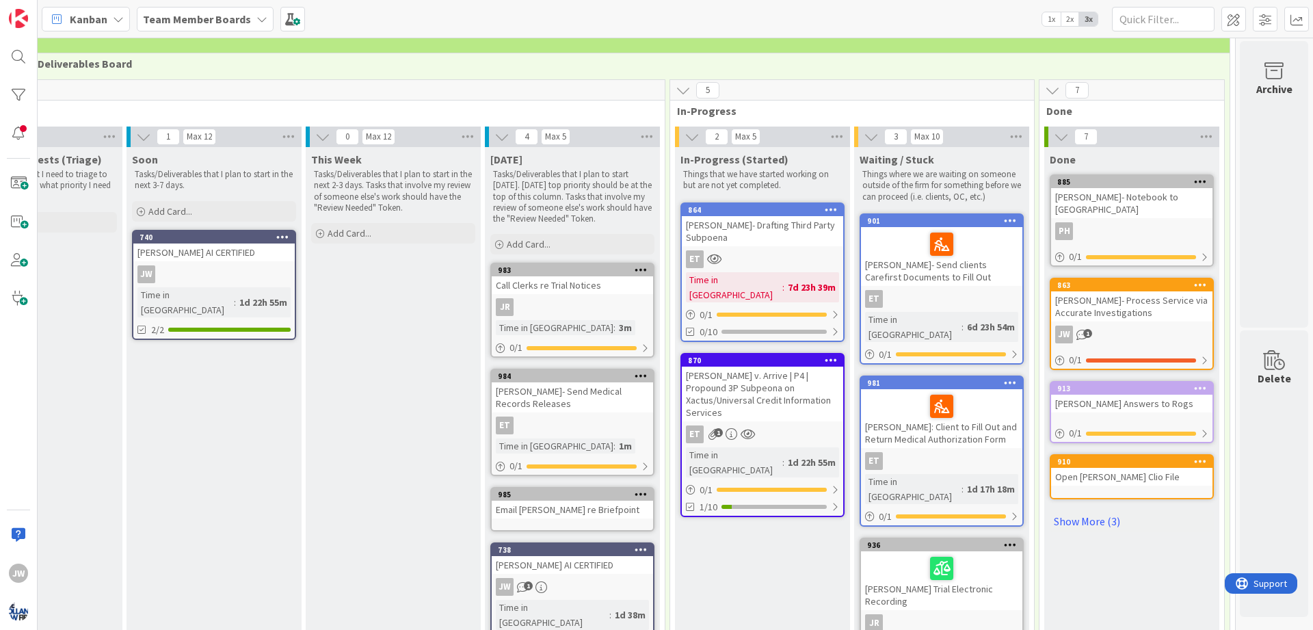
scroll to position [54, 177]
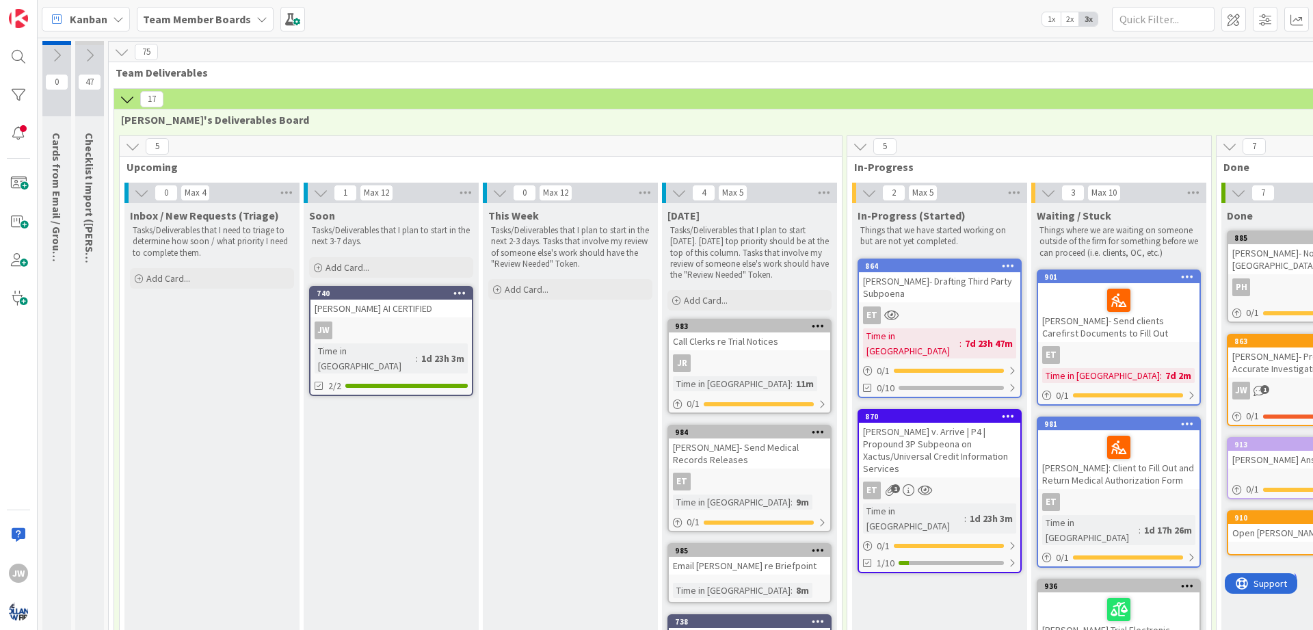
click at [127, 104] on icon at bounding box center [127, 99] width 15 height 15
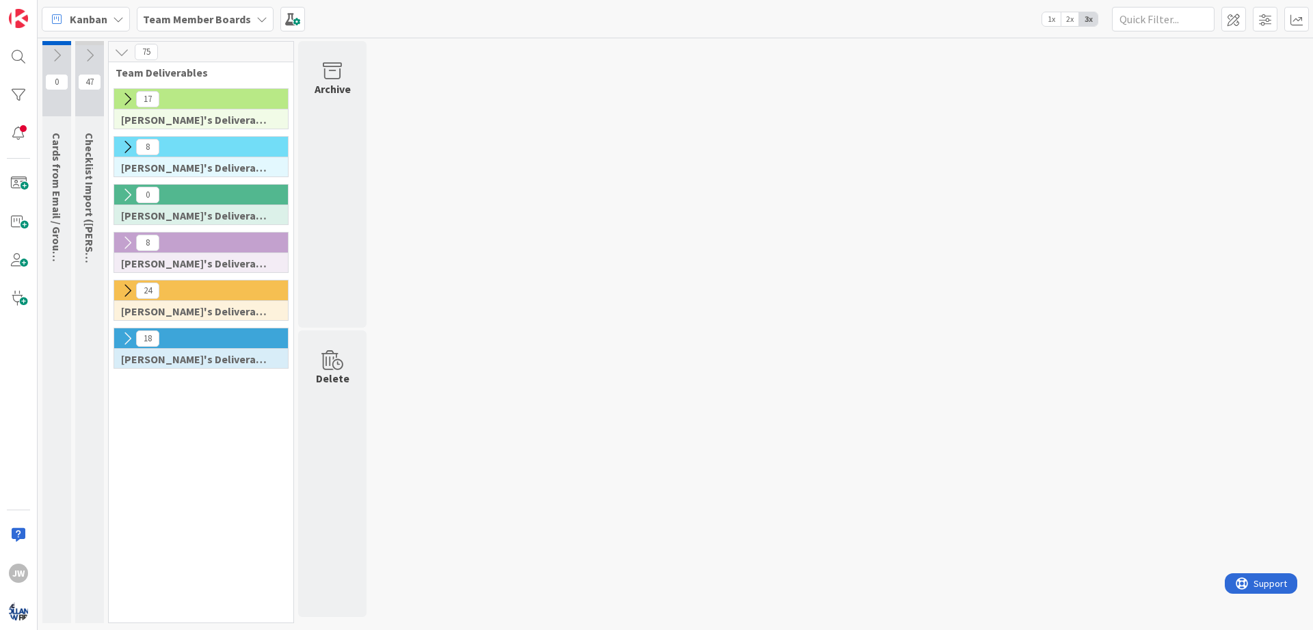
click at [127, 104] on icon at bounding box center [127, 99] width 15 height 15
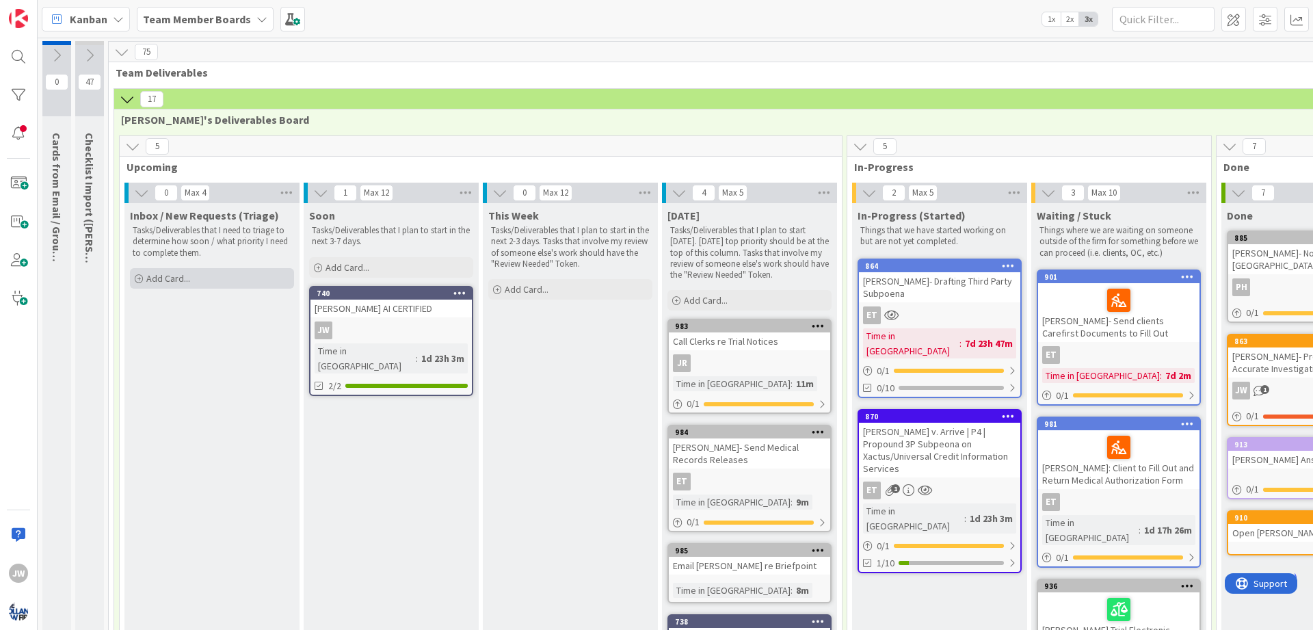
click at [176, 276] on span "Add Card..." at bounding box center [168, 278] width 44 height 12
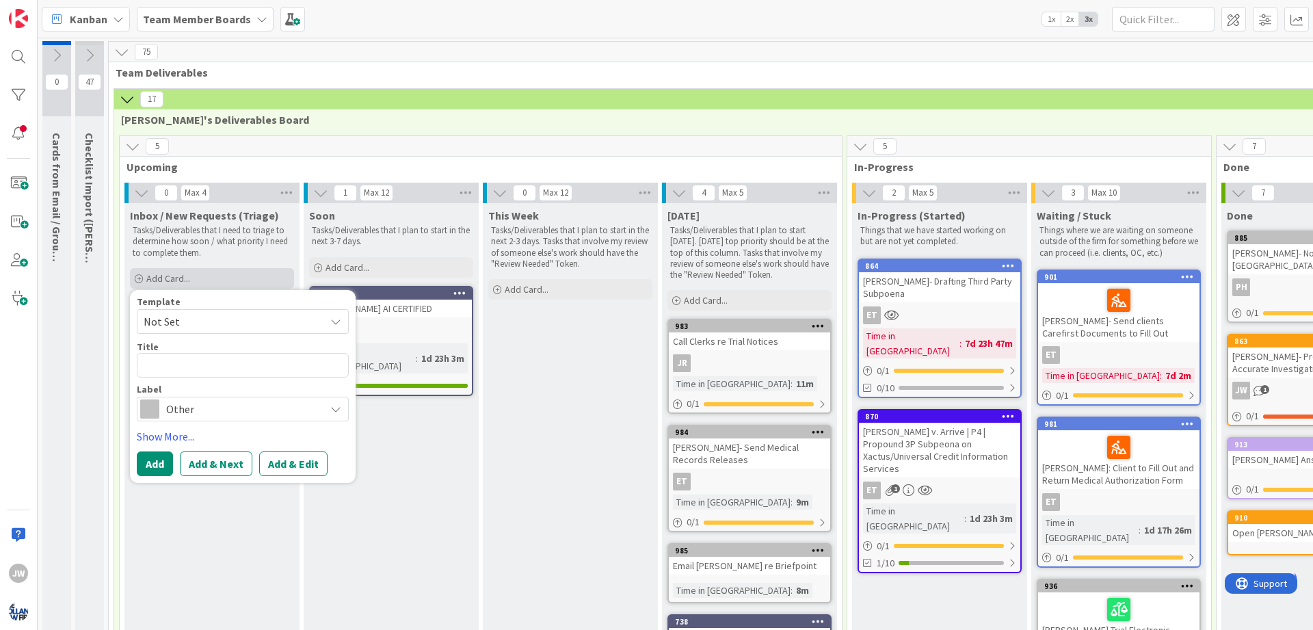
type textarea "x"
type textarea "D"
type textarea "x"
type textarea "Do"
type textarea "x"
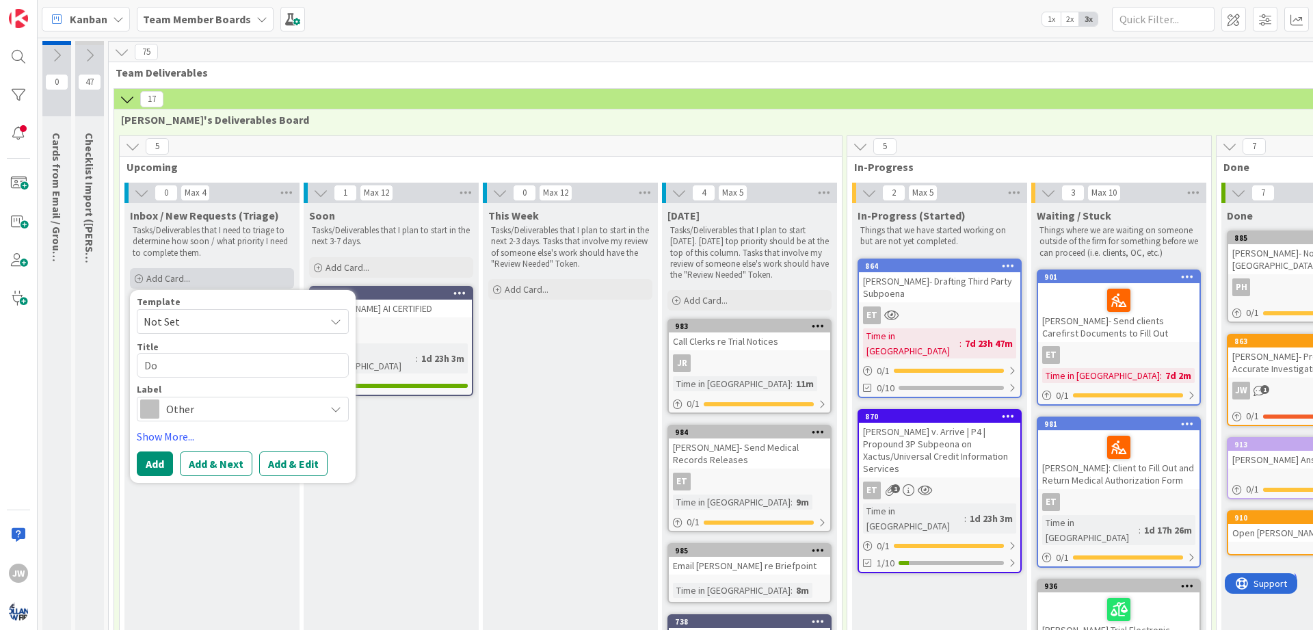
type textarea "Dow"
type textarea "x"
type textarea "Down"
type textarea "x"
type textarea "Downl"
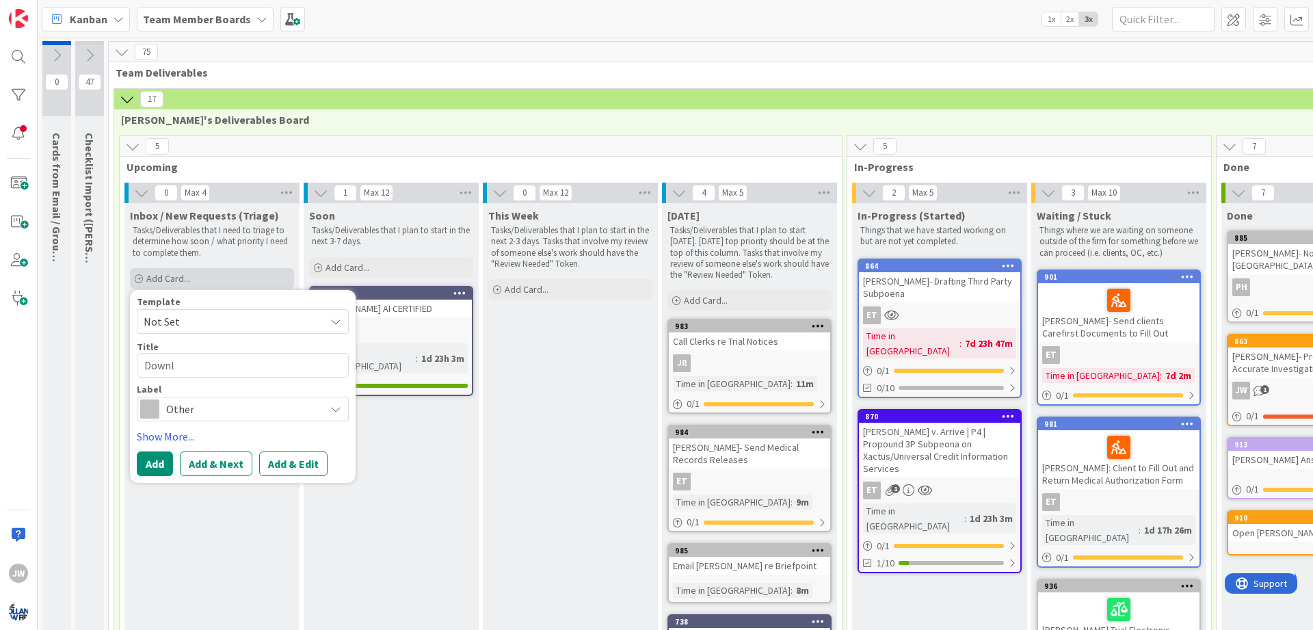
type textarea "x"
type textarea "Downlo"
type textarea "x"
type textarea "Download"
type textarea "x"
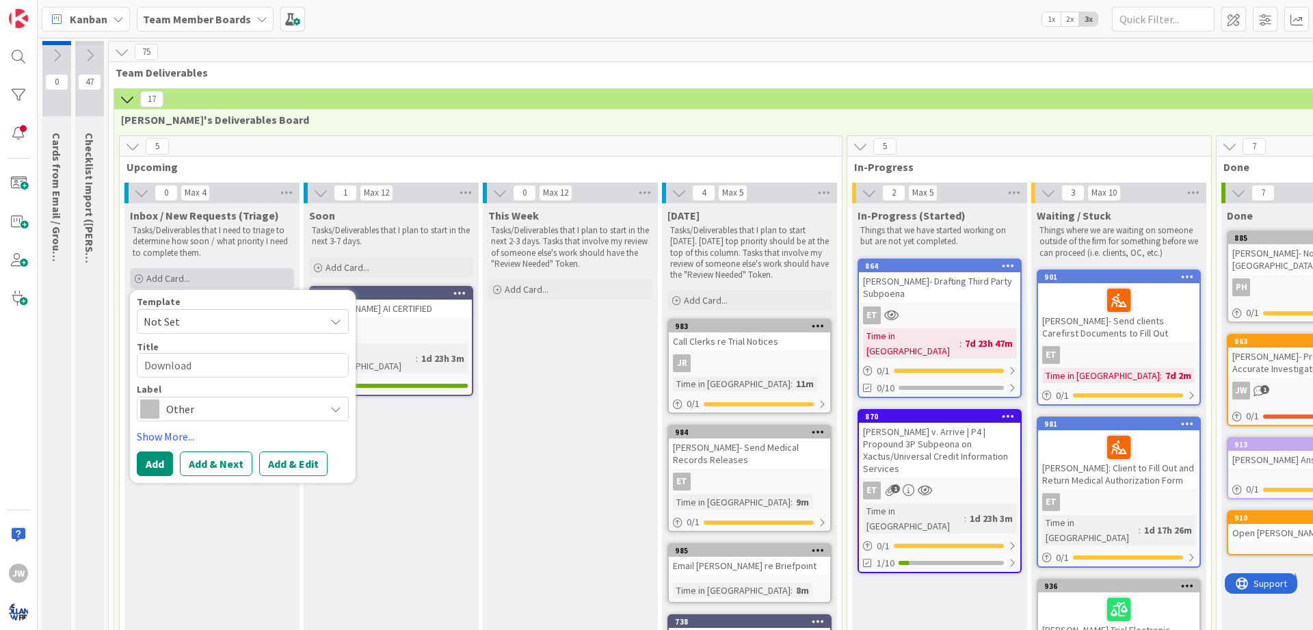
type textarea "Download"
type textarea "x"
type textarea "Download c"
type textarea "x"
type textarea "Download co"
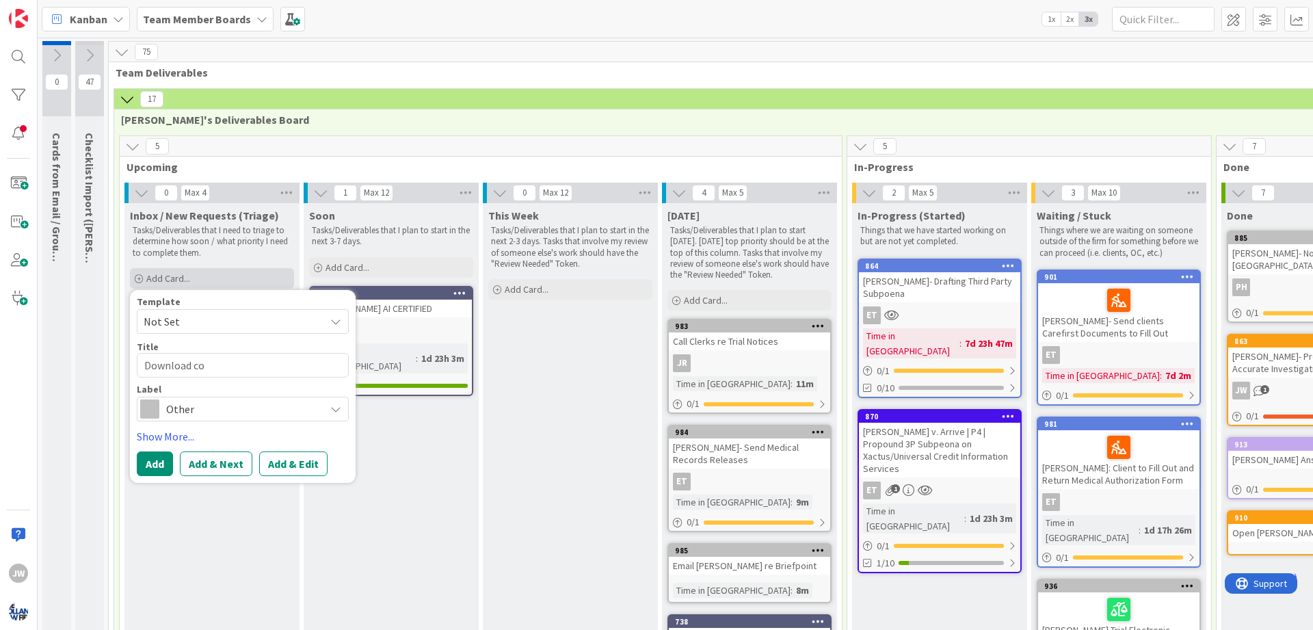
type textarea "x"
type textarea "Download com"
type textarea "x"
type textarea "Download comp"
type textarea "x"
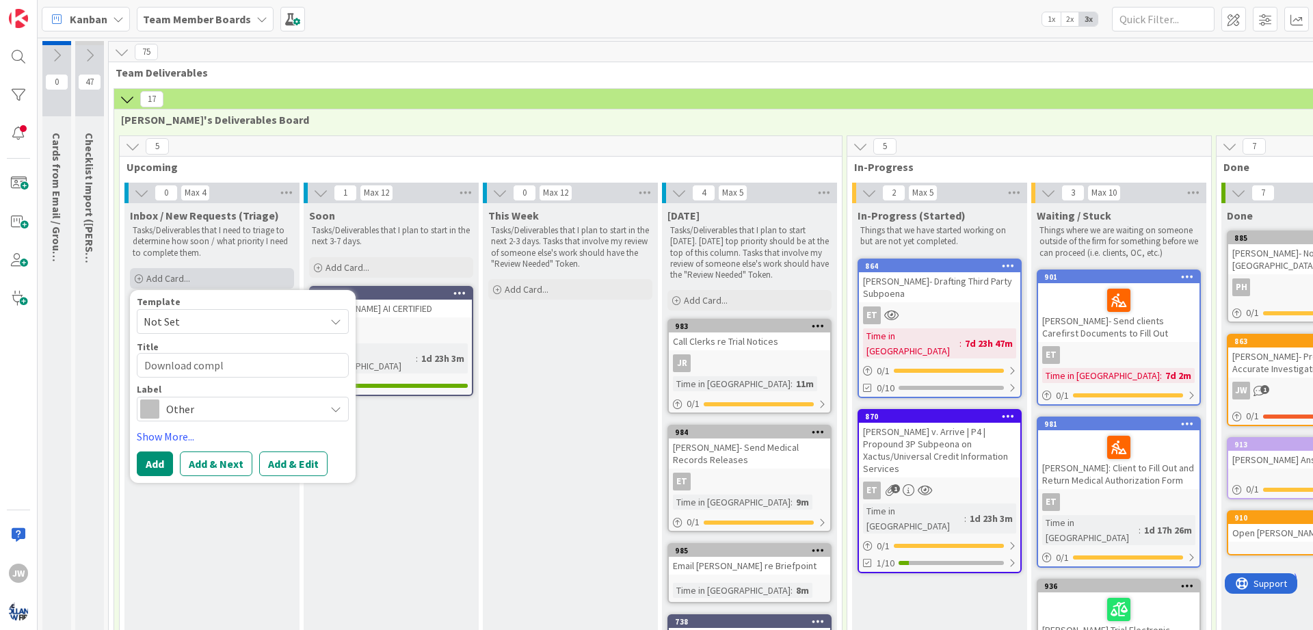
type textarea "Download comple"
type textarea "x"
type textarea "Download complet"
type textarea "x"
type textarea "Download complete"
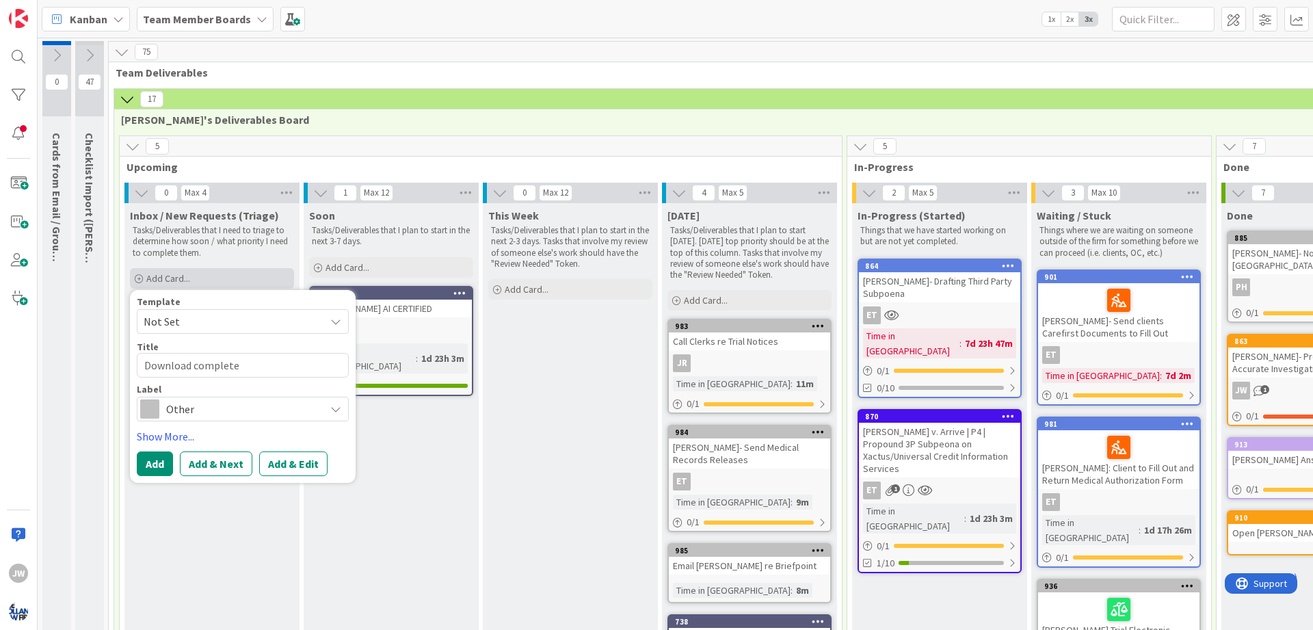
type textarea "x"
type textarea "Download complete"
type textarea "x"
type textarea "Download complete c"
type textarea "x"
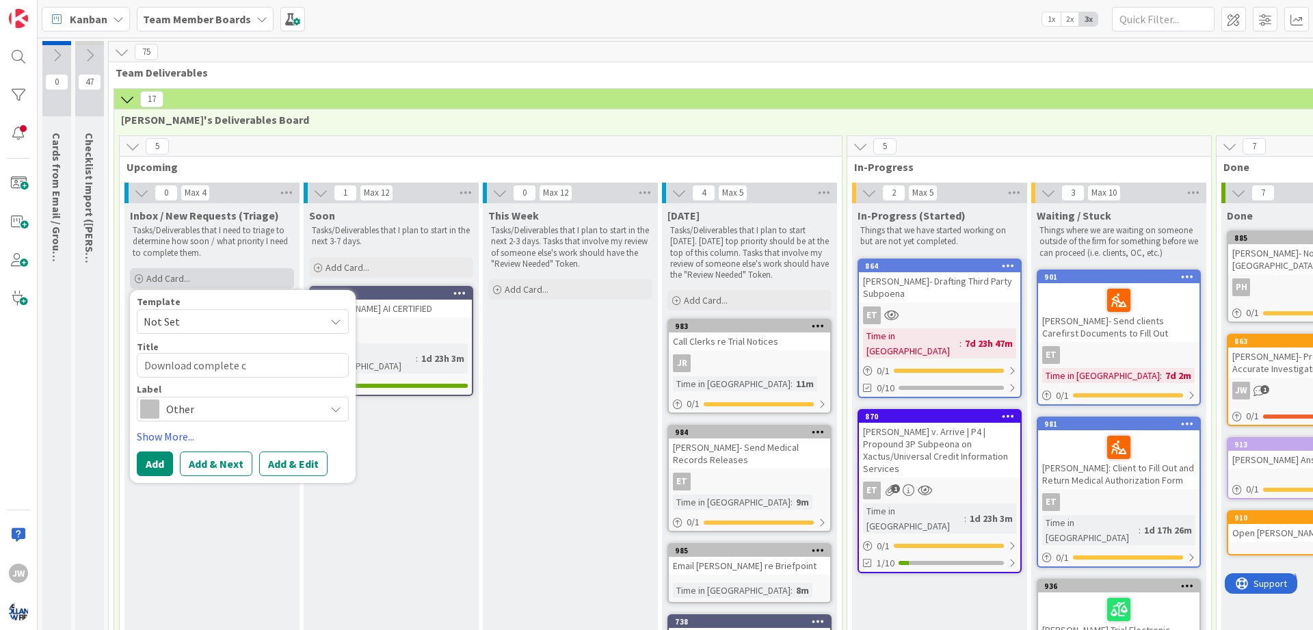
type textarea "Download complete ca"
type textarea "x"
type textarea "Download complete cas"
type textarea "x"
type textarea "Download complete case"
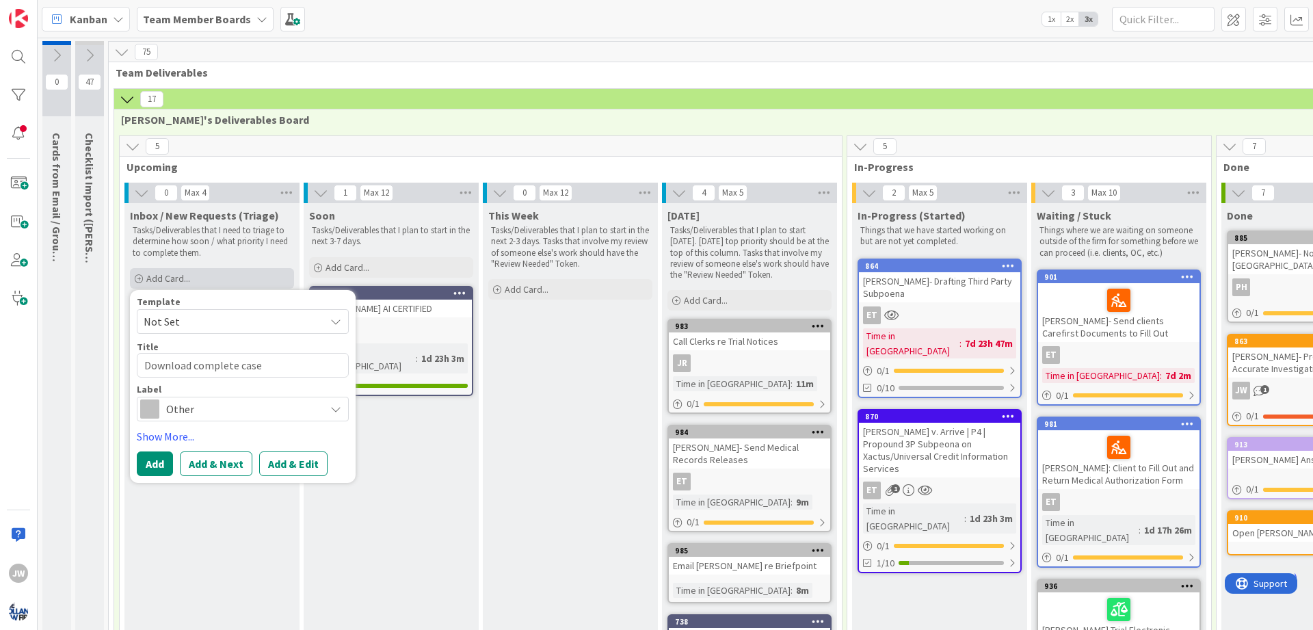
type textarea "x"
type textarea "Download complete case"
type textarea "x"
type textarea "Download complete case f"
type textarea "x"
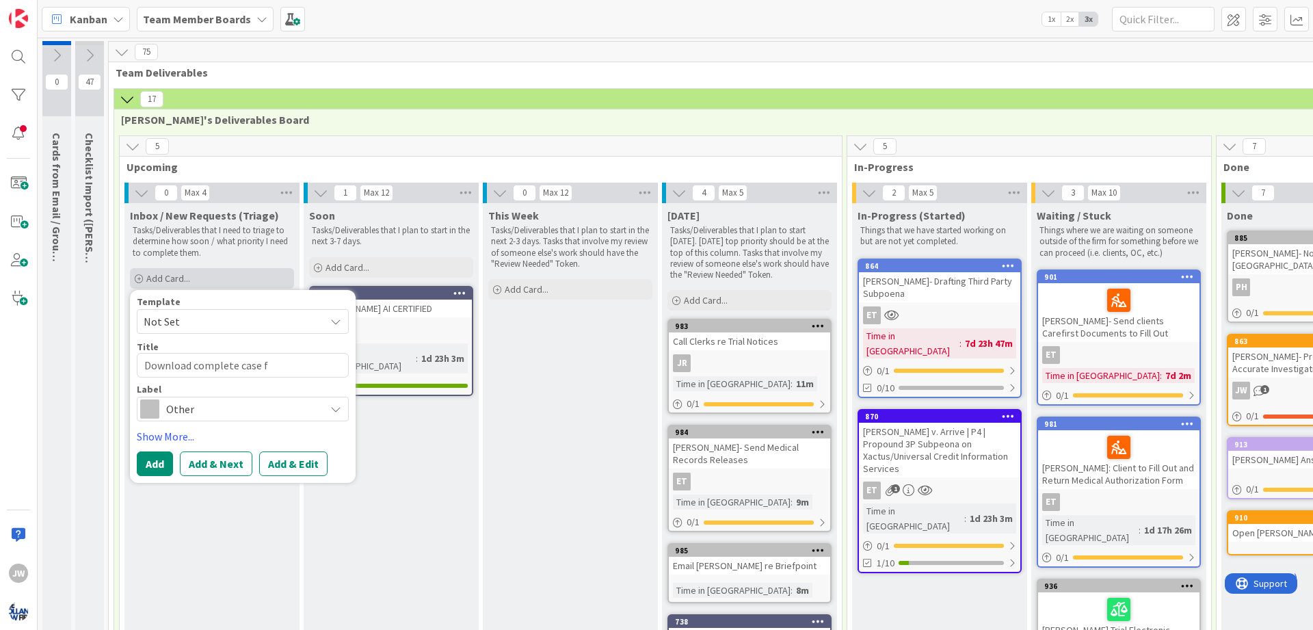
type textarea "Download complete case fi"
type textarea "x"
type textarea "Download complete case fil"
type textarea "x"
type textarea "Download complete case file"
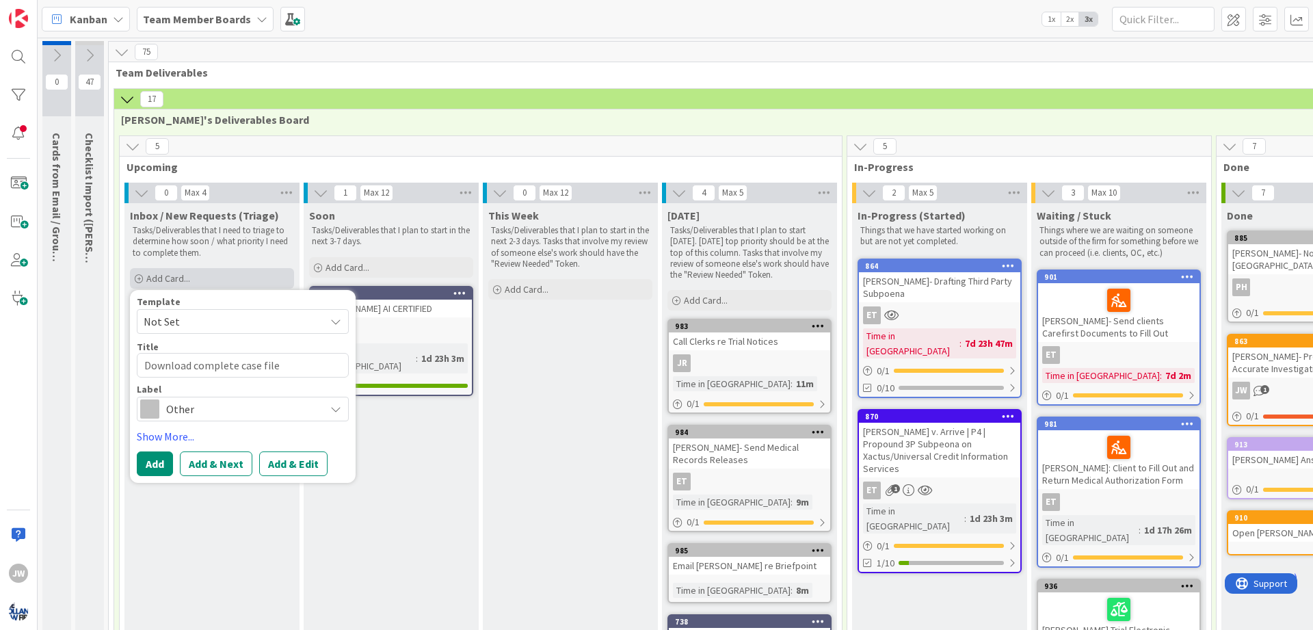
type textarea "x"
type textarea "Download complete case file"
type textarea "x"
type textarea "Download complete case file o"
type textarea "x"
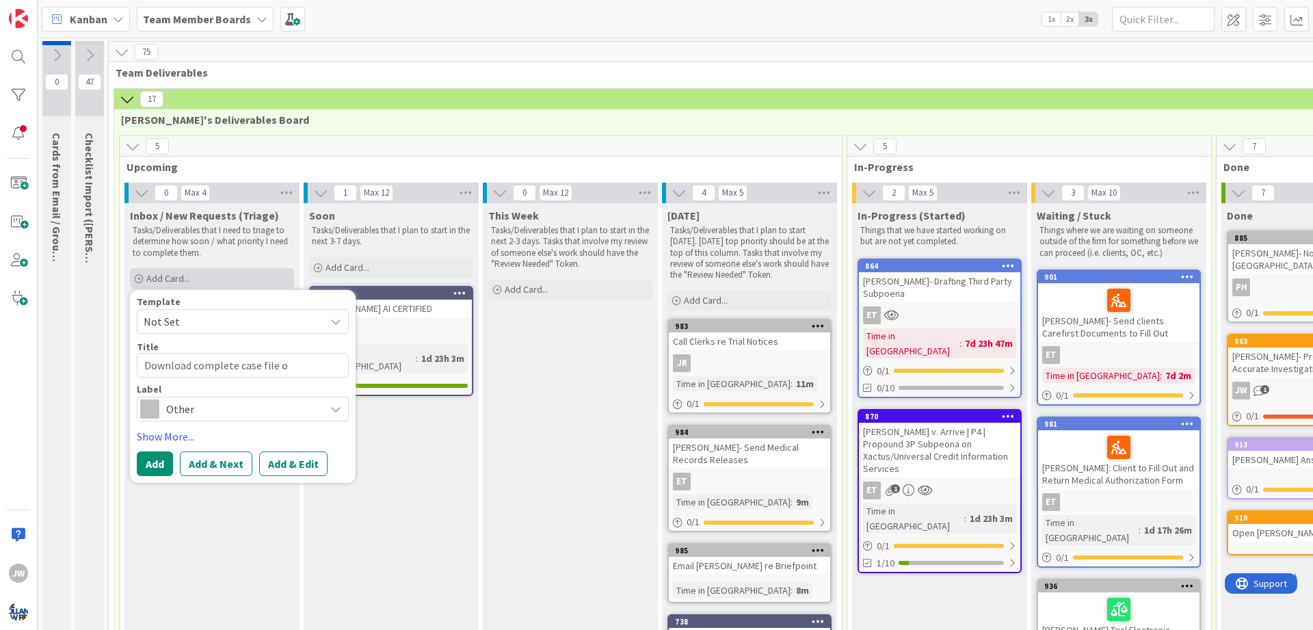
type textarea "Download complete case file on"
type textarea "x"
type textarea "Download complete case file onc"
type textarea "x"
type textarea "Download complete case file once"
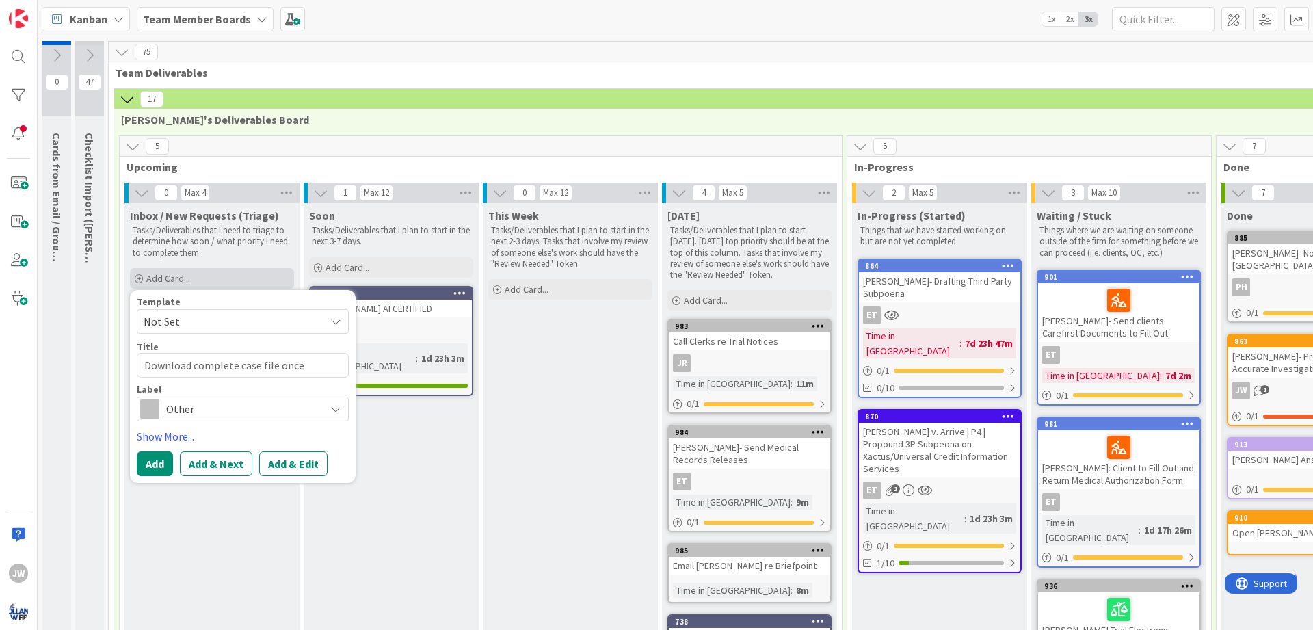
type textarea "x"
type textarea "Download complete case file once"
type textarea "x"
type textarea "Download complete case file once a"
type textarea "x"
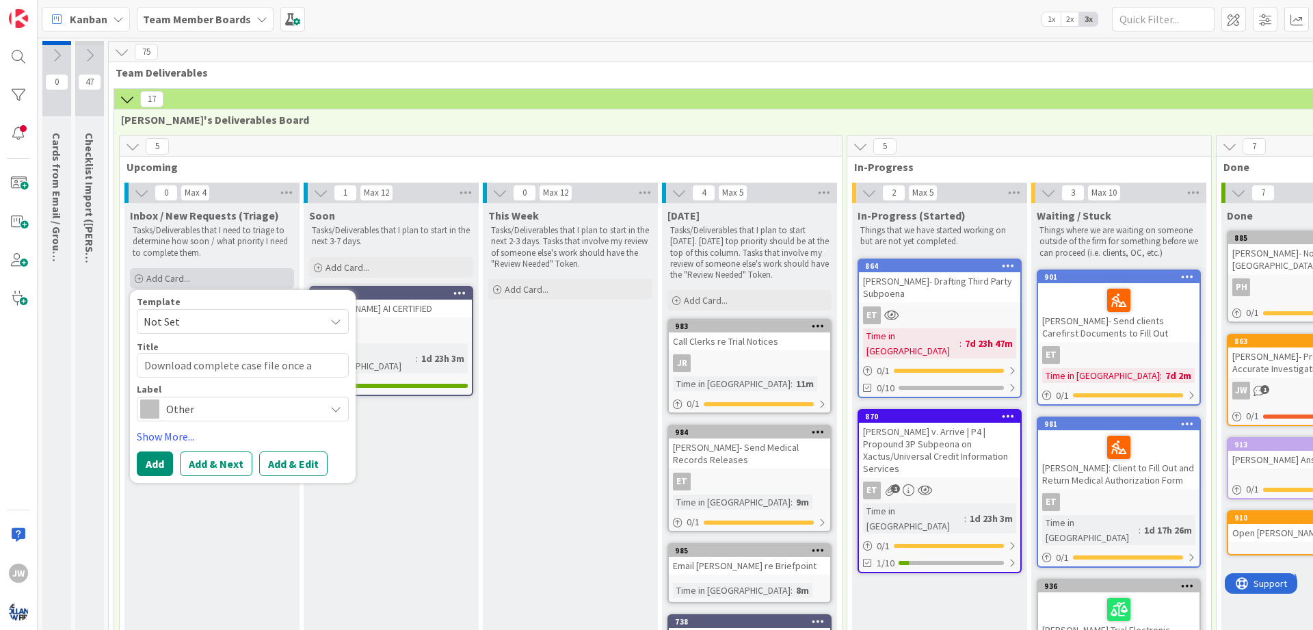
type textarea "Download complete case file once at"
type textarea "x"
type textarea "Download complete case file once a"
type textarea "x"
type textarea "Download complete case file once"
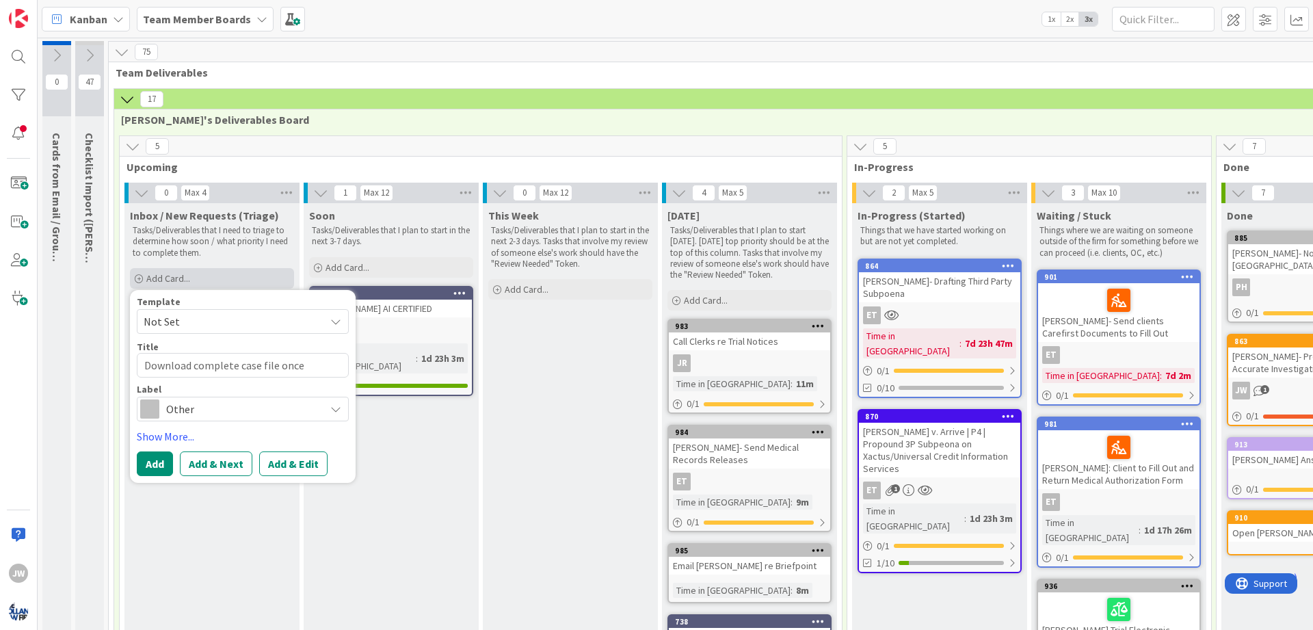
type textarea "x"
type textarea "Download complete case file once E"
type textarea "x"
type textarea "Download complete case file once EO"
type textarea "x"
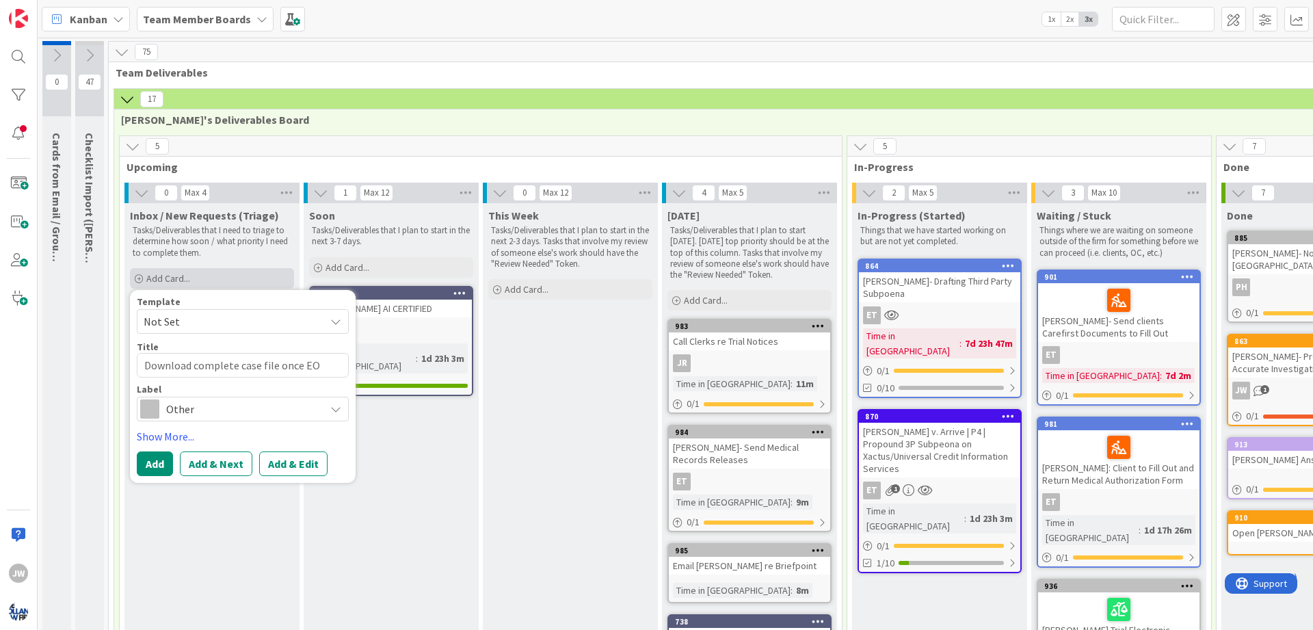
type textarea "Download complete case file once EOA"
type textarea "x"
type textarea "Download complete case file once EOA'"
type textarea "x"
type textarea "Download complete case file once EOA's"
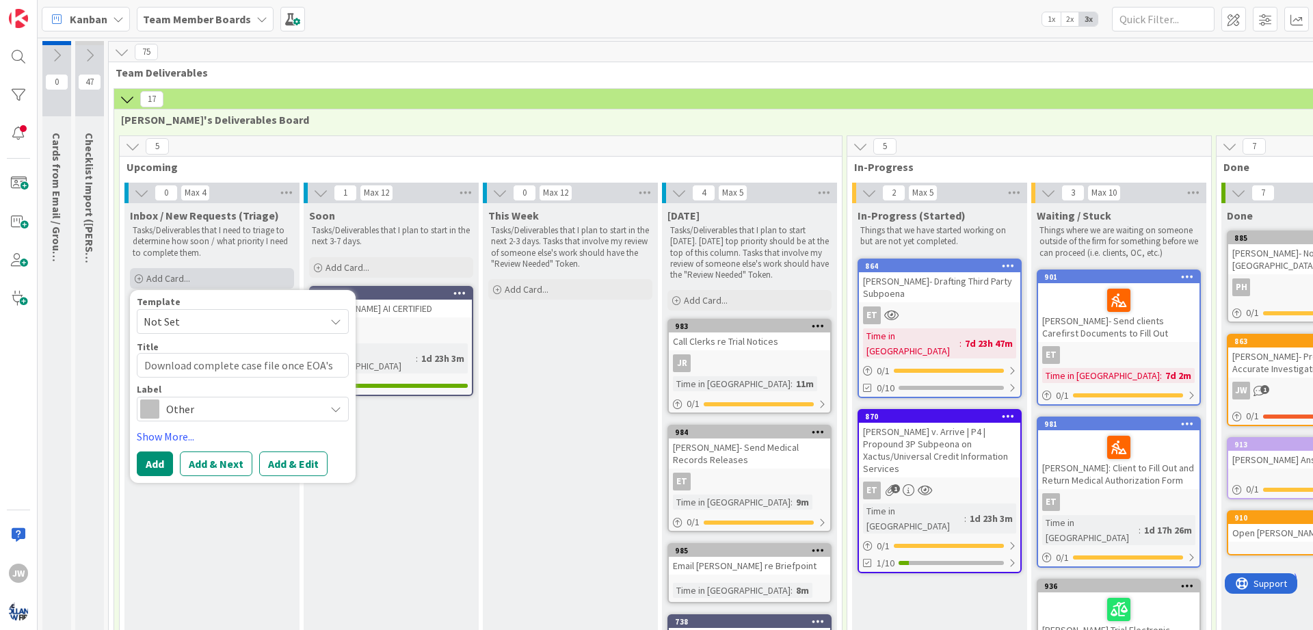
type textarea "x"
type textarea "Download complete case file once EOA's"
type textarea "x"
type textarea "Download complete case file once EOA's a"
type textarea "x"
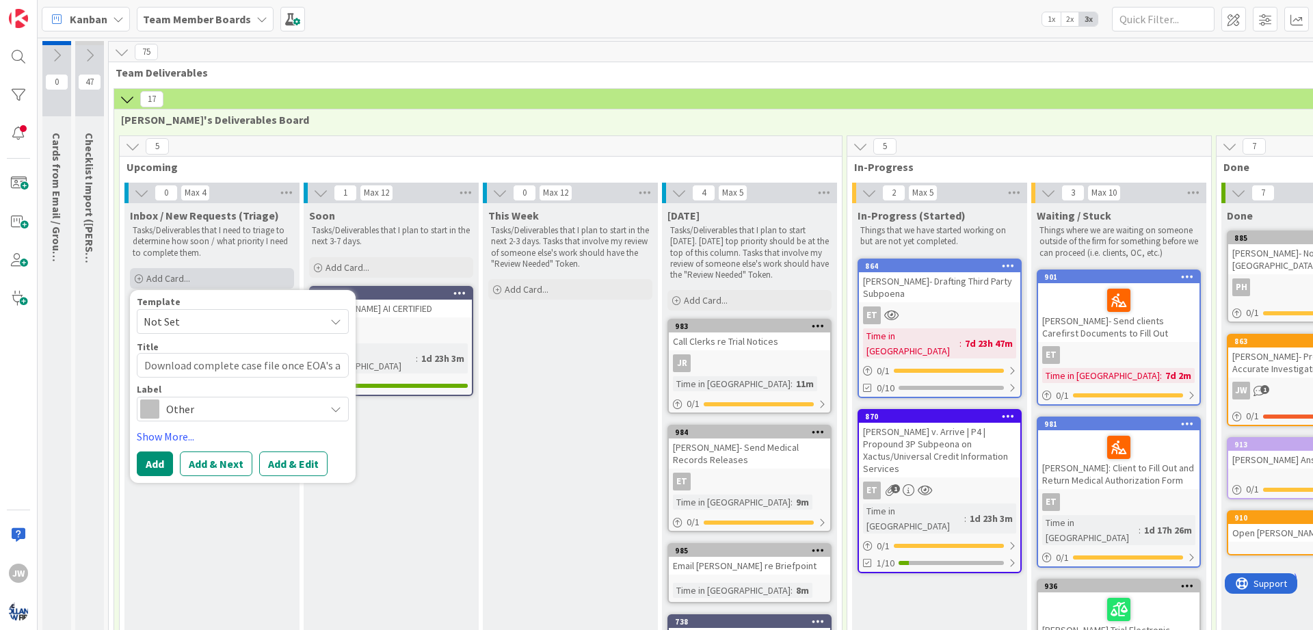
type textarea "Download complete case file once EOA's ar"
type textarea "x"
type textarea "Download complete case file once EOA's are"
type textarea "x"
type textarea "Download complete case file once EOA's are a"
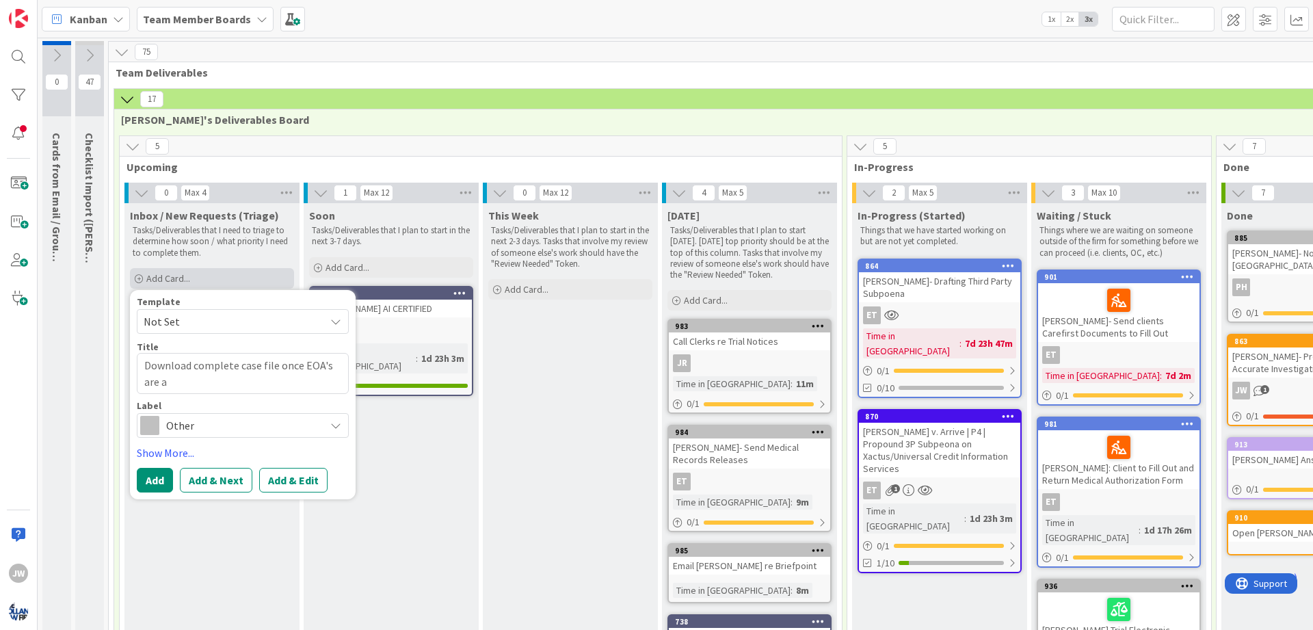
type textarea "x"
type textarea "Download complete case file once EOA's are ac"
type textarea "x"
type textarea "Download complete case file once EOA's are acc"
type textarea "x"
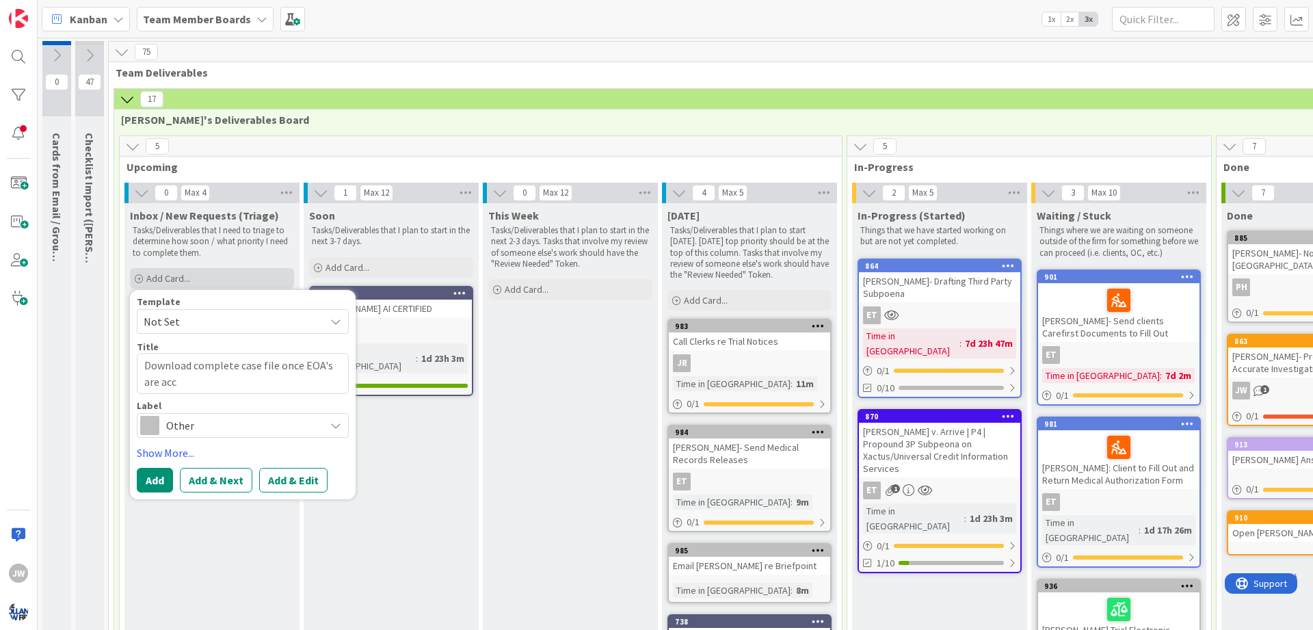
type textarea "Download complete case file once EOA's are acce"
type textarea "x"
type textarea "Download complete case file once EOA's are accep"
type textarea "x"
type textarea "Download complete case file once EOA's are accept"
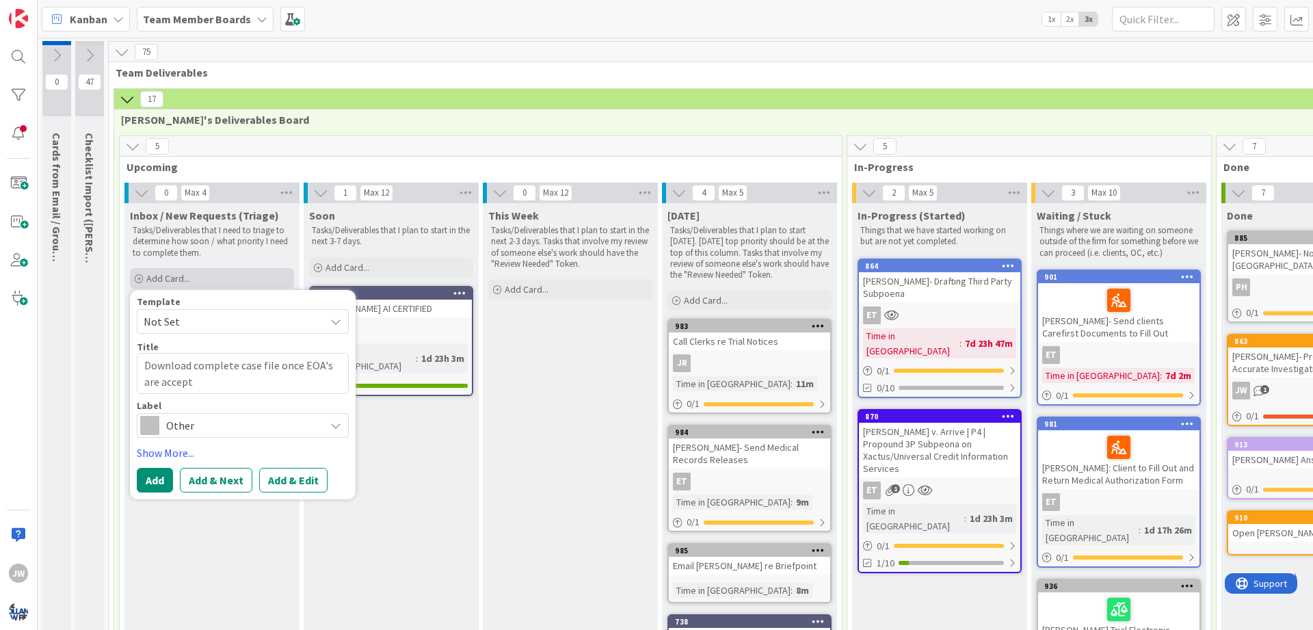
type textarea "x"
type textarea "Download complete case file once EOA's are accepte"
type textarea "x"
type textarea "Download complete case file once EOA's are accepted"
click at [277, 475] on button "Add & Edit" at bounding box center [293, 480] width 68 height 25
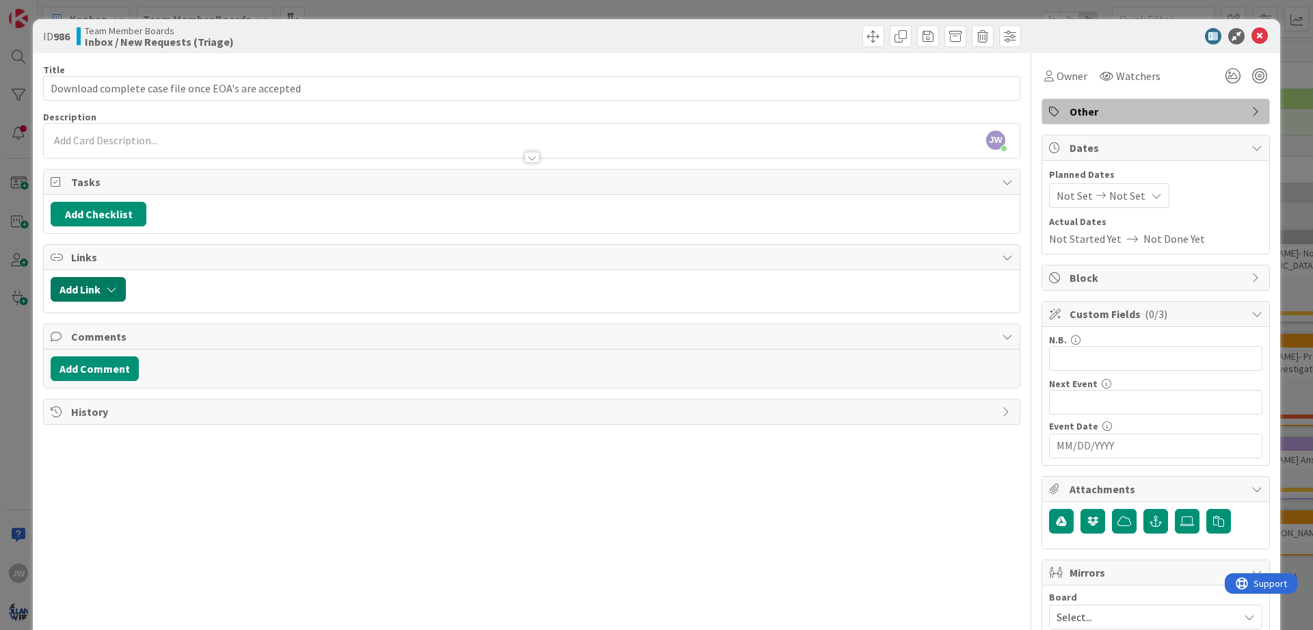
click at [111, 293] on icon "button" at bounding box center [111, 289] width 11 height 11
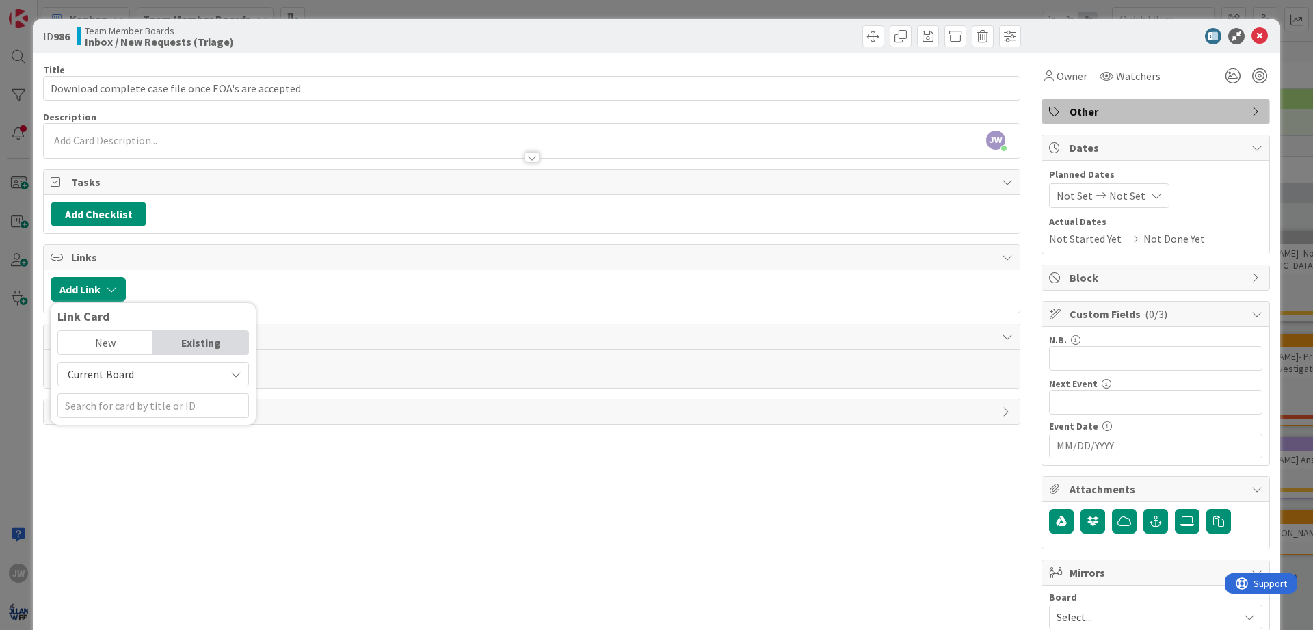
click at [157, 377] on span "Current Board" at bounding box center [141, 373] width 153 height 19
click at [152, 429] on span "All Boards" at bounding box center [160, 431] width 190 height 21
click at [158, 405] on input "text" at bounding box center [152, 405] width 191 height 25
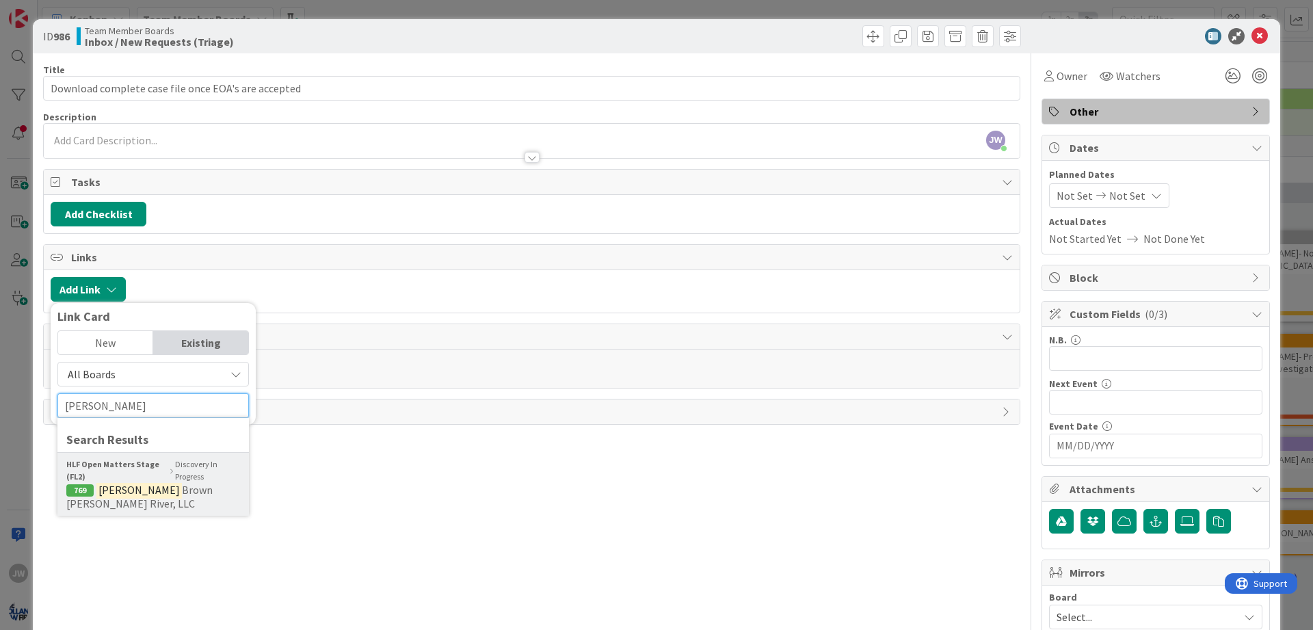
type input "erin"
click at [172, 486] on span "Brown v. Hamilton River, LLC" at bounding box center [139, 496] width 146 height 27
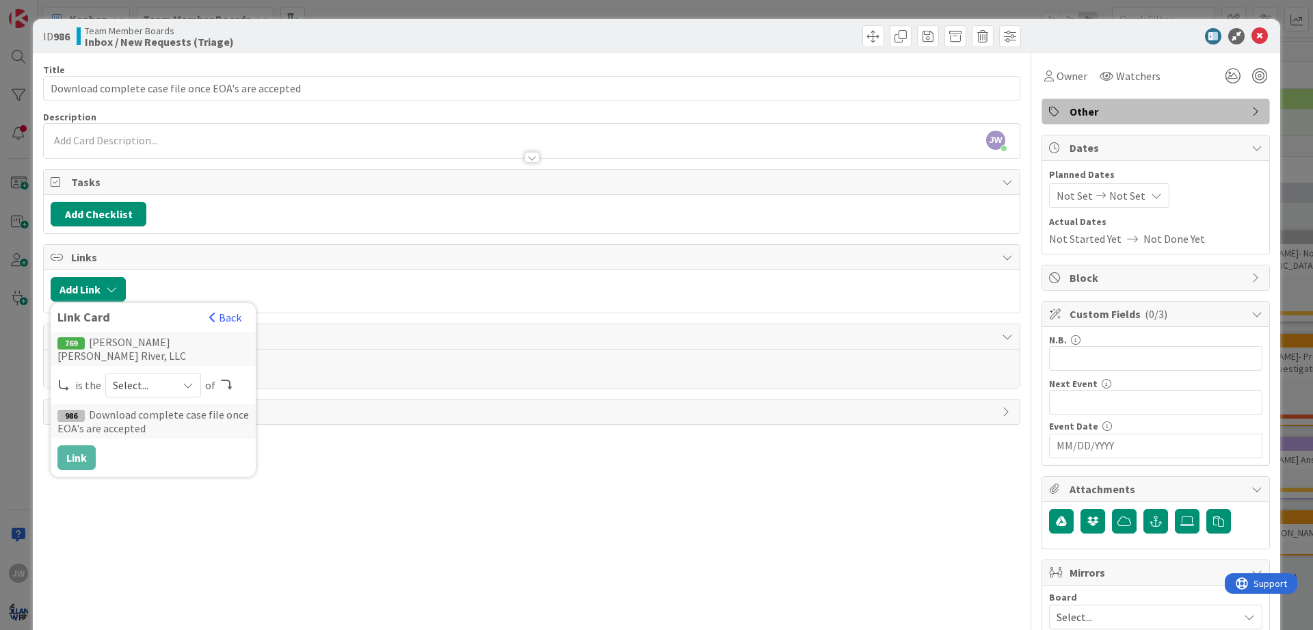
click at [122, 380] on span "Select..." at bounding box center [141, 384] width 57 height 19
click at [152, 408] on span "parent" at bounding box center [225, 417] width 155 height 21
click at [92, 446] on button "Link" at bounding box center [76, 457] width 38 height 25
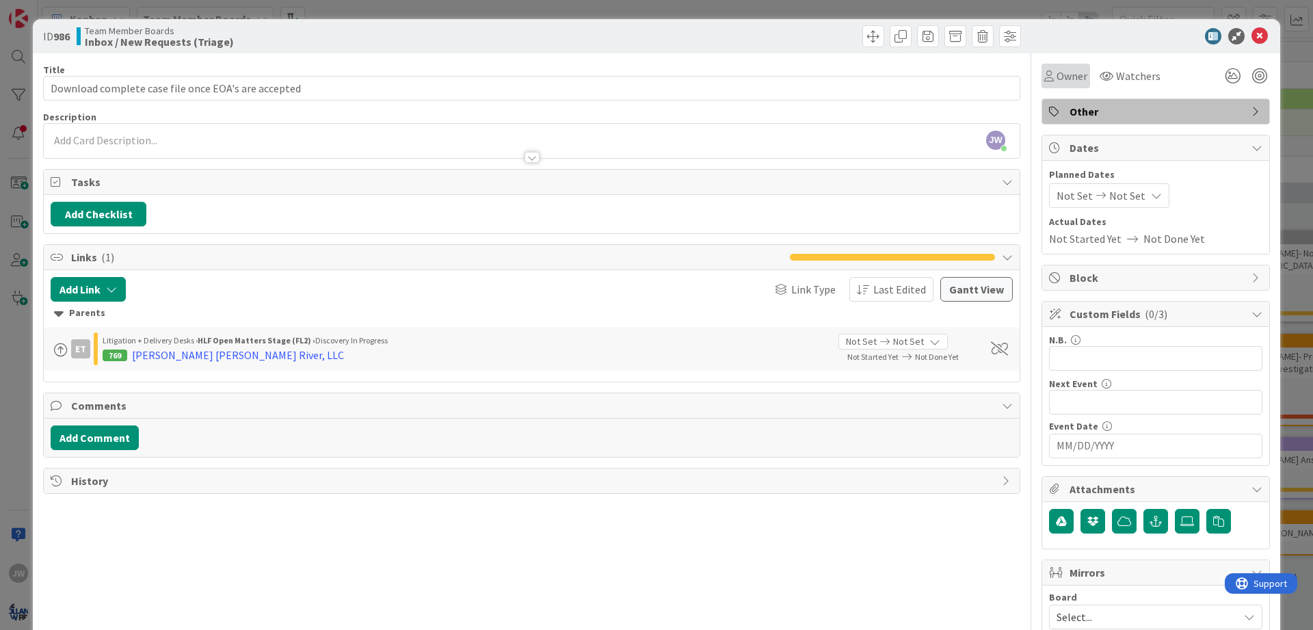
click at [1073, 88] on div "Owner" at bounding box center [1065, 76] width 49 height 25
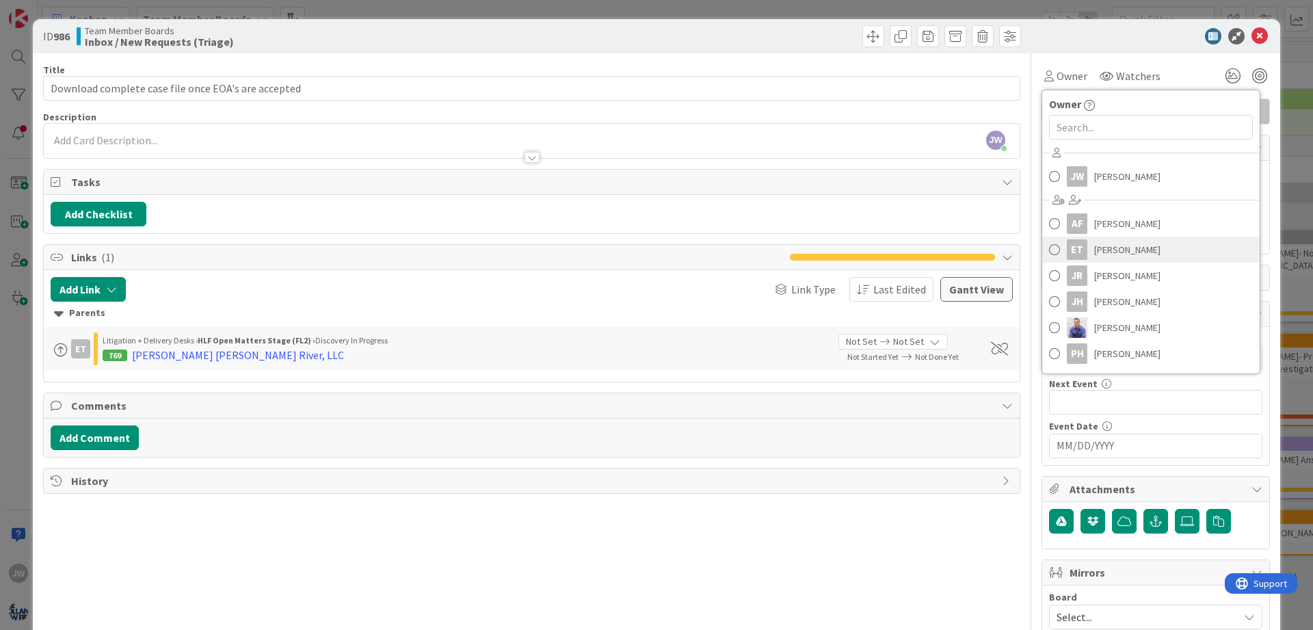
click at [1108, 243] on span "[PERSON_NAME]" at bounding box center [1127, 249] width 66 height 21
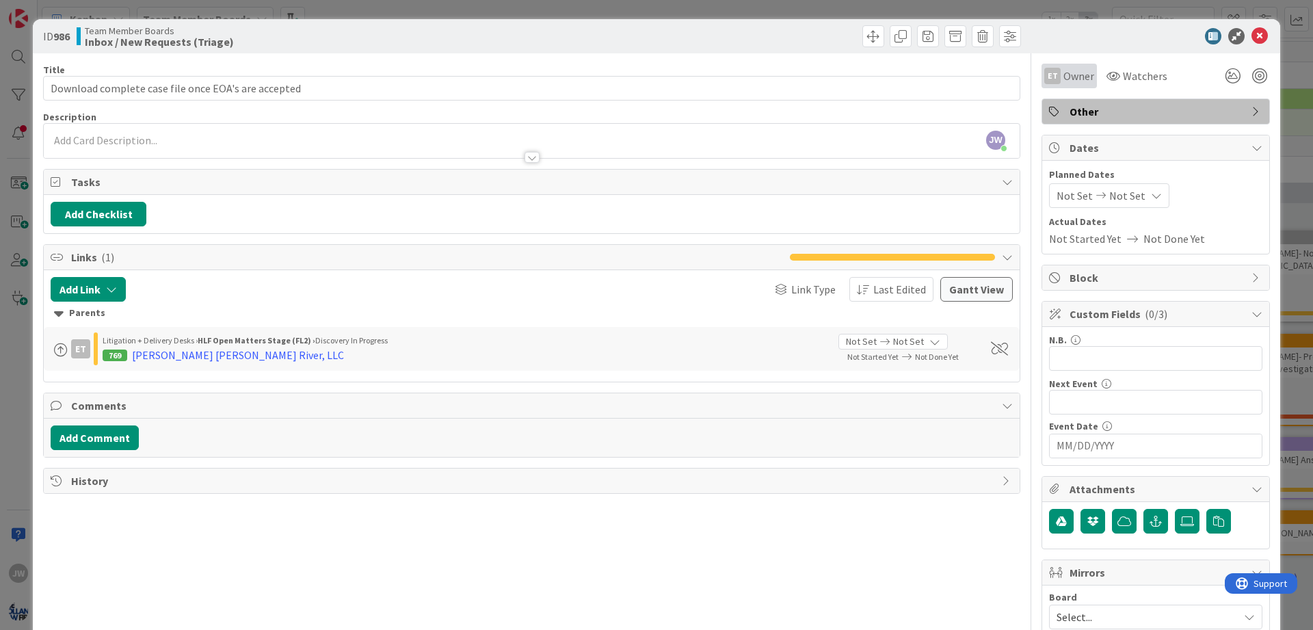
click at [1077, 83] on span "Owner" at bounding box center [1078, 76] width 31 height 16
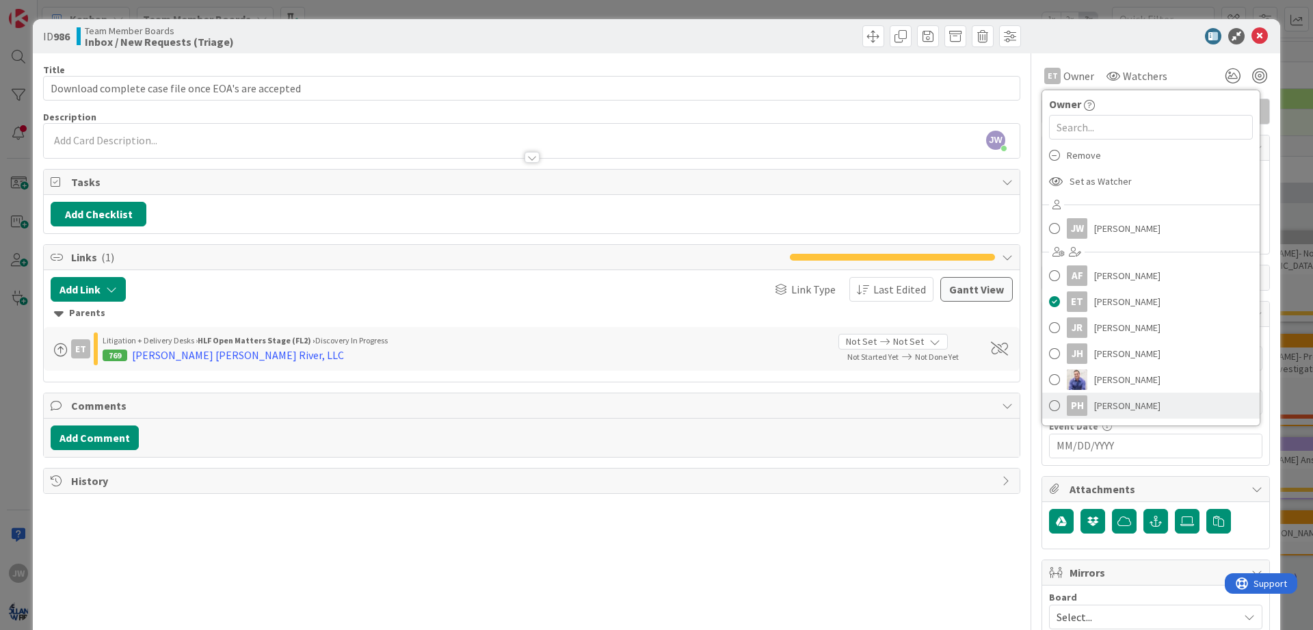
click at [1119, 406] on span "[PERSON_NAME]" at bounding box center [1127, 405] width 66 height 21
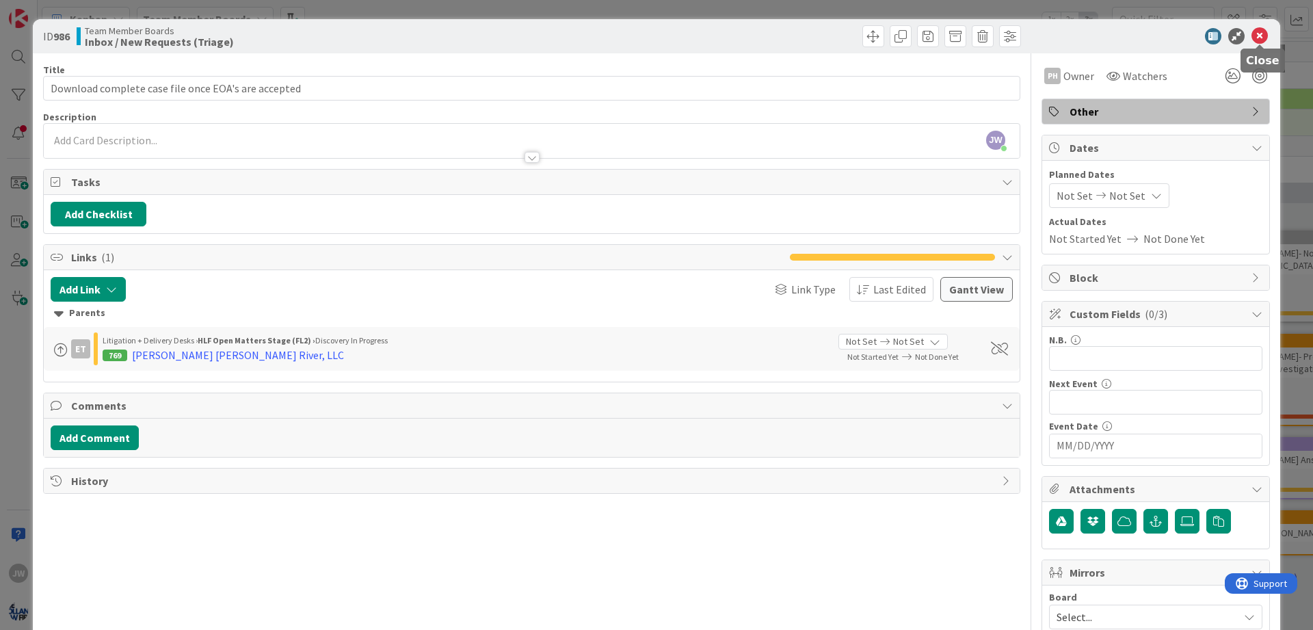
click at [1264, 36] on icon at bounding box center [1259, 36] width 16 height 16
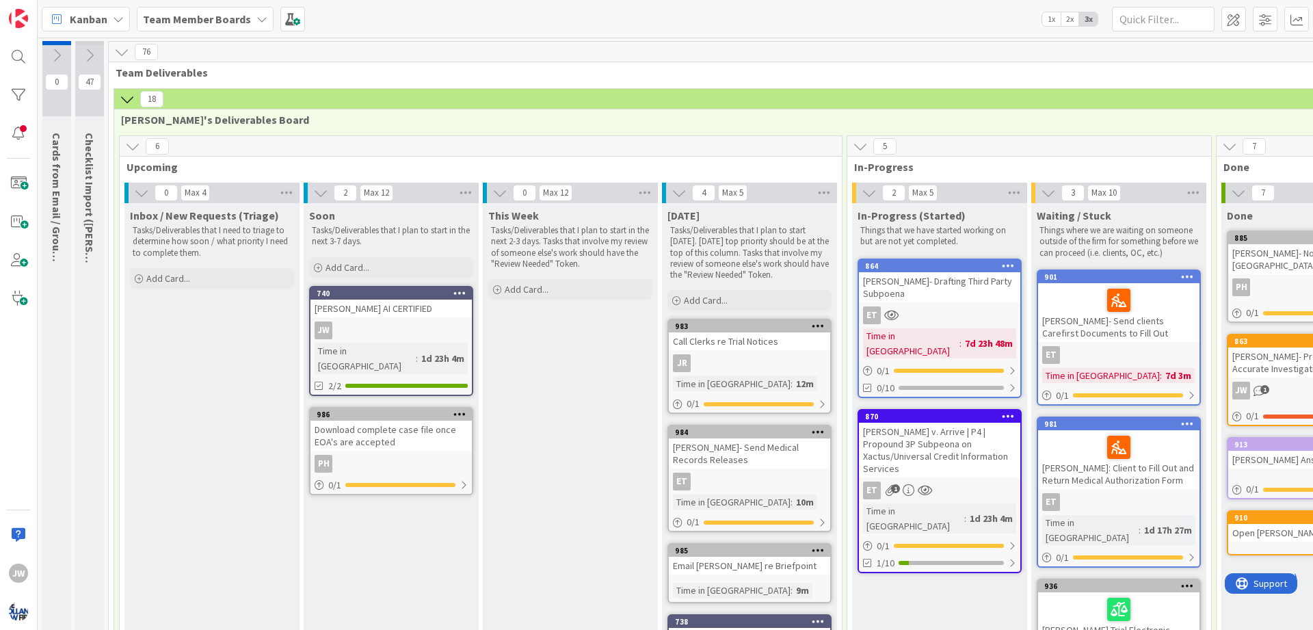
click at [129, 96] on icon at bounding box center [127, 99] width 15 height 15
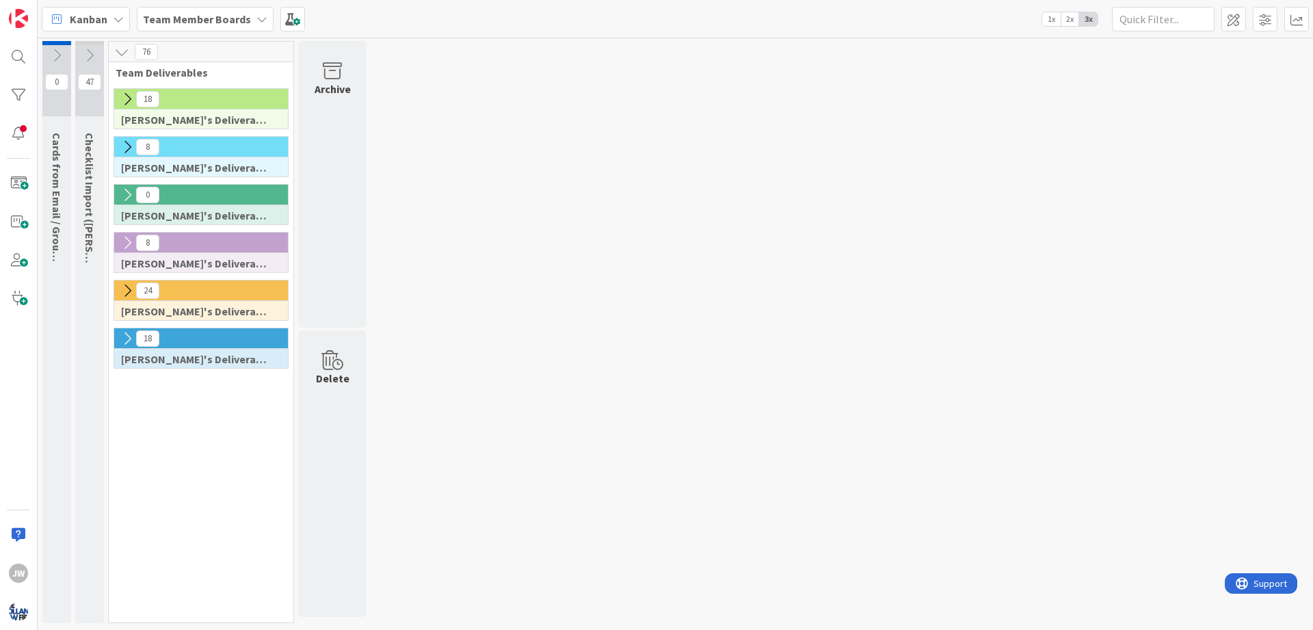
click at [149, 424] on div "18 Jamie's Deliverables Board 8 Jimmy's Deliverables Board 0 Ann's Deliverables…" at bounding box center [200, 355] width 179 height 534
click at [127, 98] on icon at bounding box center [127, 99] width 15 height 15
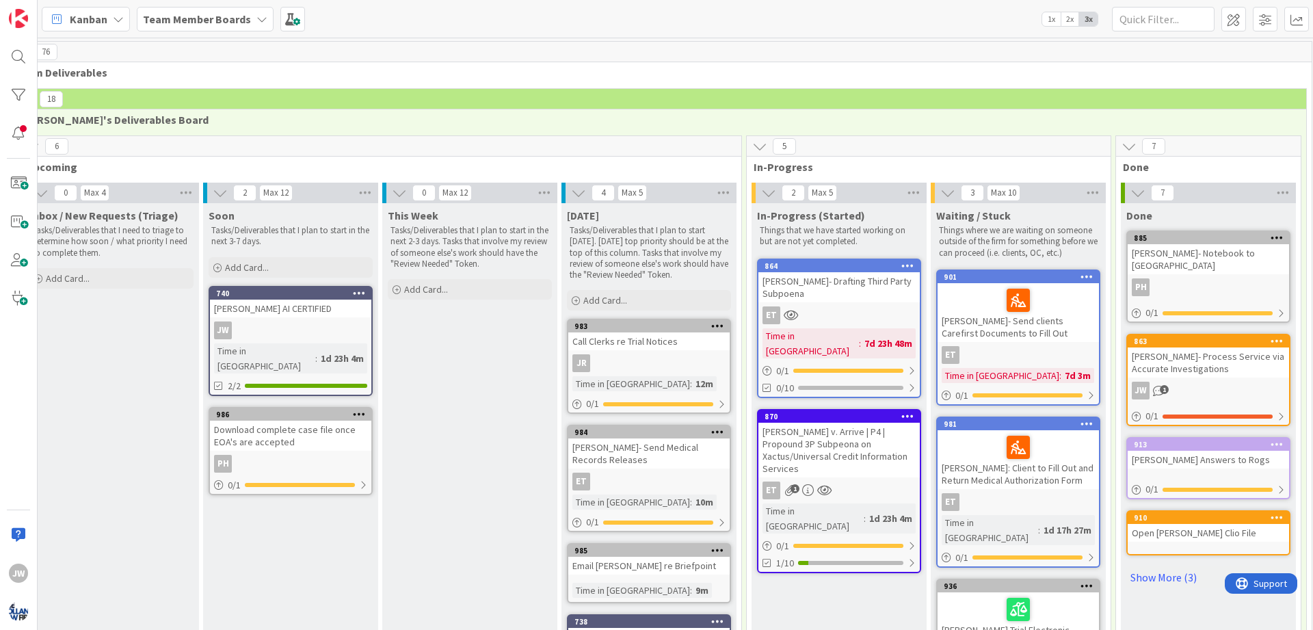
scroll to position [0, 177]
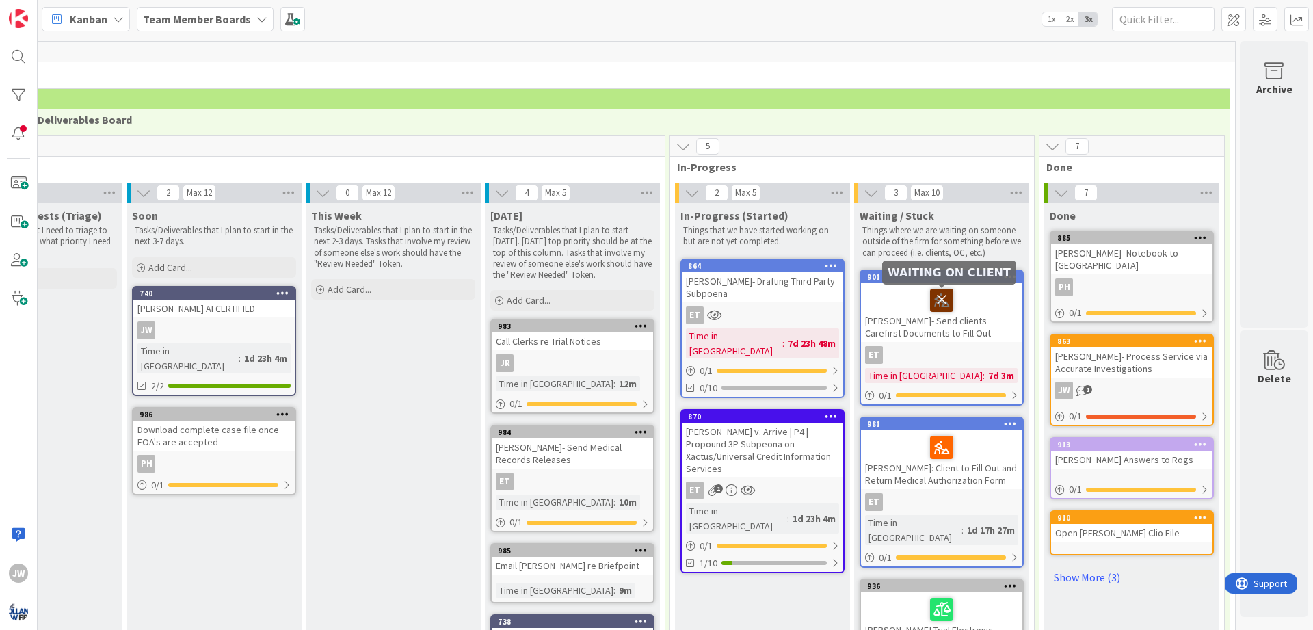
click at [943, 302] on icon at bounding box center [941, 300] width 23 height 22
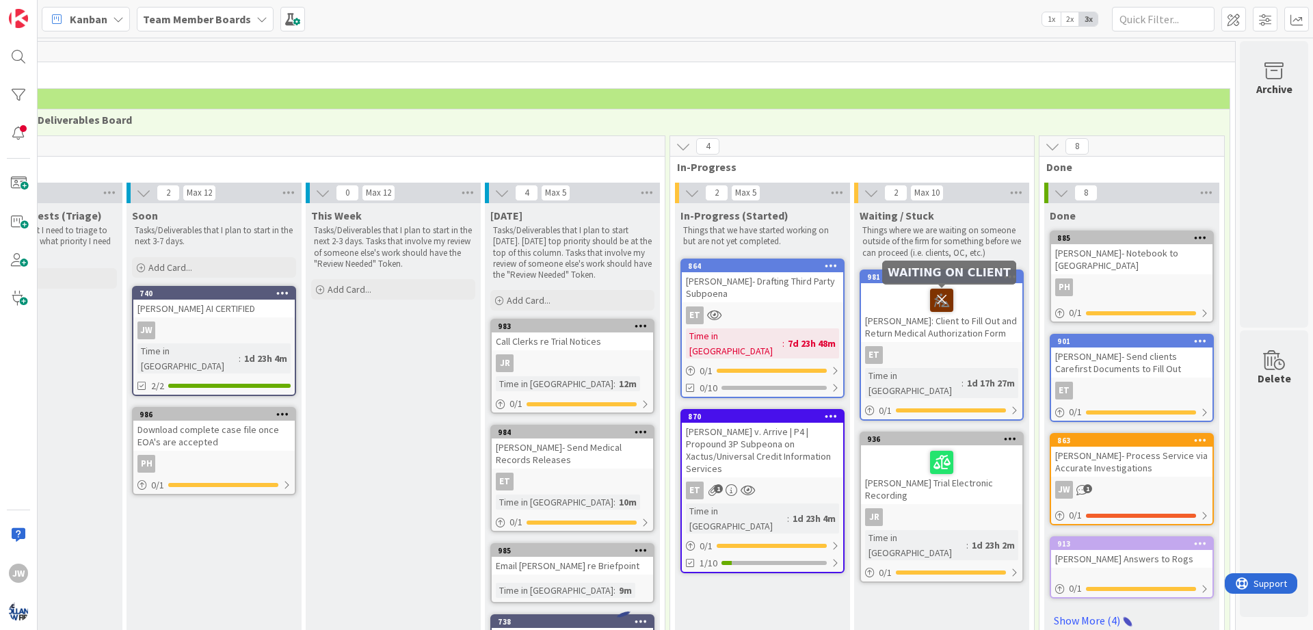
click at [940, 299] on icon at bounding box center [941, 300] width 23 height 22
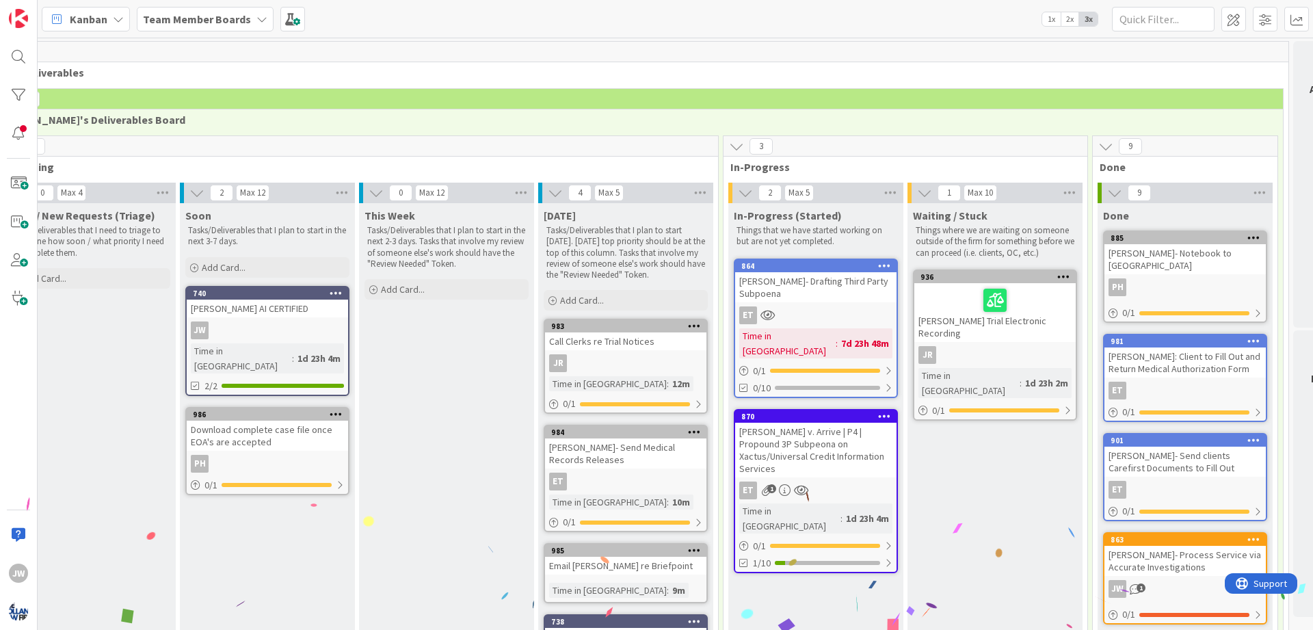
scroll to position [0, 0]
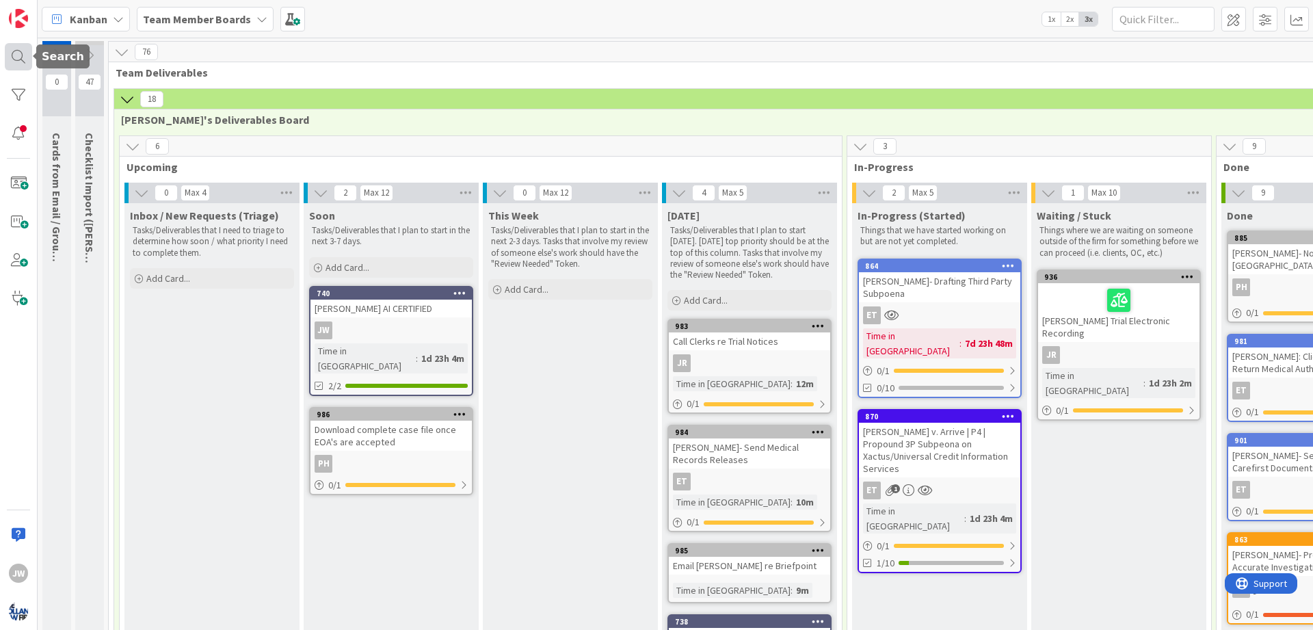
click at [21, 61] on div at bounding box center [18, 56] width 27 height 27
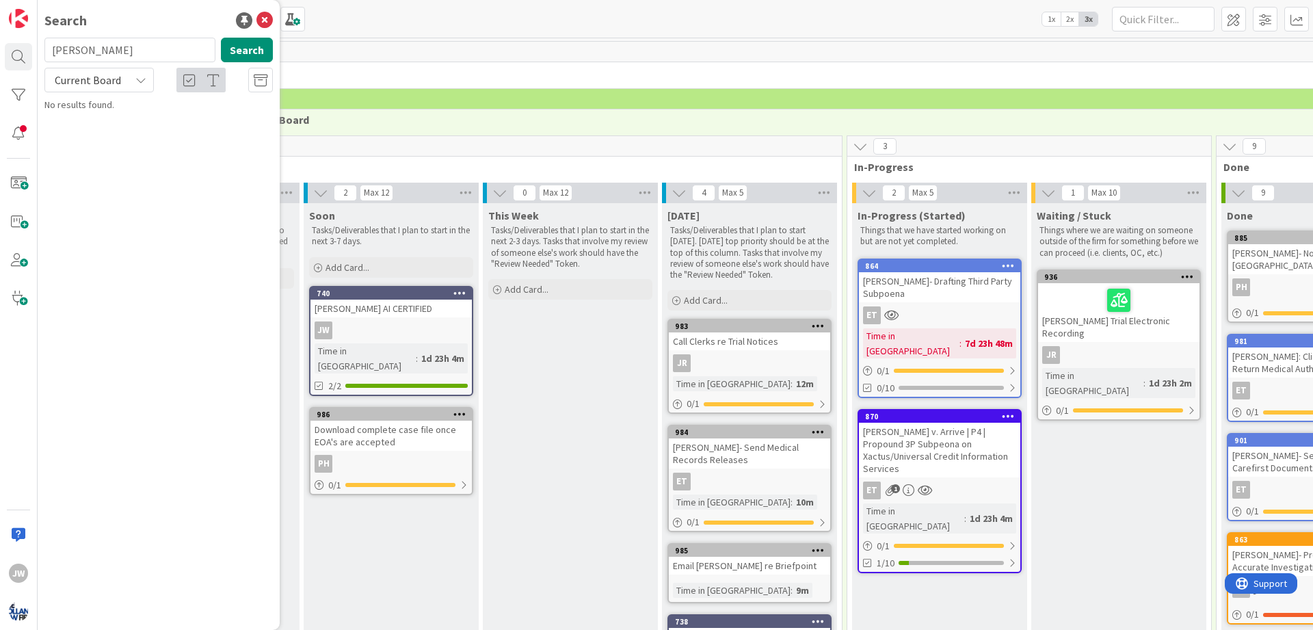
click at [131, 52] on input "erin brower" at bounding box center [129, 50] width 171 height 25
type input "brower"
click at [146, 75] on icon at bounding box center [140, 80] width 11 height 11
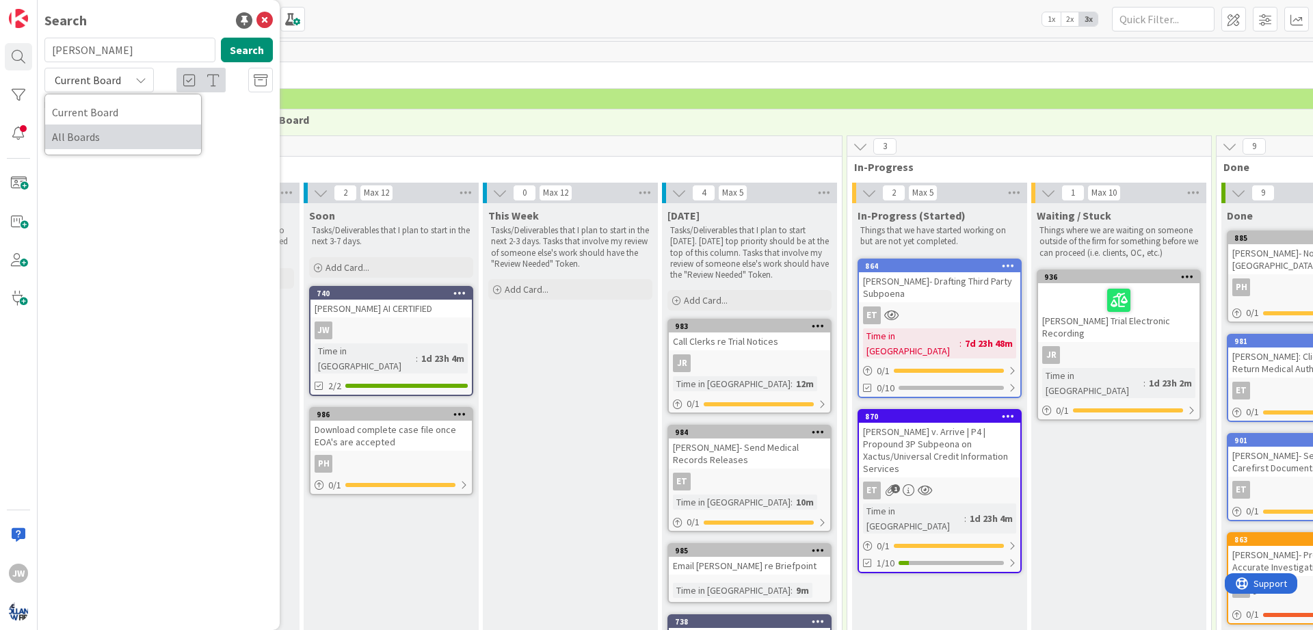
click at [131, 134] on span "All Boards" at bounding box center [123, 137] width 142 height 21
click at [202, 129] on p "Mollie Maria Brower v. Equifax et al (Local Counsel)" at bounding box center [168, 140] width 209 height 29
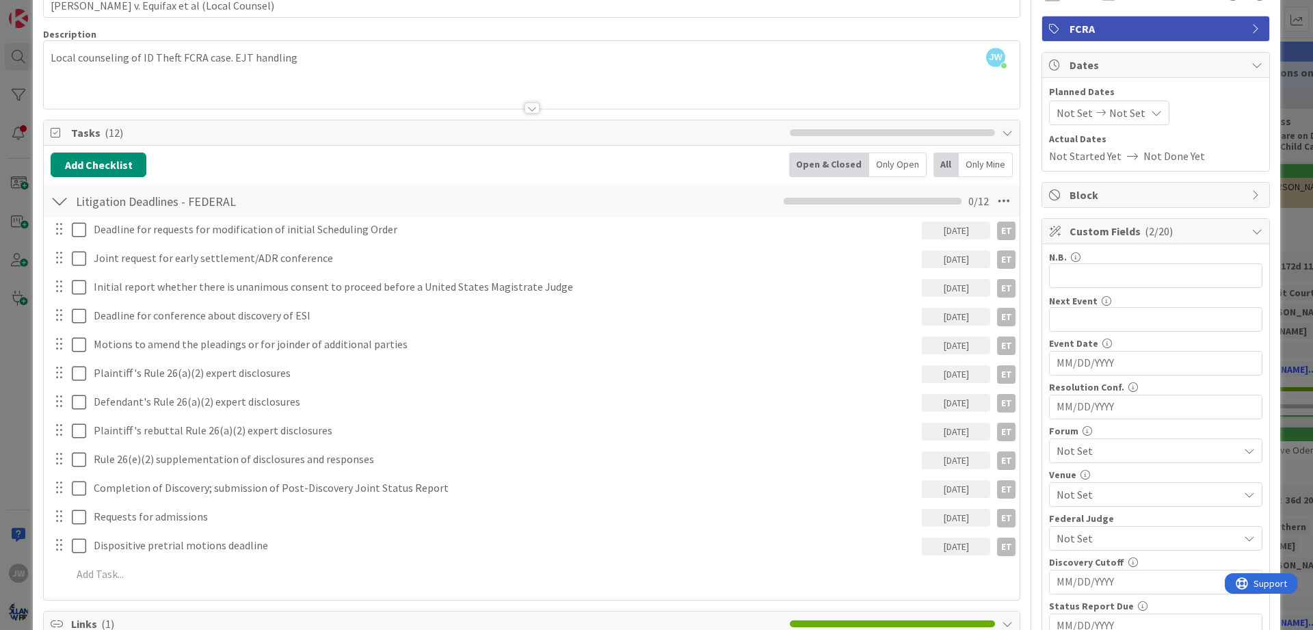
scroll to position [82, 0]
